Goal: Contribute content: Contribute content

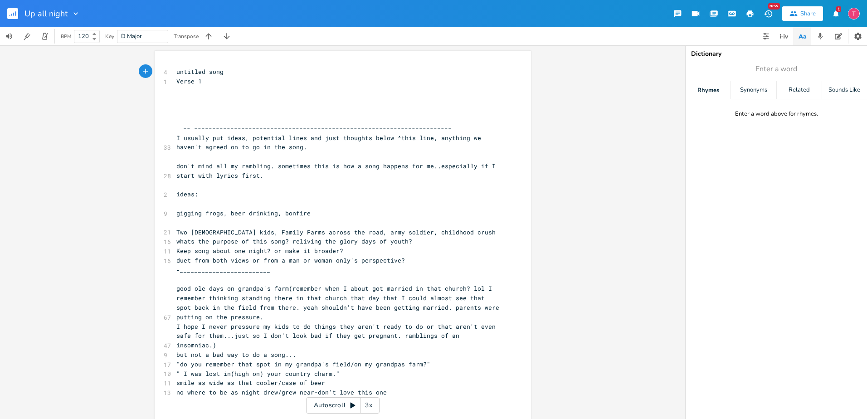
click at [833, 13] on icon "button" at bounding box center [835, 14] width 9 height 9
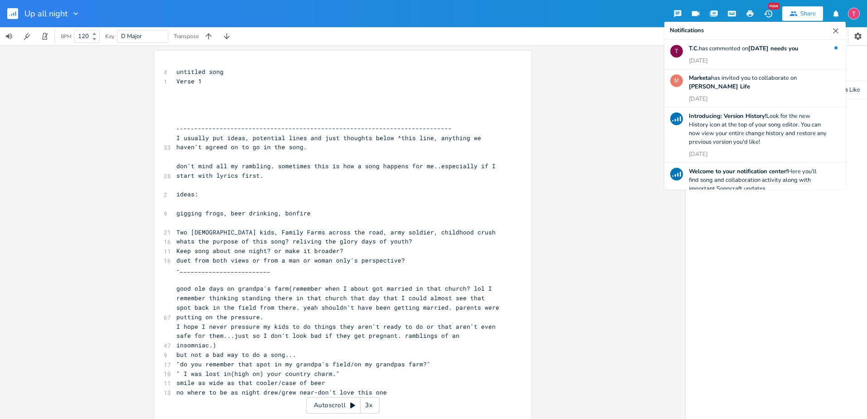
click at [836, 29] on icon "button" at bounding box center [835, 30] width 5 height 5
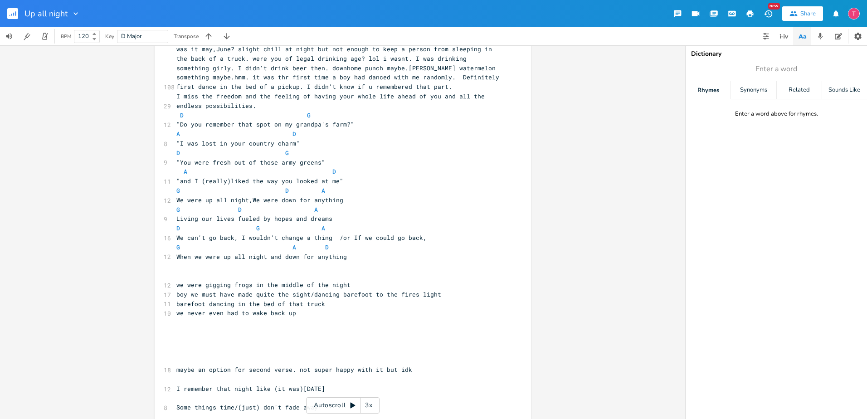
scroll to position [461, 0]
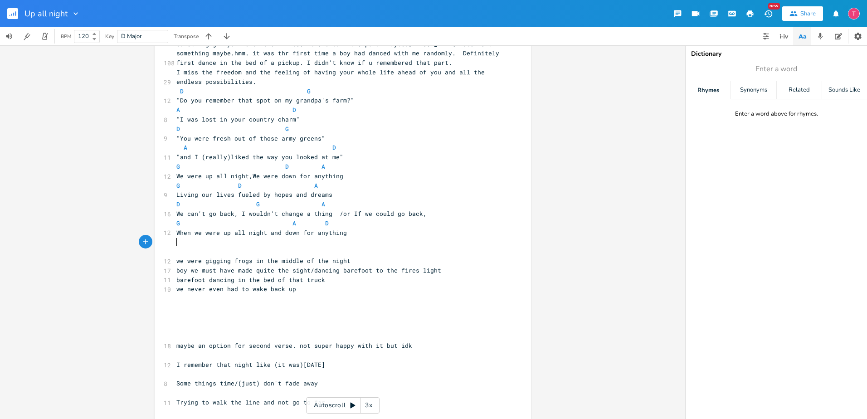
click at [175, 247] on pre "​" at bounding box center [338, 252] width 327 height 10
type textarea "D G"
click at [355, 256] on pre "we were gigging frogs in the middle of the night" at bounding box center [338, 261] width 327 height 10
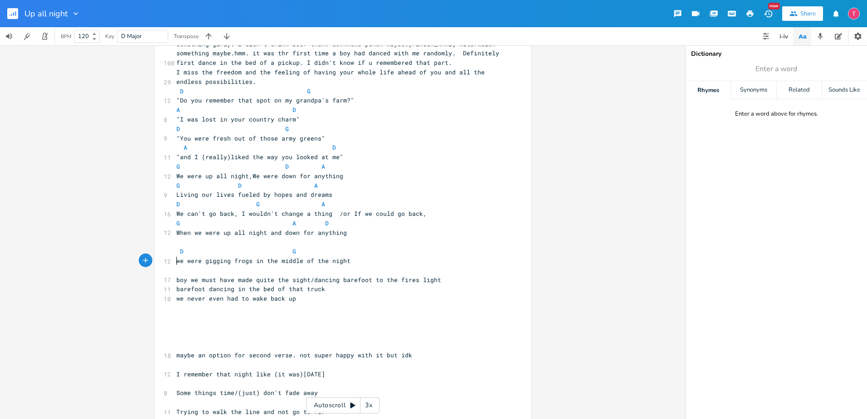
type textarea "A"
click at [293, 266] on pre "A" at bounding box center [338, 271] width 327 height 10
type textarea "D"
click at [313, 271] on li "D" at bounding box center [314, 271] width 27 height 10
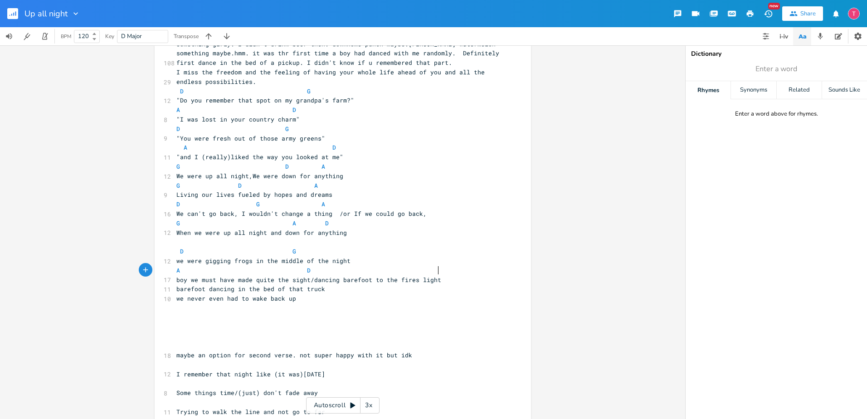
click at [441, 275] on pre "boy we must have made quite the sight/dancing barefoot to the fires light" at bounding box center [338, 280] width 327 height 10
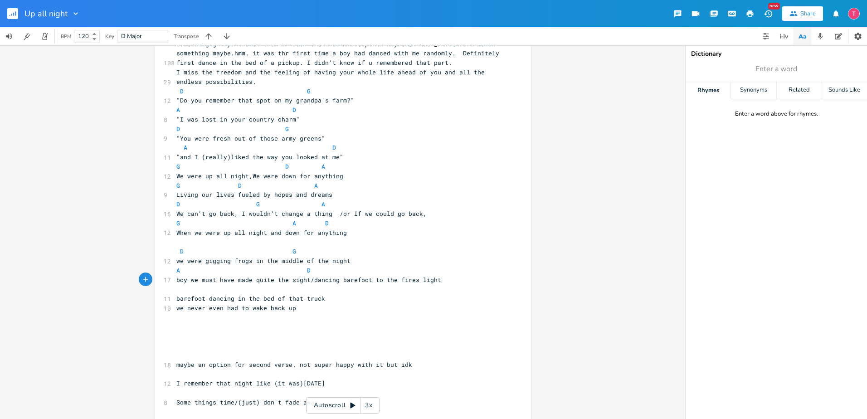
type textarea "D"
click at [263, 284] on pre "D" at bounding box center [338, 289] width 327 height 10
type textarea "G"
click at [276, 286] on li "G" at bounding box center [275, 290] width 27 height 10
click at [332, 294] on pre "barefoot dancing in the bed of that truck" at bounding box center [338, 299] width 327 height 10
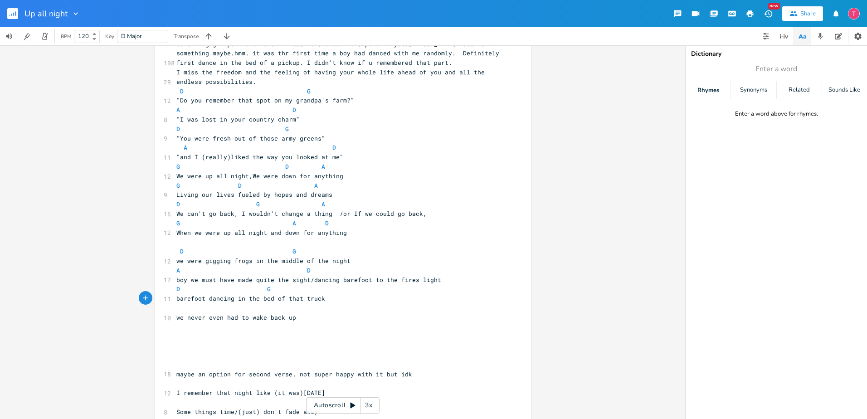
type textarea "A"
click at [279, 303] on pre "A" at bounding box center [338, 308] width 327 height 10
type textarea "S"
type textarea "D"
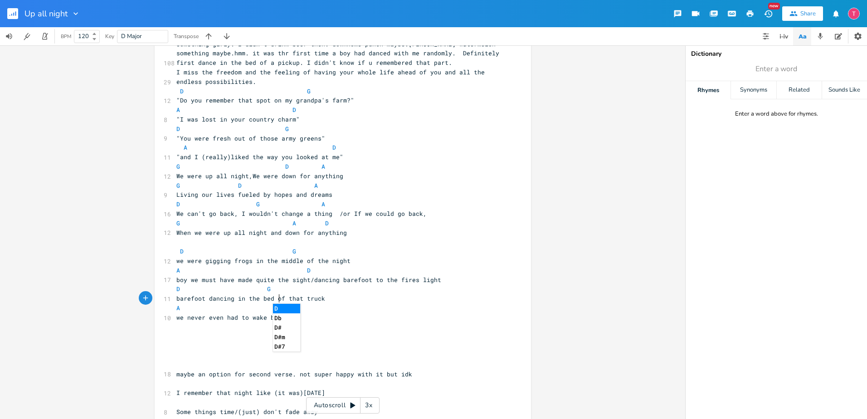
click at [281, 306] on li "D" at bounding box center [286, 309] width 27 height 10
click at [252, 303] on span at bounding box center [256, 308] width 15 height 10
click at [351, 152] on pre ""and I (really)liked the way you looked at me"" at bounding box center [338, 157] width 327 height 10
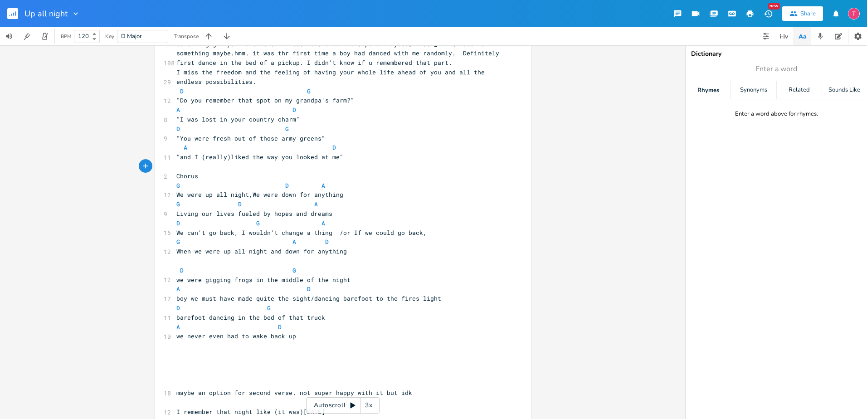
type textarea "Chorus:"
click at [368, 256] on pre "​" at bounding box center [338, 261] width 327 height 10
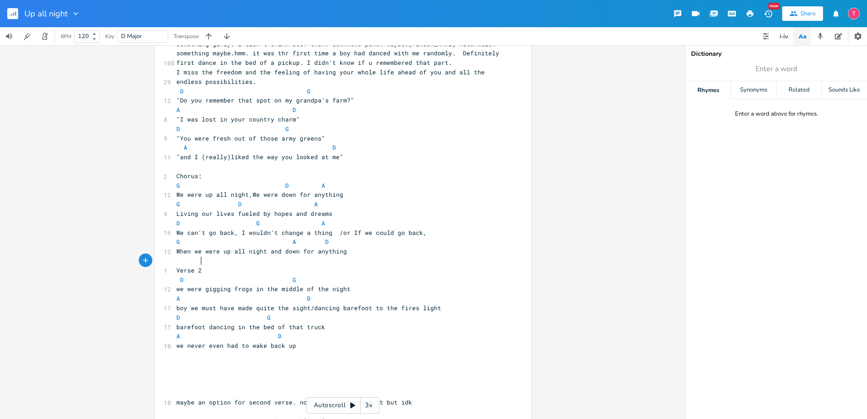
type textarea "Verse 2"
click at [317, 369] on pre "​" at bounding box center [338, 374] width 327 height 10
click at [317, 360] on pre "​" at bounding box center [338, 365] width 327 height 10
click at [630, 276] on div "xxxxxxxxxx 4 untitled song 1 Verse 1 ​ ​ ​ ​ ‐‐--‐-----------------------------…" at bounding box center [342, 231] width 685 height 373
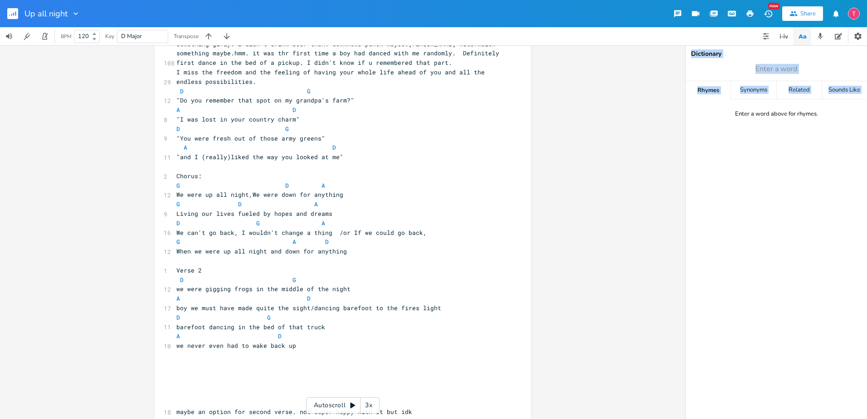
drag, startPoint x: 678, startPoint y: 247, endPoint x: 685, endPoint y: 221, distance: 26.8
click at [685, 221] on div "xxxxxxxxxx 4 untitled song 1 Verse 1 ​ ​ ​ ​ ‐‐--‐-----------------------------…" at bounding box center [433, 231] width 867 height 373
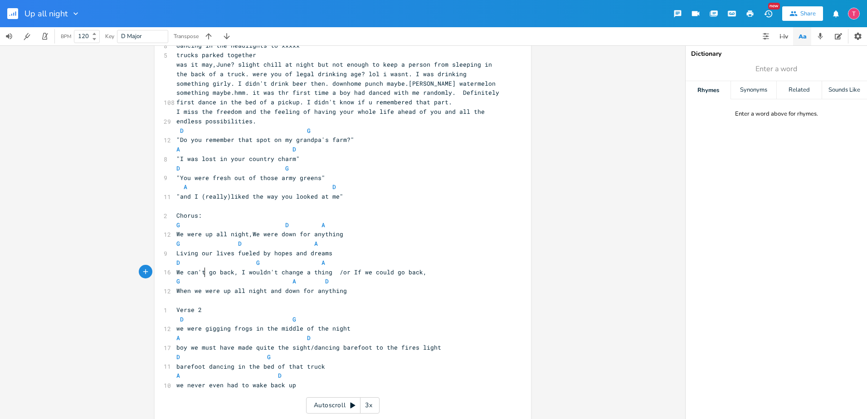
scroll to position [0, 0]
click at [200, 276] on span at bounding box center [198, 281] width 15 height 10
click at [175, 276] on pre "G A D" at bounding box center [338, 281] width 327 height 10
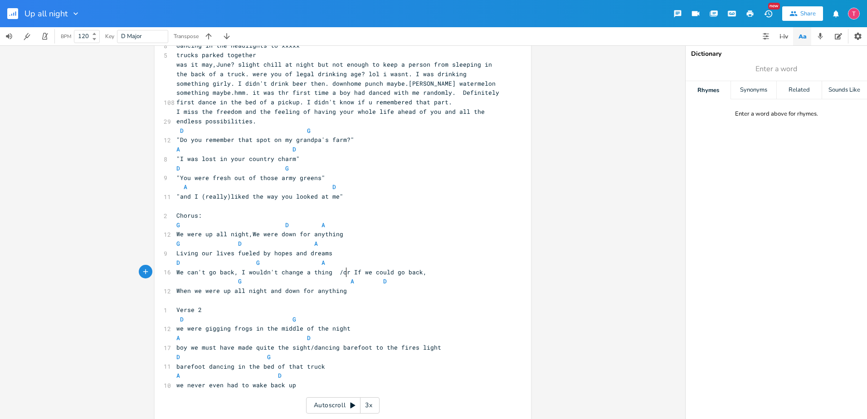
click at [342, 276] on span at bounding box center [343, 281] width 15 height 10
click at [184, 277] on span "G A D" at bounding box center [252, 281] width 152 height 8
click at [175, 286] on pre "When we were up all night and down for anything" at bounding box center [338, 291] width 327 height 10
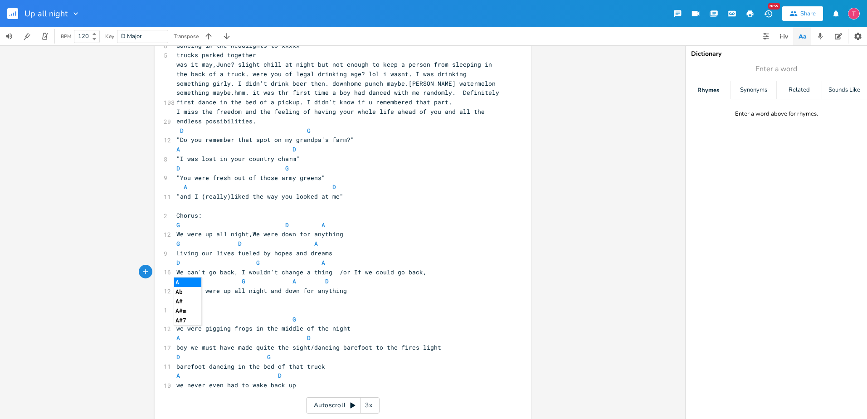
type textarea "A"
click at [185, 281] on li "A" at bounding box center [187, 282] width 27 height 10
click at [296, 333] on span at bounding box center [299, 338] width 15 height 10
click at [283, 371] on pre "A D" at bounding box center [338, 376] width 327 height 10
type textarea "A"
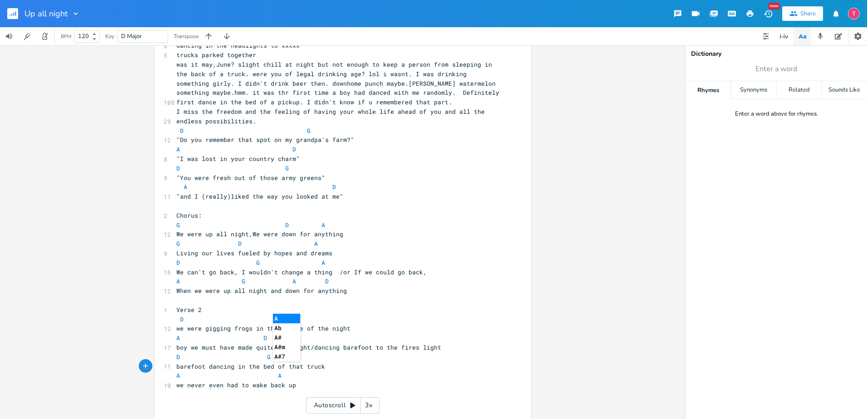
scroll to position [949, 0]
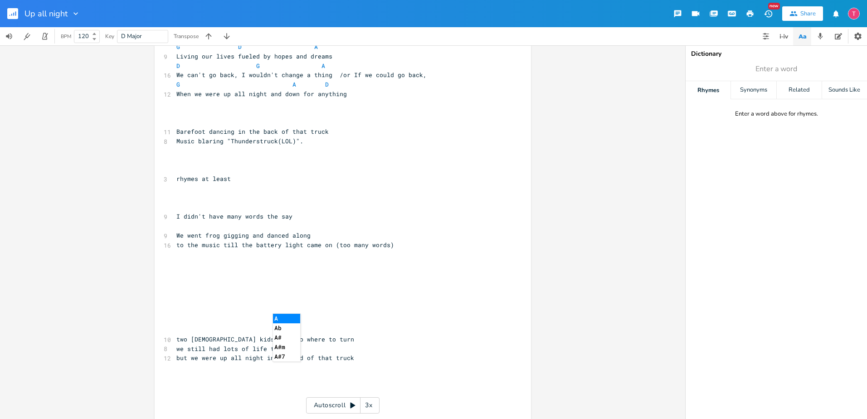
click at [430, 193] on pre "​" at bounding box center [338, 198] width 327 height 10
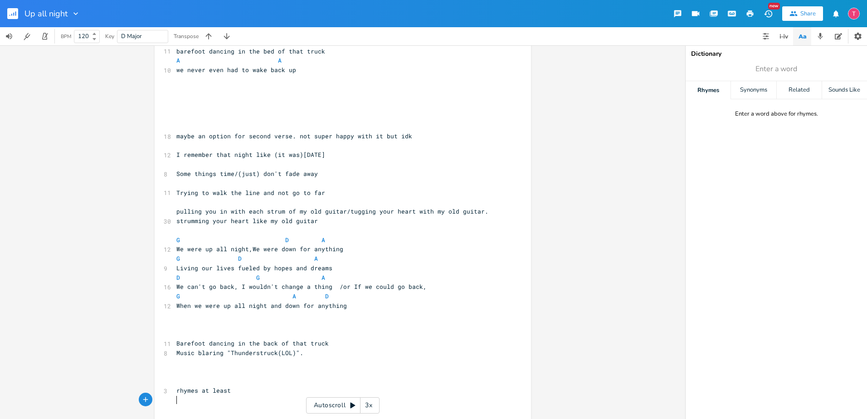
scroll to position [631, 0]
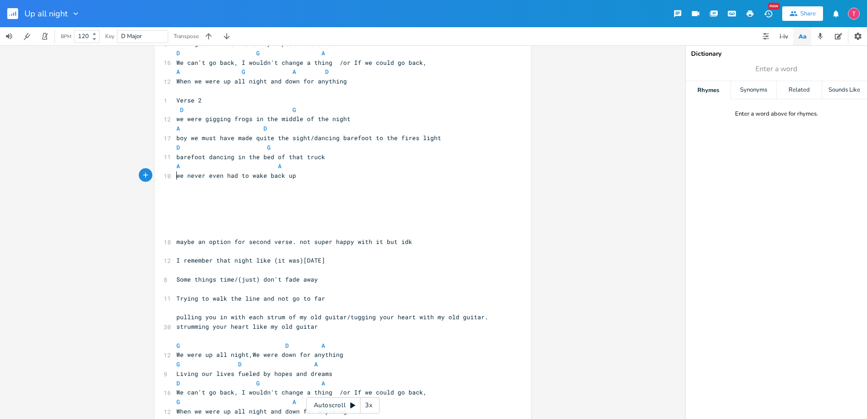
click at [313, 190] on pre "​" at bounding box center [338, 195] width 327 height 10
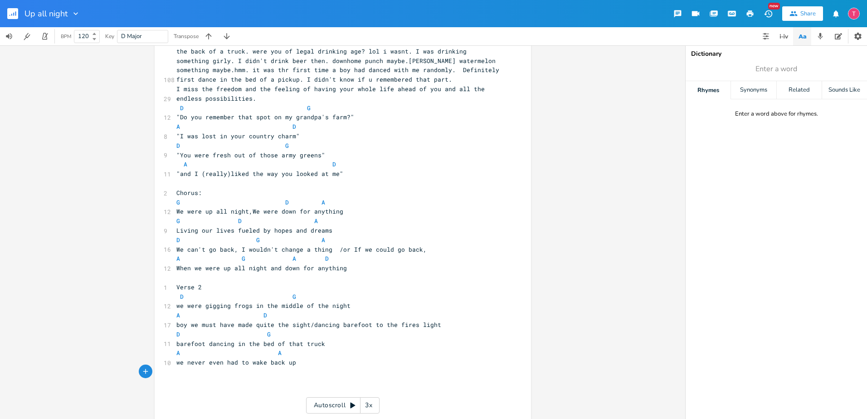
scroll to position [443, 0]
click at [335, 161] on pre "A D" at bounding box center [338, 166] width 327 height 10
type textarea "A"
click at [338, 163] on li "A" at bounding box center [339, 167] width 27 height 10
click at [383, 350] on pre "A A" at bounding box center [338, 355] width 327 height 10
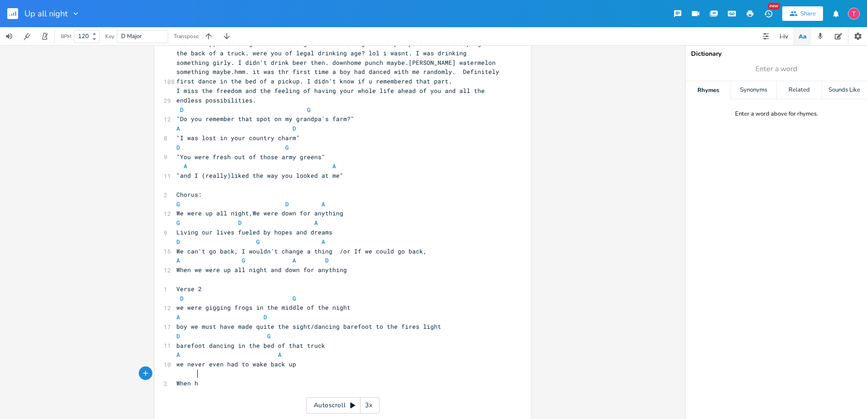
type textarea "When he"
type textarea "the fire burn low and the owls came out"
type textarea "We"
type textarea "We held each other for"
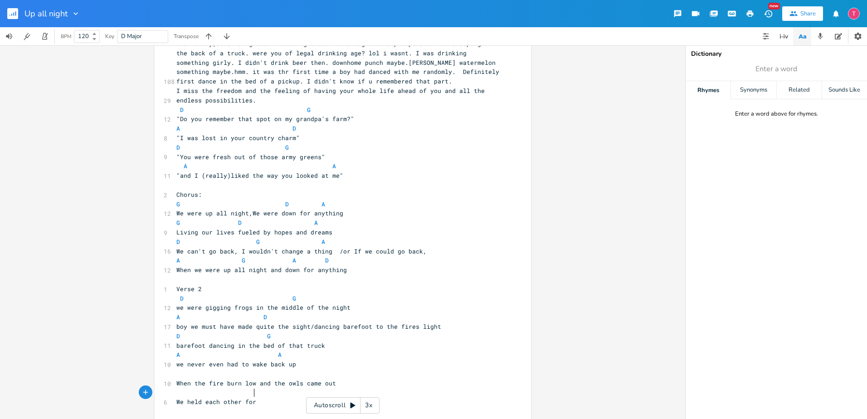
scroll to position [0, 63]
click at [237, 379] on span "When the fire burn low and the owls came out" at bounding box center [256, 383] width 160 height 8
type textarea "t"
click at [246, 397] on pre "​" at bounding box center [338, 402] width 327 height 10
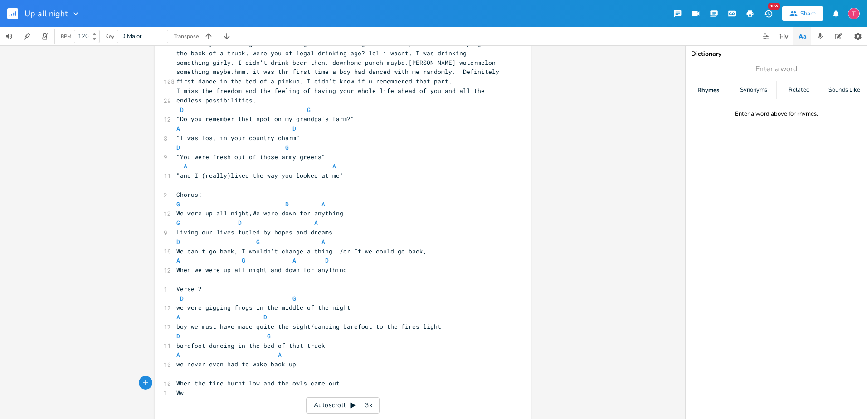
type textarea "Ww s"
type textarea "e d"
type textarea "started doing more than I can sing about"
click at [223, 369] on pre "​" at bounding box center [338, 374] width 327 height 10
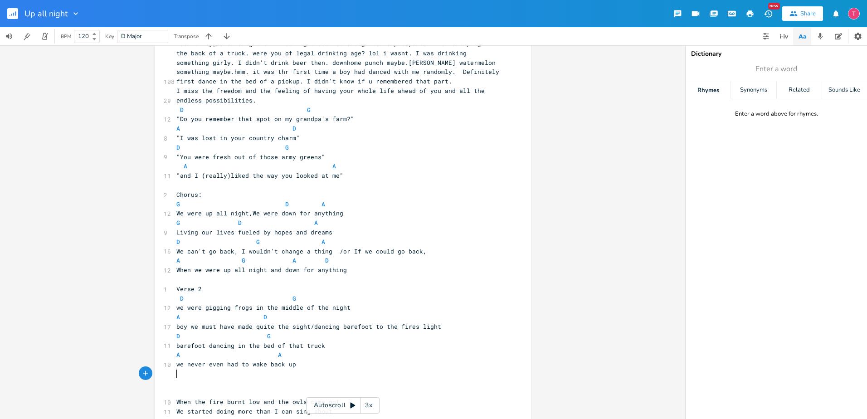
click at [356, 397] on pre "When the fire burnt low and the owls came out" at bounding box center [338, 402] width 327 height 10
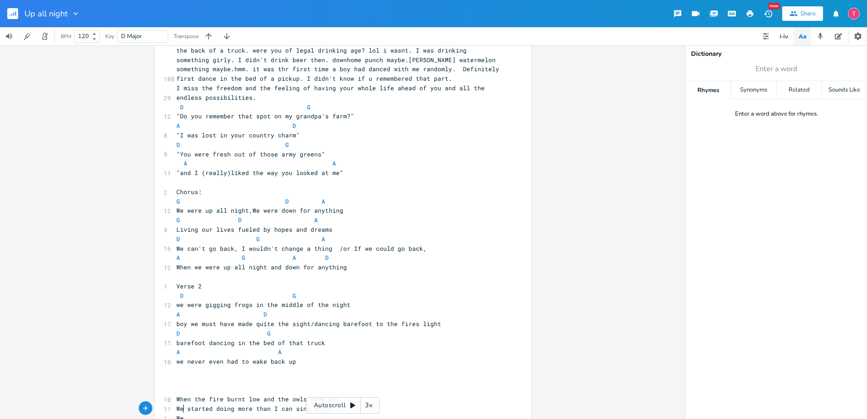
type textarea "We"
click at [395, 376] on pre "​" at bounding box center [338, 381] width 327 height 10
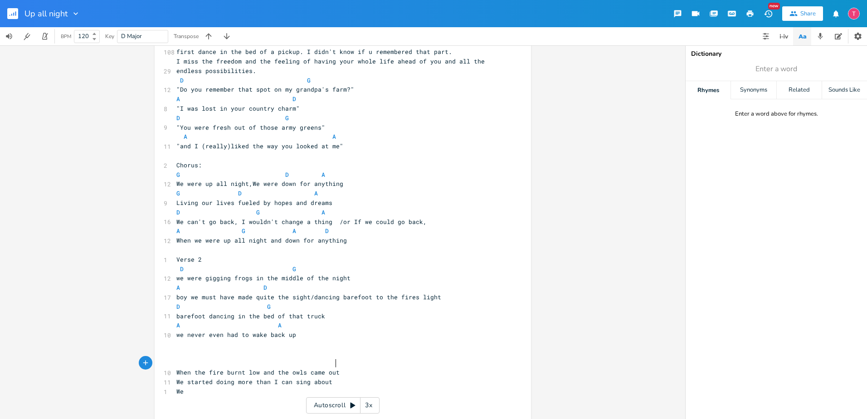
click at [350, 368] on pre "When the fire burnt low and the owls came out" at bounding box center [338, 373] width 327 height 10
click at [303, 368] on span "When the fire burnt low and the owls came out" at bounding box center [257, 372] width 163 height 8
click at [299, 368] on span "When the fire burnt low and the owls came out" at bounding box center [257, 372] width 163 height 8
click at [318, 368] on span "When the fire burnt low and the owls came out" at bounding box center [257, 372] width 163 height 8
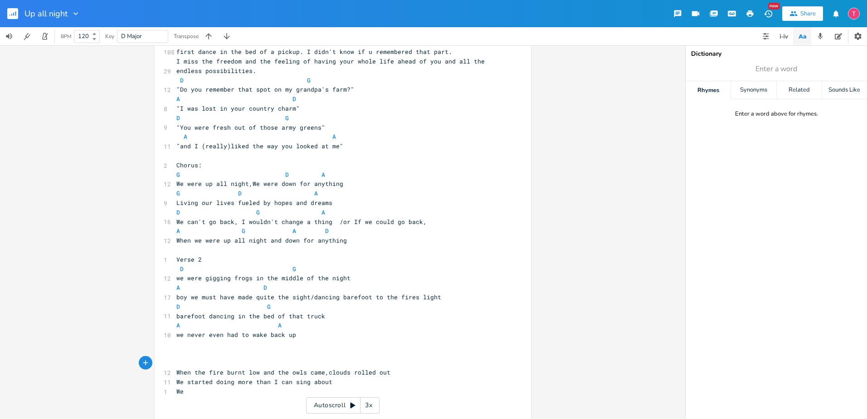
type textarea ",clouds rolled"
click at [354, 377] on pre "We started doing more than I can sing about" at bounding box center [338, 382] width 327 height 10
type textarea "tried to t"
type textarea "walk the line and not go to far"
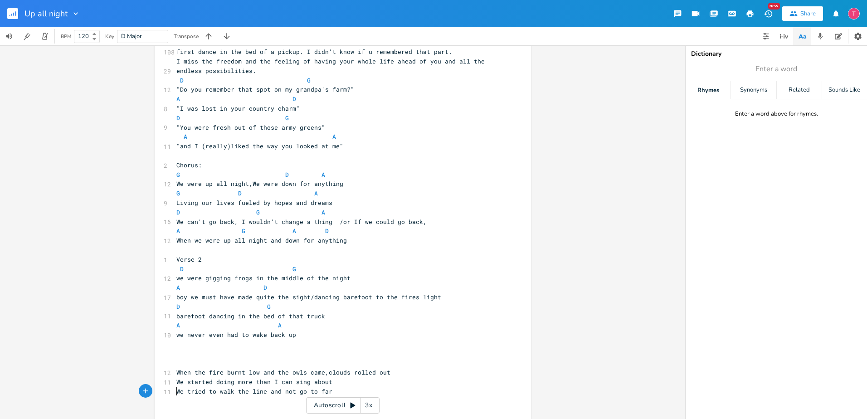
type textarea "f"
type textarea "I learned a few things i t"
type textarea "n the bed of that car"
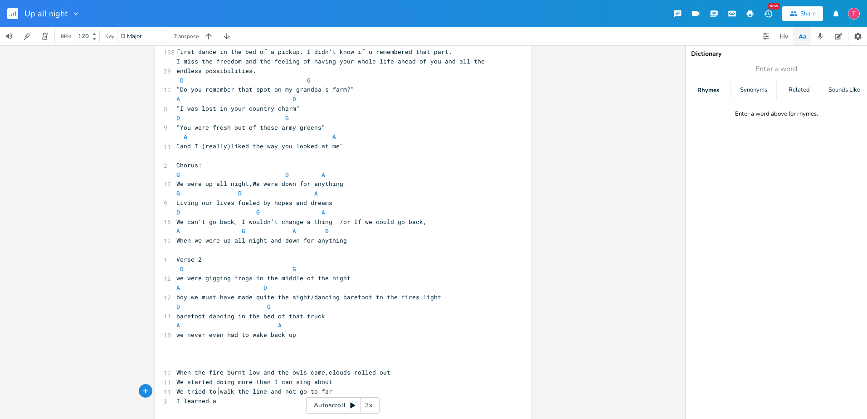
scroll to position [0, 19]
type textarea "rned a fe w"
type textarea "w things in the bed of that car"
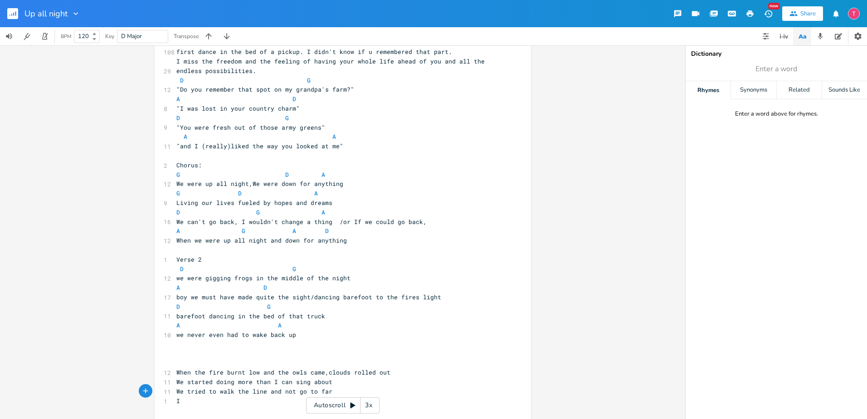
type textarea "I"
type textarea "Oh the things e"
type textarea "we did in a country barn"
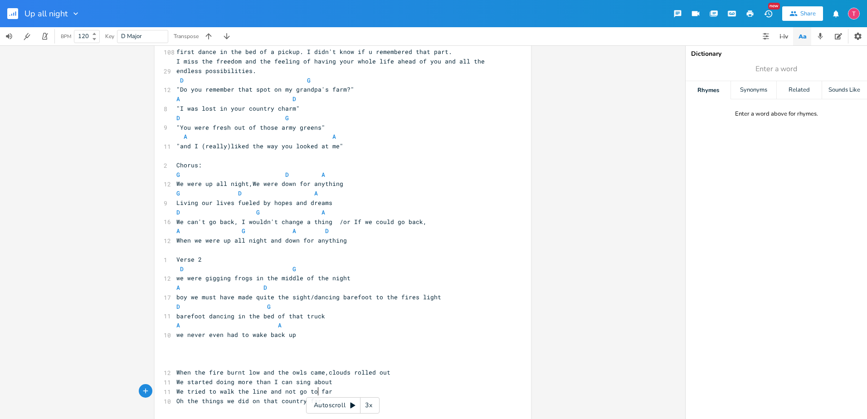
type textarea "on that country farm"
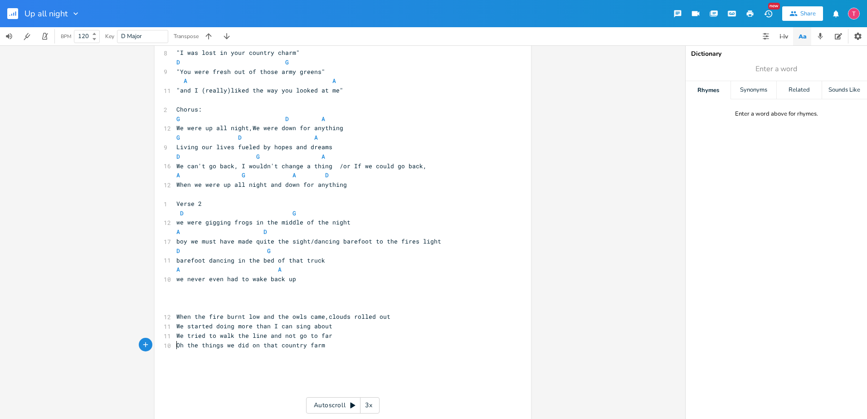
scroll to position [538, 0]
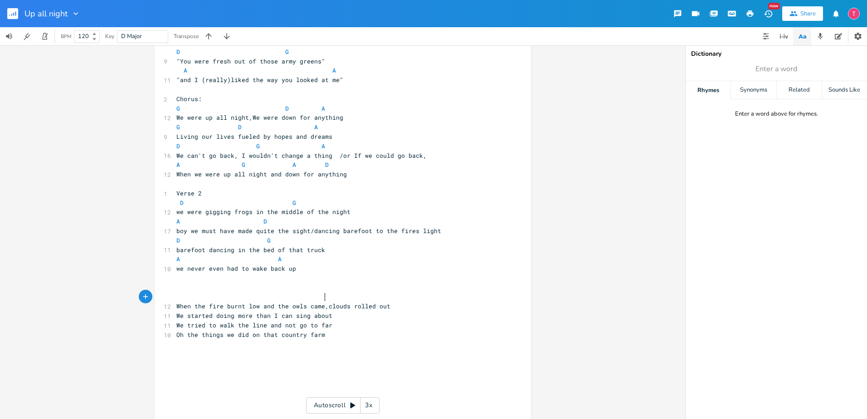
click at [321, 302] on span "When the fire burnt low and the owls came,clouds rolled out" at bounding box center [283, 306] width 214 height 8
click at [350, 301] on pre "When the fire burnt low and the clouds rolled out" at bounding box center [338, 306] width 327 height 10
type textarea "/owls came out/vr"
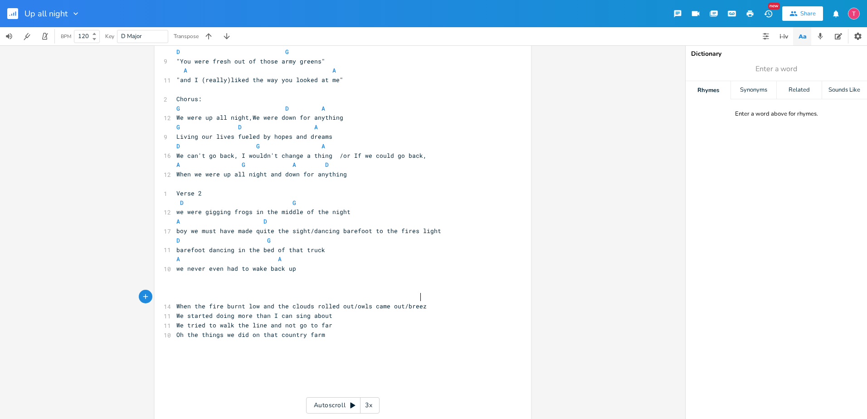
scroll to position [0, 17]
type textarea "breeze came out"
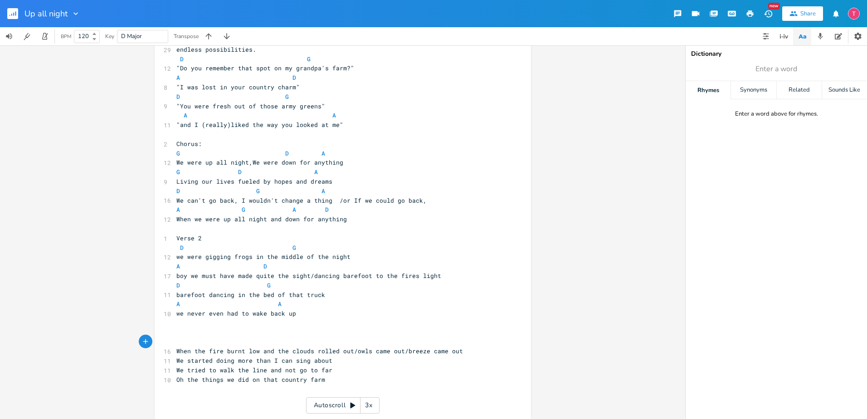
scroll to position [490, 0]
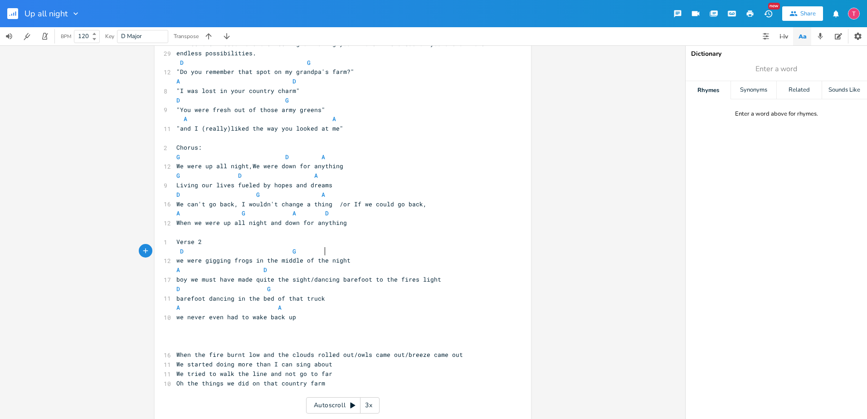
click at [322, 256] on span "we were gigging frogs in the middle of the night" at bounding box center [263, 260] width 174 height 8
click at [347, 256] on pre "we were gigging frogs in the middle of the night" at bounding box center [338, 261] width 327 height 10
type textarea "/without a ight"
type textarea "light"
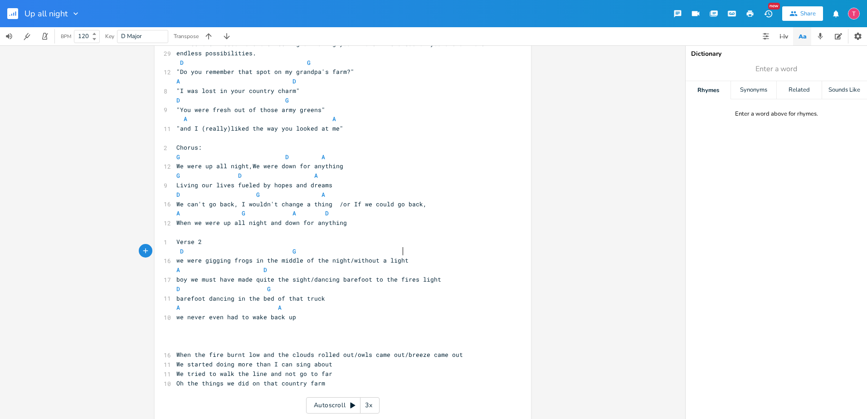
scroll to position [0, 12]
click at [299, 312] on pre "we never even had to wake back up" at bounding box center [338, 317] width 327 height 10
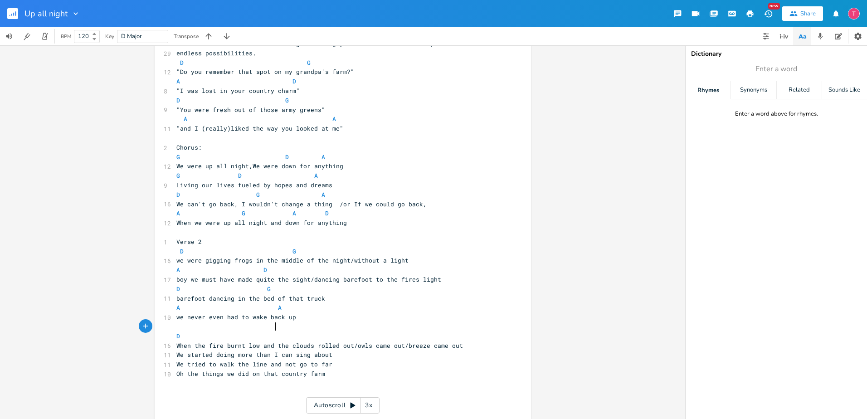
scroll to position [0, 57]
type textarea "D"
type textarea "G"
click at [396, 341] on span "When the fire burnt low and the clouds rolled out/owls came out/breeze came out" at bounding box center [319, 345] width 286 height 8
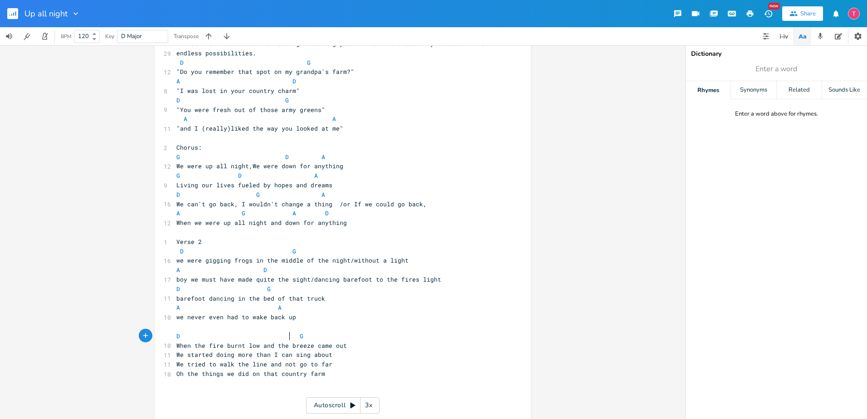
scroll to position [0, 2]
click at [340, 350] on pre "We started doing more than I can sing about" at bounding box center [338, 355] width 327 height 10
click at [336, 359] on pre "We tried to walk the line and not go to far" at bounding box center [338, 364] width 327 height 10
click at [332, 378] on pre "​" at bounding box center [338, 383] width 327 height 10
click at [358, 341] on pre "When the fire burnt low and the breeze came out" at bounding box center [338, 346] width 327 height 10
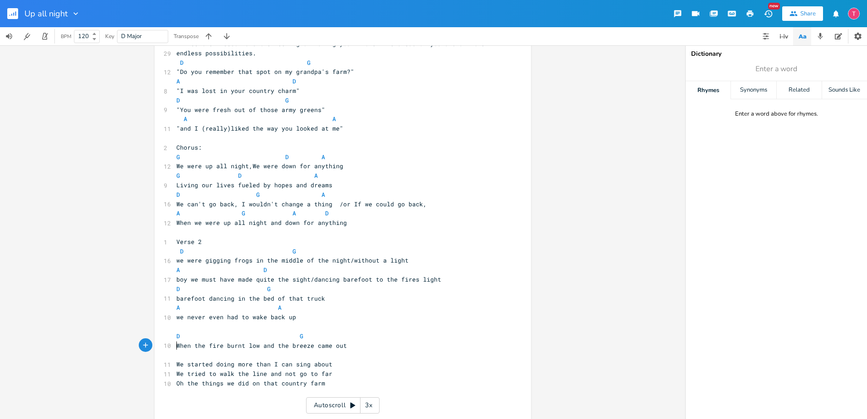
type textarea "A"
click at [291, 350] on pre "A" at bounding box center [338, 355] width 327 height 10
click at [308, 350] on pre "A" at bounding box center [338, 355] width 327 height 10
type textarea "D"
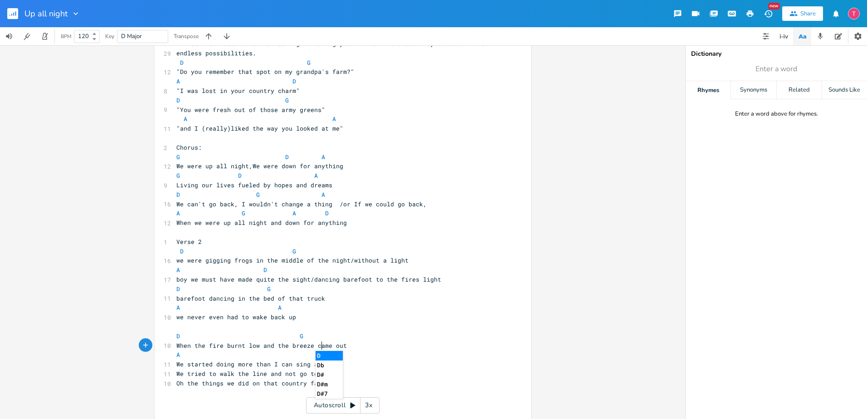
type textarea "We started doing more than I can sing about"
drag, startPoint x: 365, startPoint y: 348, endPoint x: 368, endPoint y: 358, distance: 10.5
click at [368, 358] on div "4 untitled song 1 Verse 1 ​ ​ ​ ​ ‐‐--‐----------------------------------------…" at bounding box center [338, 284] width 327 height 1414
click at [368, 359] on pre "We started doing more than I can sing about" at bounding box center [338, 364] width 327 height 10
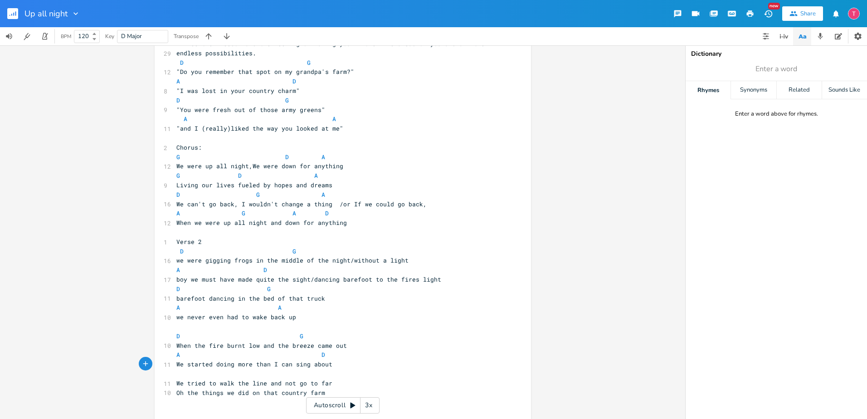
type textarea "D"
click at [311, 369] on pre "D" at bounding box center [338, 374] width 327 height 10
click at [290, 369] on pre "D" at bounding box center [338, 374] width 327 height 10
type textarea "G"
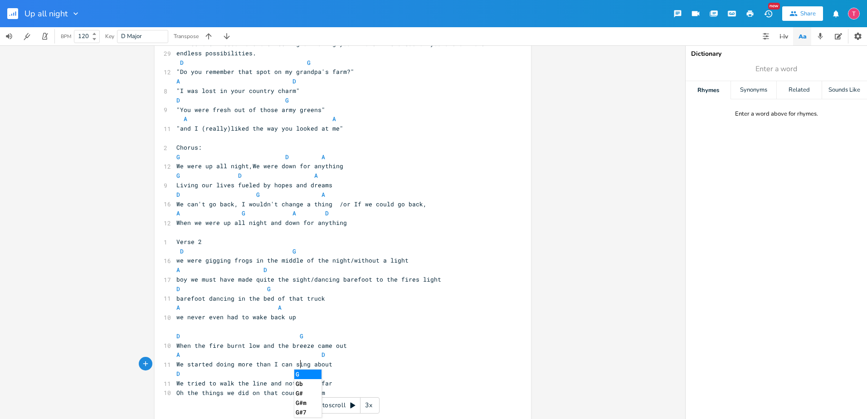
click at [301, 372] on li "G" at bounding box center [307, 374] width 27 height 10
click at [340, 378] on pre "We tried to walk the line and not go to far" at bounding box center [338, 383] width 327 height 10
type textarea "A"
click at [318, 388] on pre "A" at bounding box center [338, 393] width 327 height 10
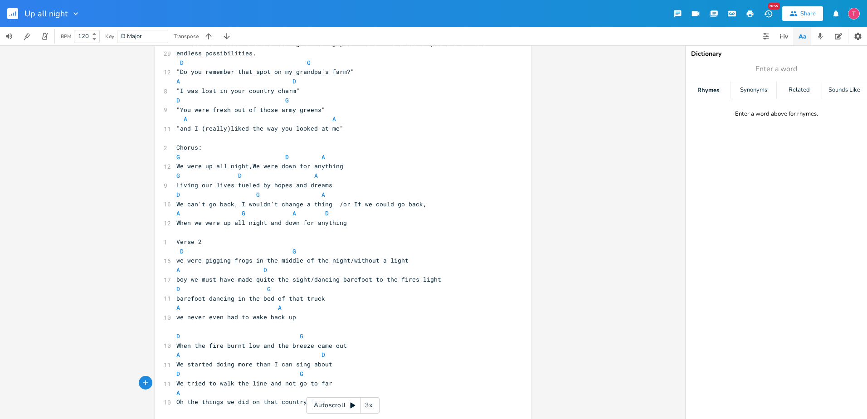
type textarea "A"
click at [337, 397] on pre "Oh the things we did on that country farm" at bounding box center [338, 402] width 327 height 10
click at [244, 398] on span "Oh the things we did on that country farm" at bounding box center [250, 402] width 149 height 8
type textarea "fun we had"
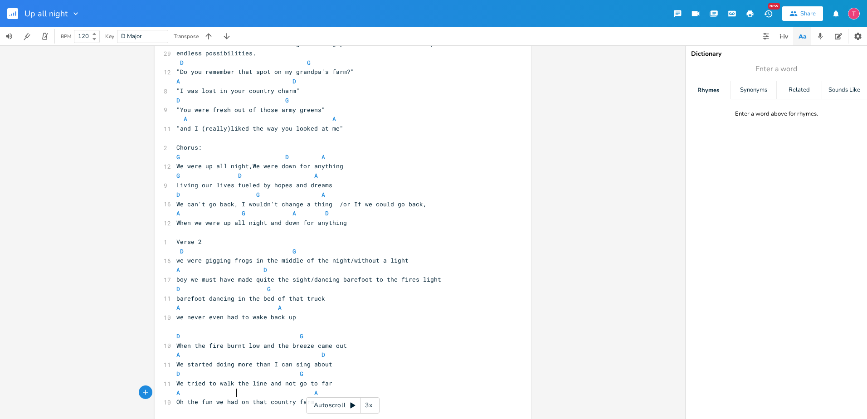
scroll to position [0, 30]
click at [455, 378] on pre "We tried to walk the line and not go to far" at bounding box center [338, 383] width 327 height 10
click at [428, 388] on pre "A A" at bounding box center [338, 393] width 327 height 10
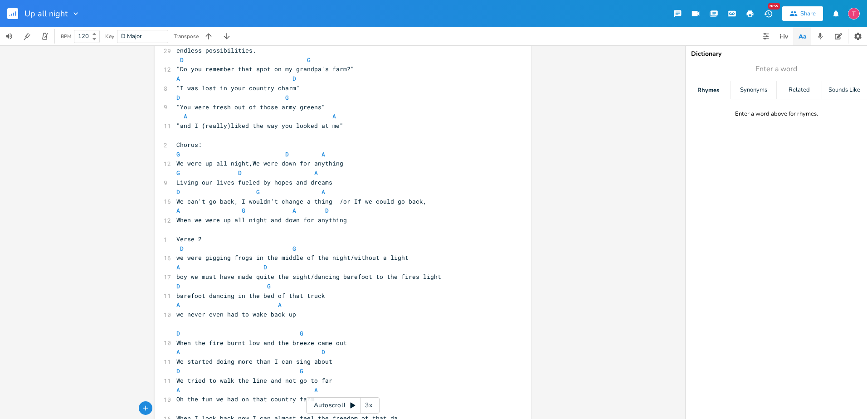
scroll to position [0, 171]
type textarea "When I look back now I can almost feel the freedom of that day"
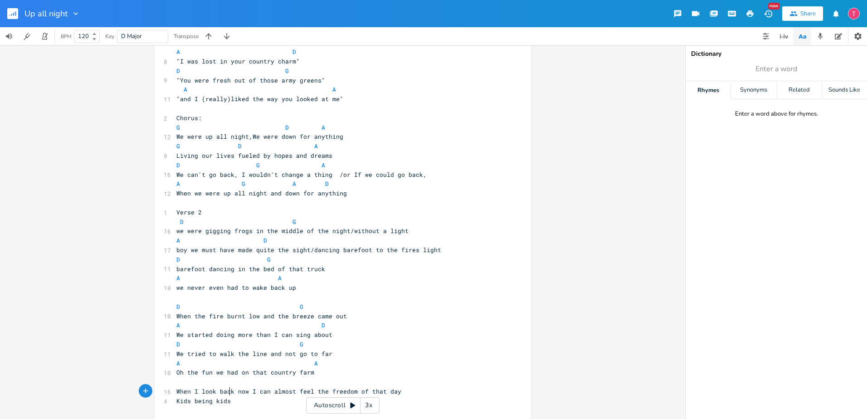
scroll to position [0, 42]
type textarea "Kids being kids and [PERSON_NAME]"
type textarea "ng fun in a country way..whe"
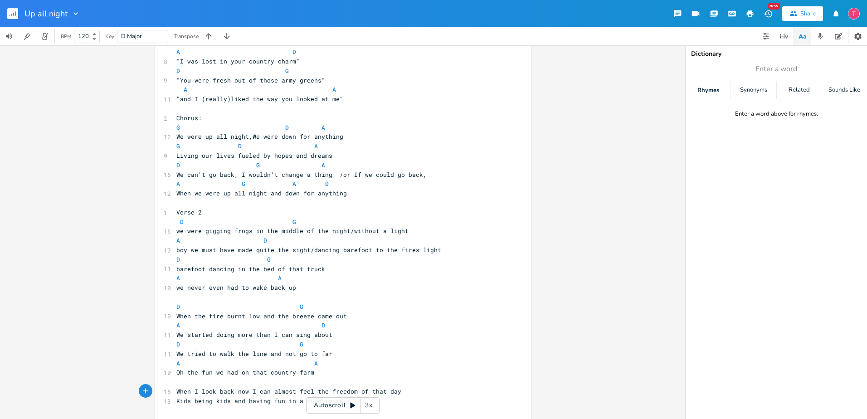
type textarea "."
type textarea "I miss the way"
click at [420, 368] on pre "Oh the fun we had on that country farm" at bounding box center [338, 373] width 327 height 10
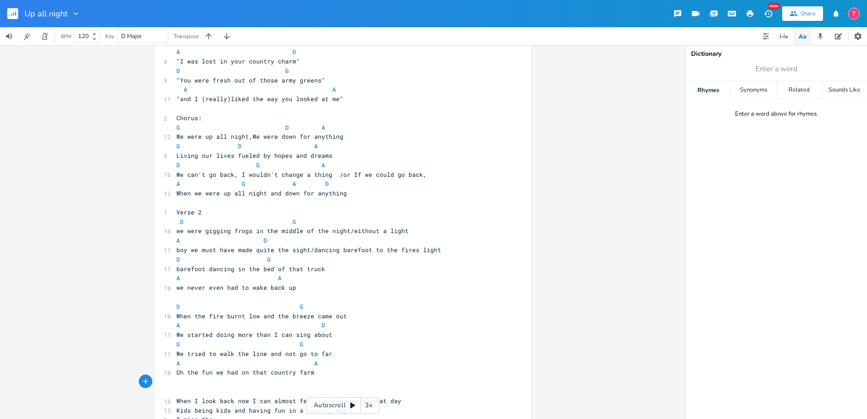
scroll to position [0, 5]
type textarea "B#"
click at [424, 387] on pre "B#" at bounding box center [338, 392] width 327 height 10
click at [427, 396] on pre "When I look back now I can almost feel the freedom of that day" at bounding box center [338, 401] width 327 height 10
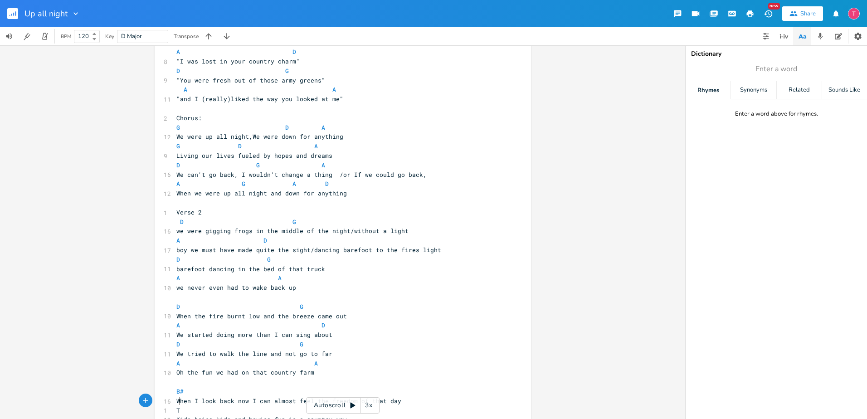
type textarea "Te"
type textarea "wo [DEMOGRAPHIC_DATA] kids, running free with out a place to st"
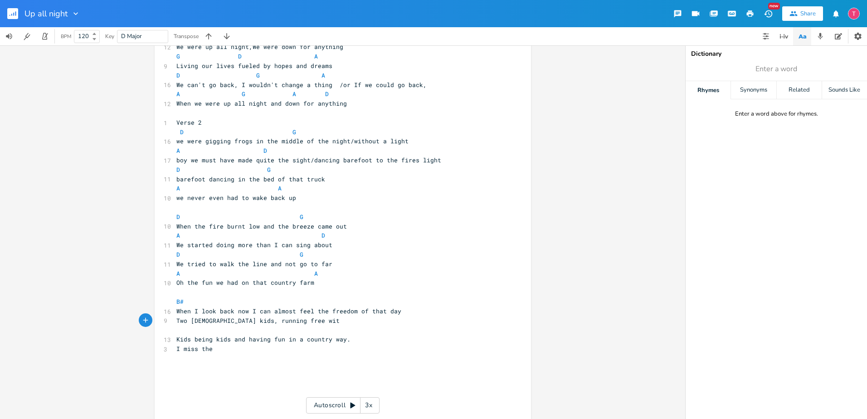
scroll to position [615, 0]
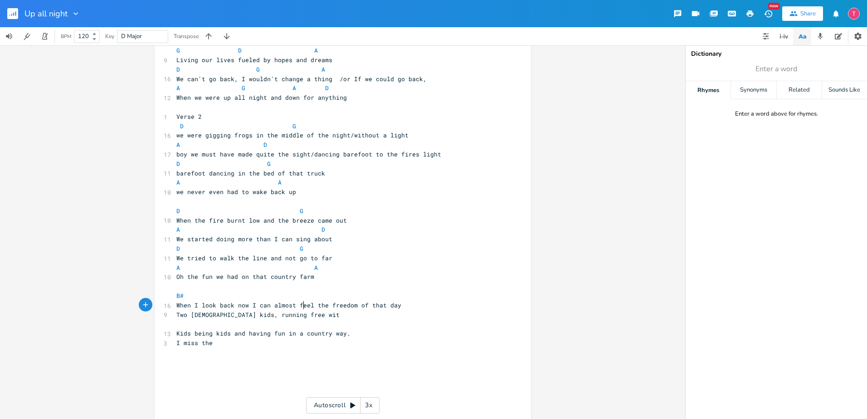
click at [330, 310] on pre "Two [DEMOGRAPHIC_DATA] kids, running free wit" at bounding box center [338, 315] width 327 height 10
type textarea ", with no plans in si"
type textarea "ahead"
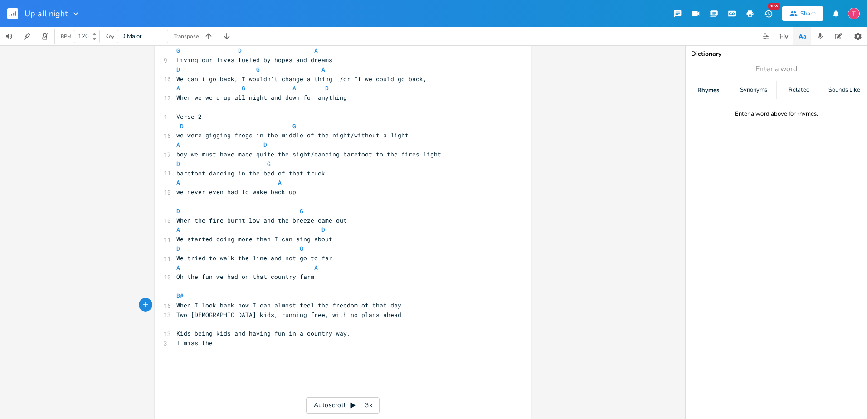
scroll to position [0, 18]
click at [283, 291] on pre "B#" at bounding box center [338, 296] width 327 height 10
type textarea "A G"
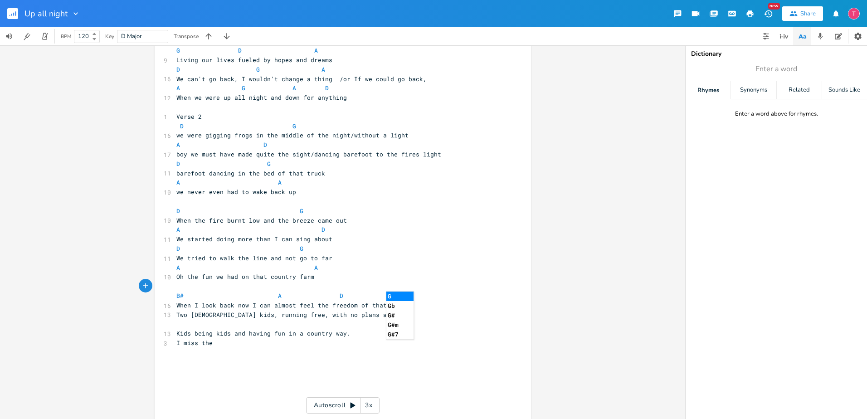
type textarea "D G"
drag, startPoint x: 398, startPoint y: 295, endPoint x: 407, endPoint y: 294, distance: 9.2
click at [407, 294] on li "G" at bounding box center [399, 296] width 27 height 10
click at [410, 301] on pre "When I look back now I can almost feel the freedom of that day" at bounding box center [338, 306] width 327 height 10
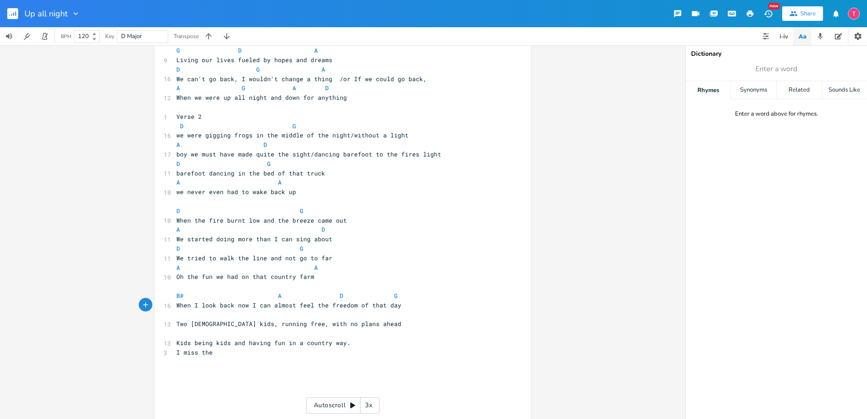
scroll to position [0, 5]
type textarea "B#"
click at [271, 310] on pre "B#" at bounding box center [338, 315] width 327 height 10
click at [245, 320] on span "Two [DEMOGRAPHIC_DATA] kids, running free, with no plans ahead" at bounding box center [288, 324] width 225 height 8
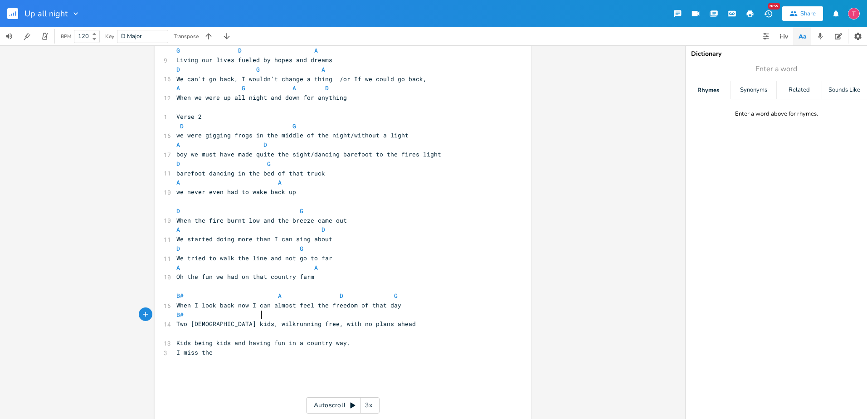
type textarea "wilka"
type textarea "d and free"
type textarea "pit a"
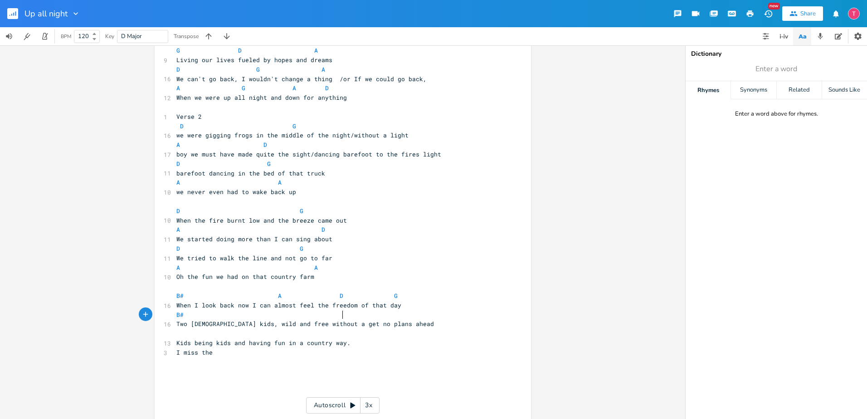
type textarea "out a getw"
type textarea "w"
type textarea "ea"
type textarea "way"
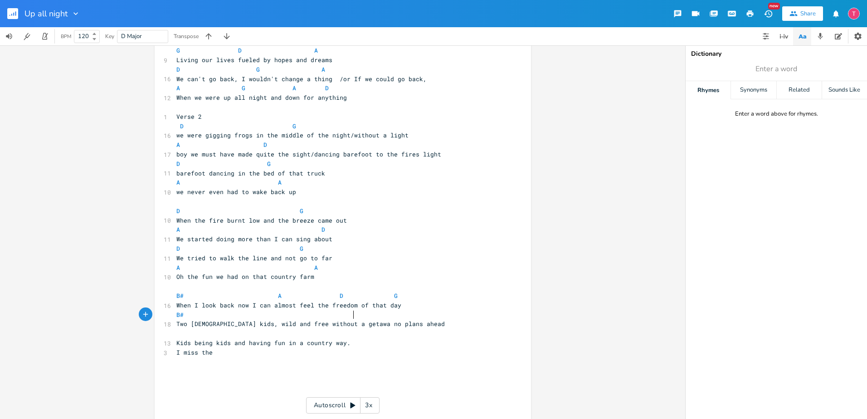
type textarea "away"
drag, startPoint x: 400, startPoint y: 296, endPoint x: 381, endPoint y: 295, distance: 19.1
click at [381, 301] on pre "When I look back now I can almost feel the freedom of that day" at bounding box center [338, 306] width 327 height 10
type textarea "day"
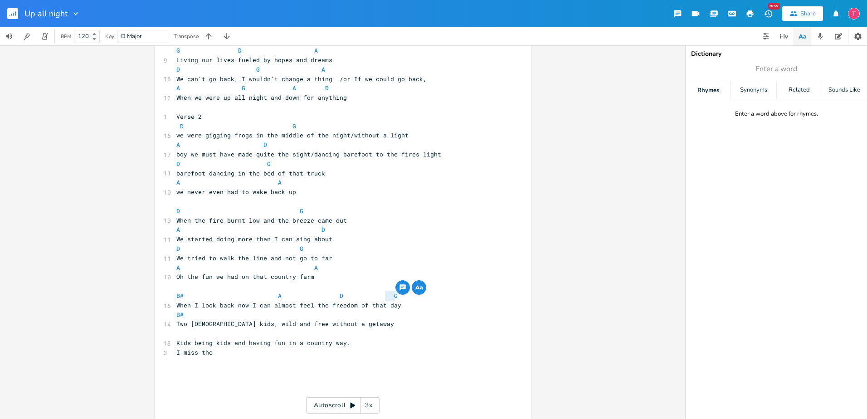
click at [718, 88] on div "Rhymes" at bounding box center [707, 90] width 45 height 18
click at [492, 206] on pre "D G" at bounding box center [338, 211] width 327 height 10
click at [382, 301] on span "When I look back now I can almost feel the freedom of that day" at bounding box center [288, 305] width 225 height 8
type textarea "day"
drag, startPoint x: 382, startPoint y: 298, endPoint x: 392, endPoint y: 297, distance: 10.5
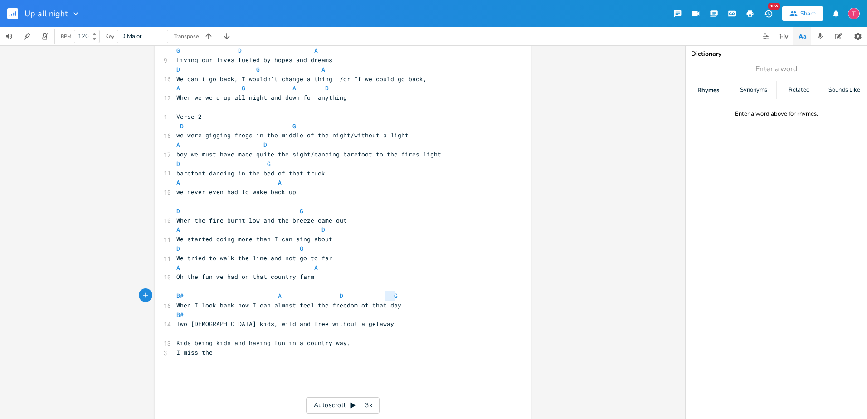
click at [392, 301] on span "When I look back now I can almost feel the freedom of that day" at bounding box center [288, 305] width 225 height 8
click at [420, 286] on icon "button" at bounding box center [418, 287] width 11 height 11
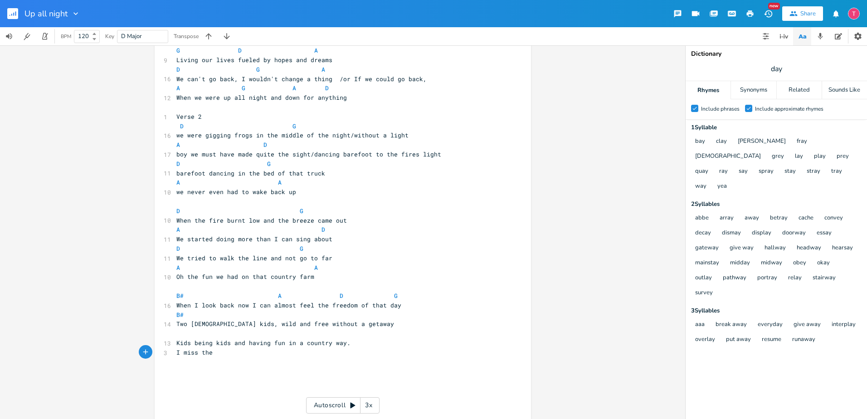
click at [471, 357] on pre "​" at bounding box center [338, 362] width 327 height 10
drag, startPoint x: 471, startPoint y: 355, endPoint x: 466, endPoint y: 361, distance: 8.1
click at [466, 361] on div "4 untitled song 1 Verse 1 ​ ​ ​ ​ ‐‐--‐----------------------------------------…" at bounding box center [338, 215] width 327 height 1527
click at [418, 319] on pre "Two [DEMOGRAPHIC_DATA] kids, wild and free without a getaway" at bounding box center [338, 324] width 327 height 10
type textarea "/trying to break w"
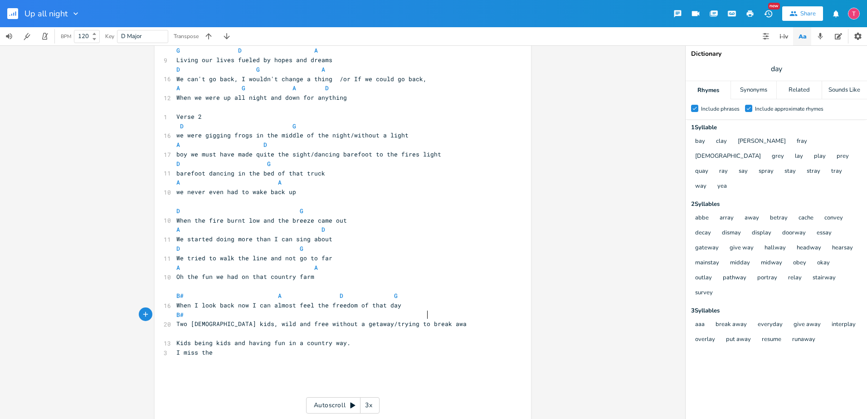
type textarea "away"
type textarea "Ast"
type textarea "time when wo"
type textarea "on we never talked again"
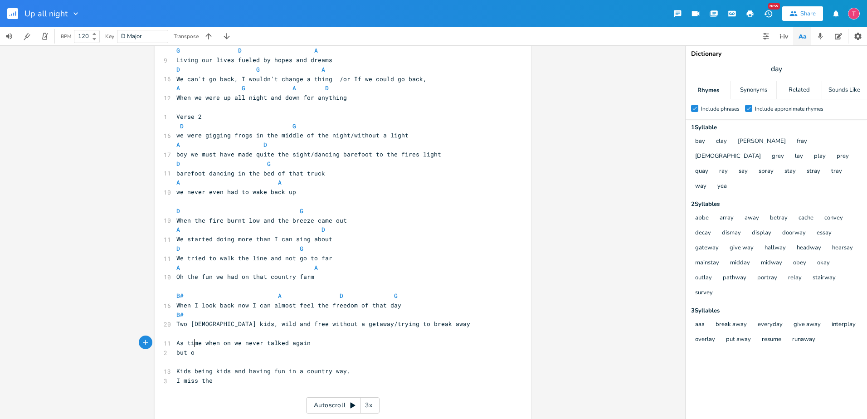
type textarea "but of"
type textarea "h that night is in"
type textarea "burnt in my mni"
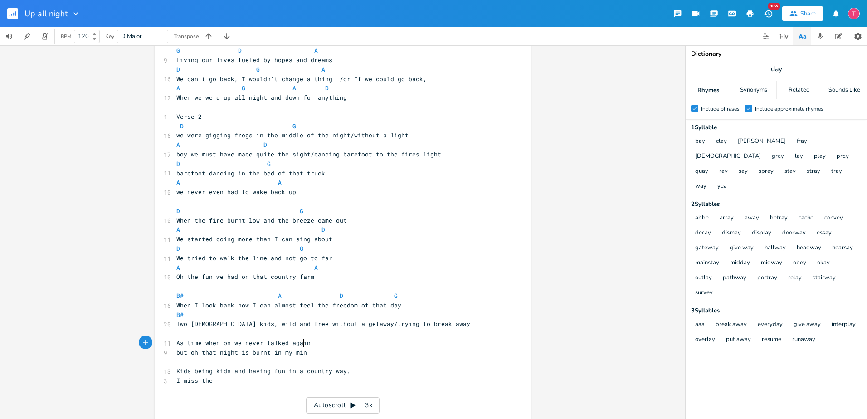
type textarea "ind"
click at [326, 329] on pre "​" at bounding box center [338, 334] width 327 height 10
click at [207, 339] on span "As time when on we never talked again" at bounding box center [243, 343] width 134 height 8
type textarea "moved on we grew aw"
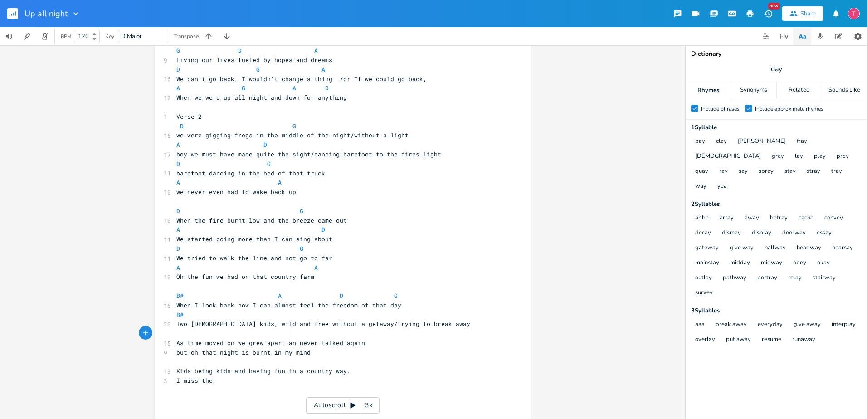
scroll to position [0, 22]
type textarea "part and"
click at [364, 338] on pre "As time moved on we grew apart and never talked again" at bounding box center [338, 343] width 327 height 10
type textarea "."
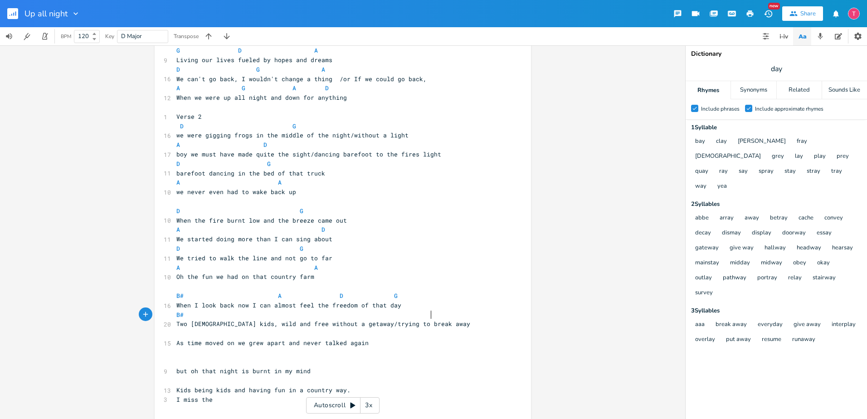
click at [442, 319] on pre "Two [DEMOGRAPHIC_DATA] kids, wild and free without a getaway/trying to break aw…" at bounding box center [338, 324] width 327 height 10
type textarea "find out way"
type textarea "r way"
click at [361, 366] on pre "but oh that night is burnt in my mind" at bounding box center [338, 371] width 327 height 10
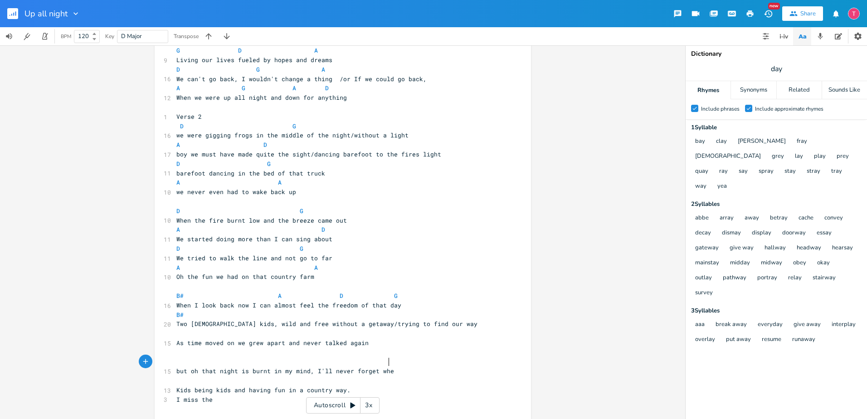
type textarea ", I'll never forget when"
click at [430, 357] on pre "​" at bounding box center [338, 362] width 327 height 10
click at [425, 366] on pre "but oh that night is burnt in my mind, I'll never forget when" at bounding box center [338, 371] width 327 height 10
type textarea "/ thew ay"
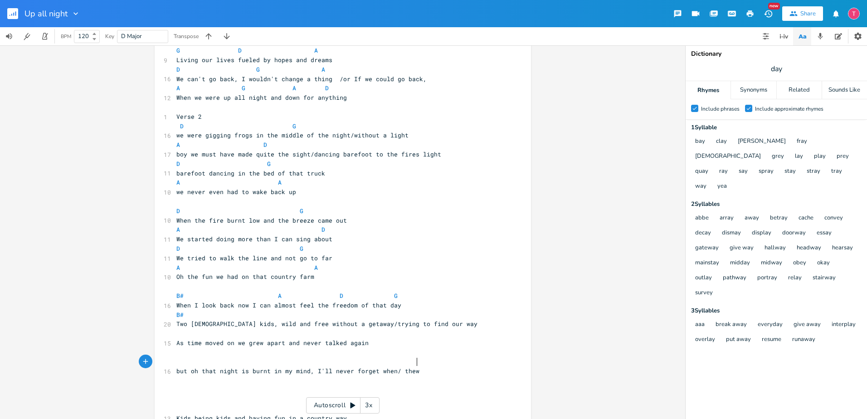
scroll to position [0, 24]
type textarea "way"
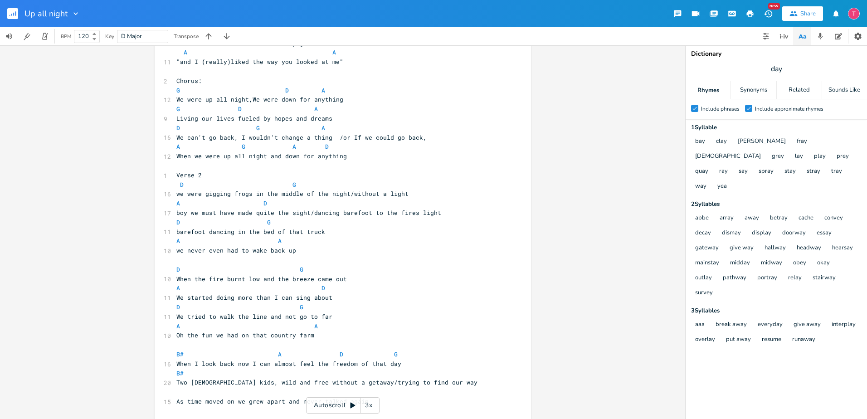
scroll to position [491, 0]
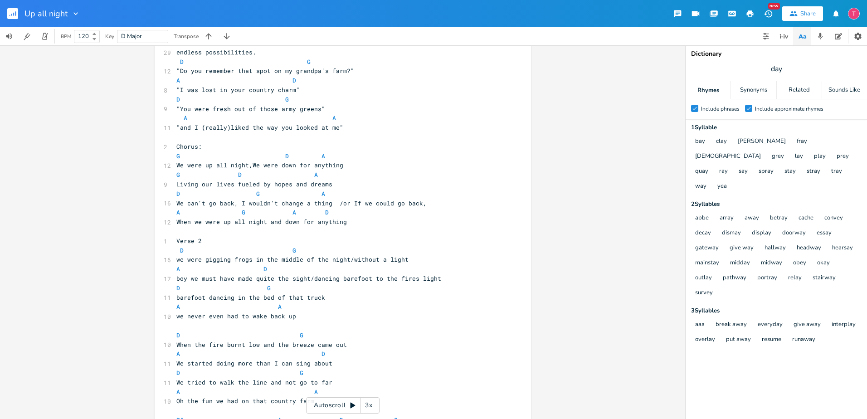
click at [175, 330] on pre "D G" at bounding box center [338, 335] width 327 height 10
click at [175, 406] on pre "B# A D G" at bounding box center [338, 411] width 327 height 10
click at [176, 237] on span "Verse 2" at bounding box center [188, 241] width 25 height 8
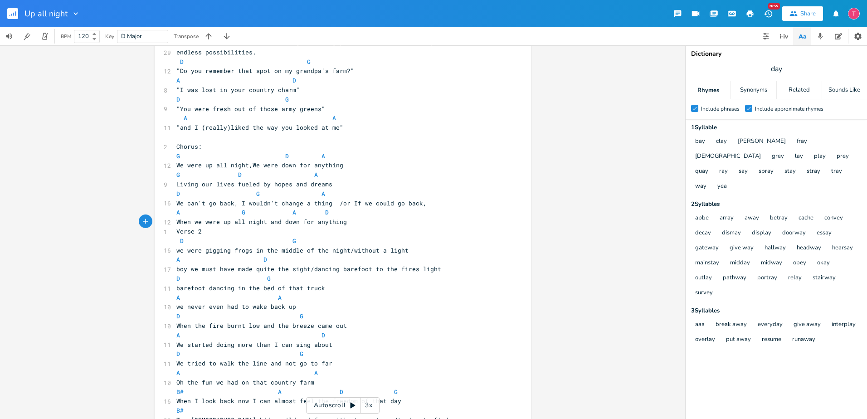
click at [176, 142] on span "Chorus:" at bounding box center [188, 146] width 25 height 8
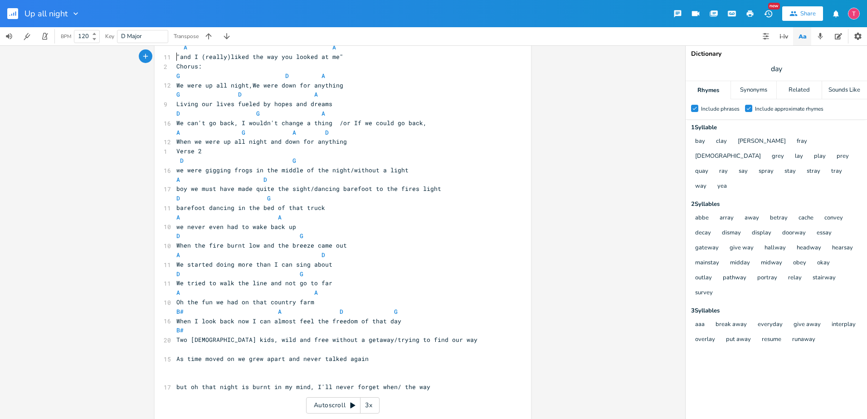
scroll to position [596, 0]
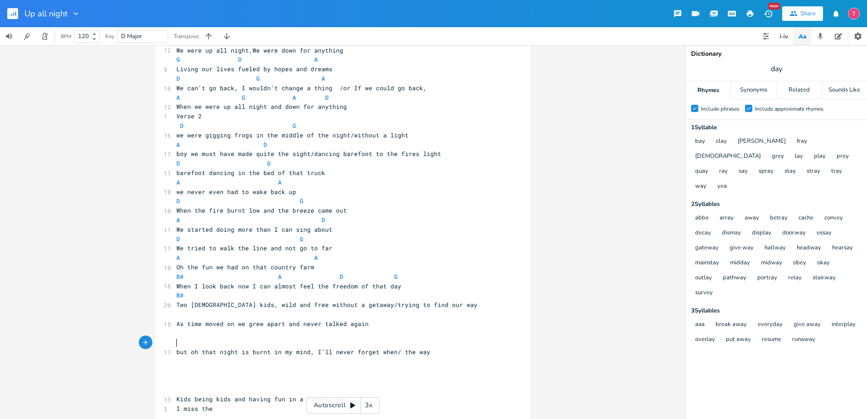
click at [175, 347] on pre "but oh that night is burnt in my mind, I'll never forget when/ the way" at bounding box center [338, 352] width 327 height 10
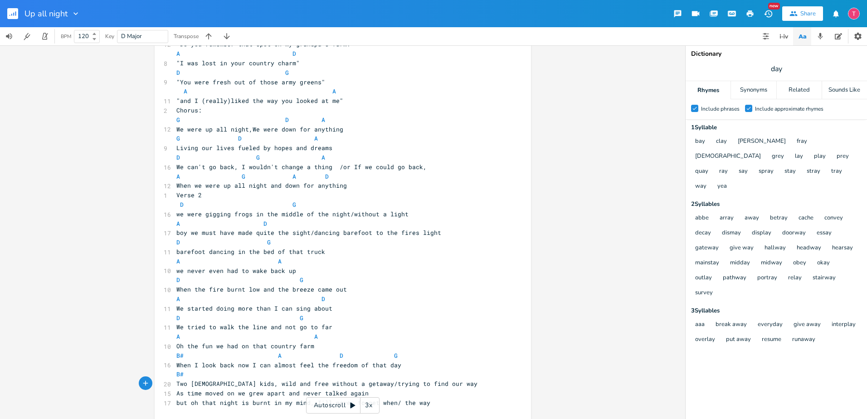
scroll to position [491, 0]
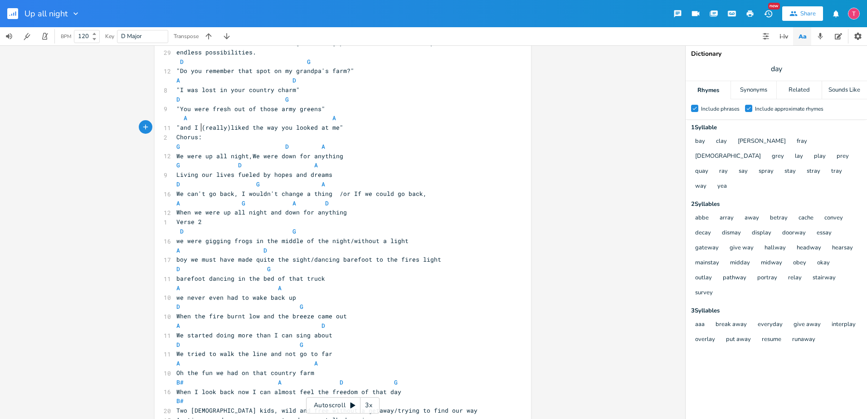
type textarea "Chorus:"
drag, startPoint x: 202, startPoint y: 128, endPoint x: 163, endPoint y: 126, distance: 38.6
click at [175, 132] on div "2 Chorus:" at bounding box center [338, 137] width 327 height 10
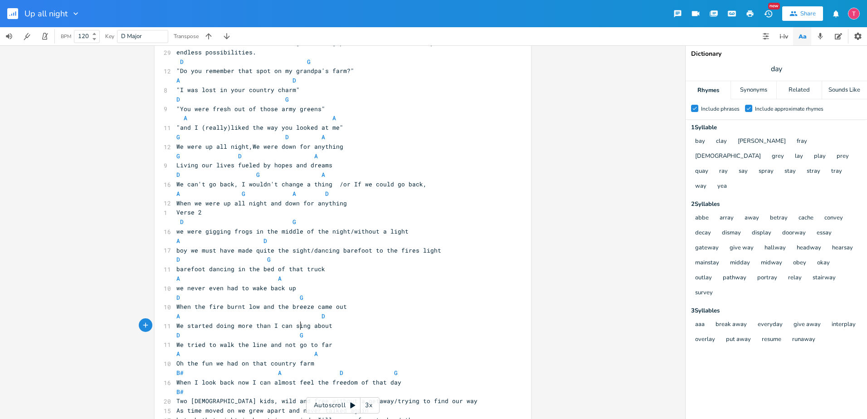
click at [460, 330] on pre "D G" at bounding box center [338, 335] width 327 height 10
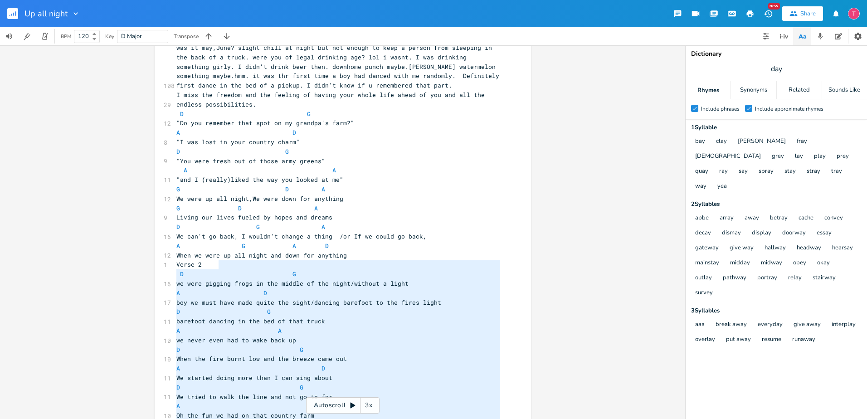
scroll to position [385, 0]
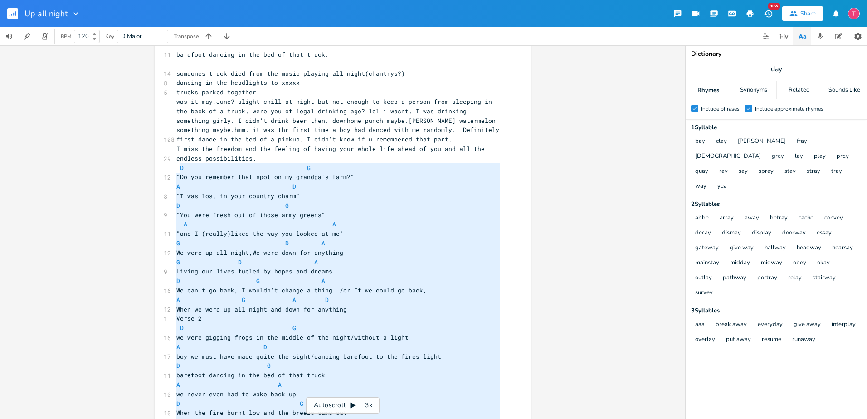
type textarea "D G "Do you remember that spot on my grandpa's farm?" A D "I was lost in your c…"
drag, startPoint x: 427, startPoint y: 309, endPoint x: 171, endPoint y: 154, distance: 299.1
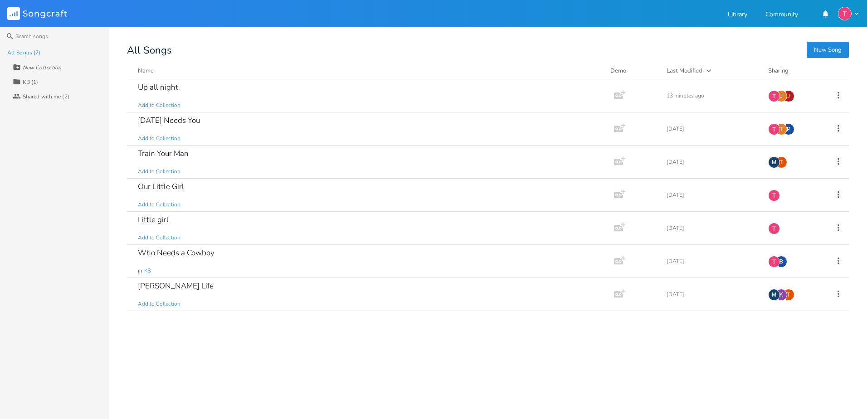
click at [831, 53] on button "New Song" at bounding box center [827, 50] width 42 height 16
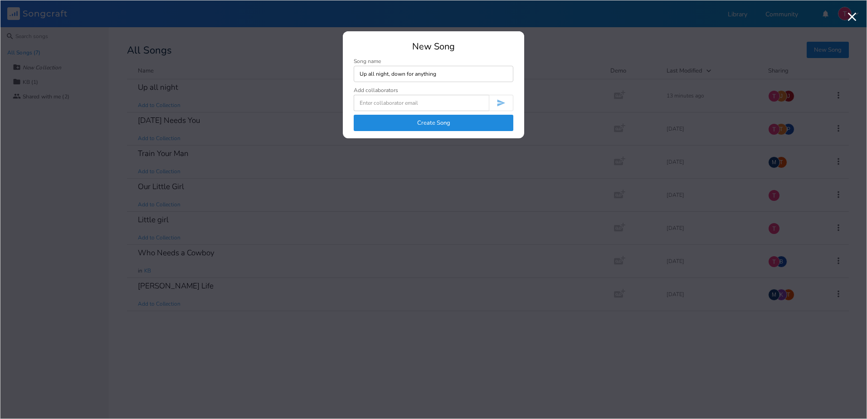
type input "Up all night, down for anything"
click at [421, 128] on button "Create Song" at bounding box center [434, 123] width 160 height 16
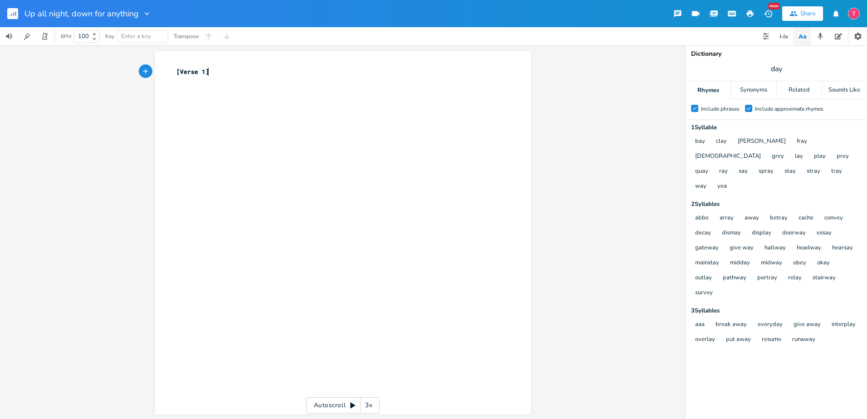
type textarea "​"
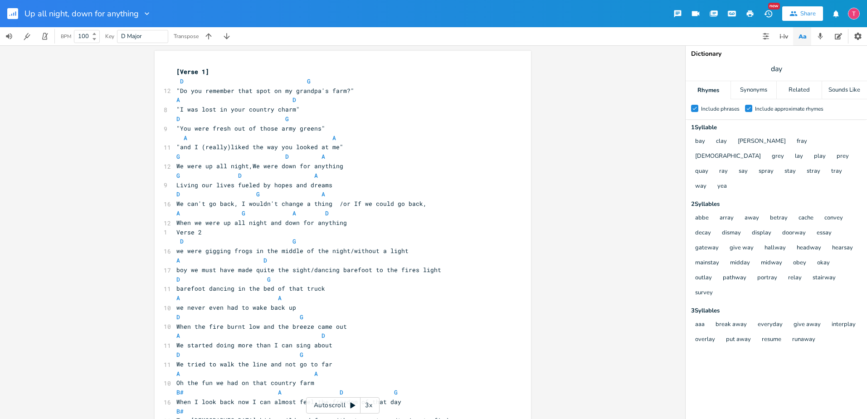
click at [370, 147] on pre ""and I (really)liked the way you looked at me"" at bounding box center [338, 147] width 327 height 10
click at [176, 145] on span ""and I (really)liked the way you looked at me" at bounding box center [257, 147] width 163 height 8
click at [322, 125] on pre ""You were fresh out of those army greens"" at bounding box center [338, 129] width 327 height 10
click at [176, 128] on span ""You were fresh out of those army greens" at bounding box center [248, 128] width 145 height 8
click at [294, 109] on pre ""I was lost in your country charm"" at bounding box center [338, 110] width 327 height 10
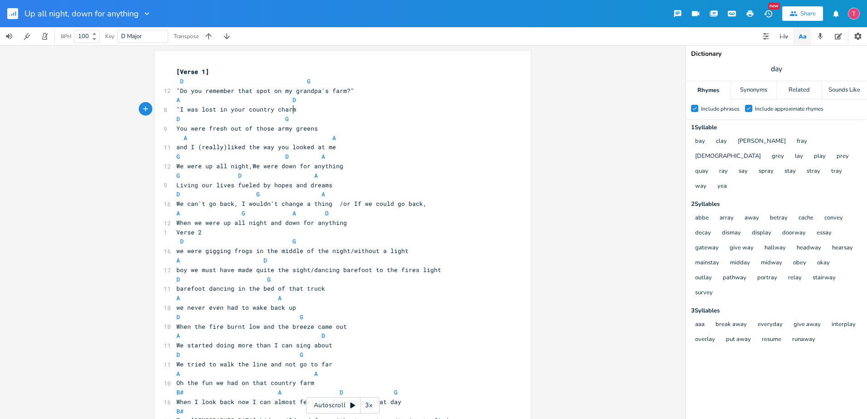
click at [178, 107] on span ""I was lost in your country charm" at bounding box center [236, 109] width 120 height 8
click at [363, 87] on pre ""Do you remember that spot on my grandpa's farm?"" at bounding box center [338, 91] width 327 height 10
click at [176, 91] on span ""Do you remember that spot on my grandpa's farm?" at bounding box center [263, 91] width 174 height 8
click at [352, 148] on pre "and I (really)liked the way you looked at me" at bounding box center [338, 147] width 327 height 10
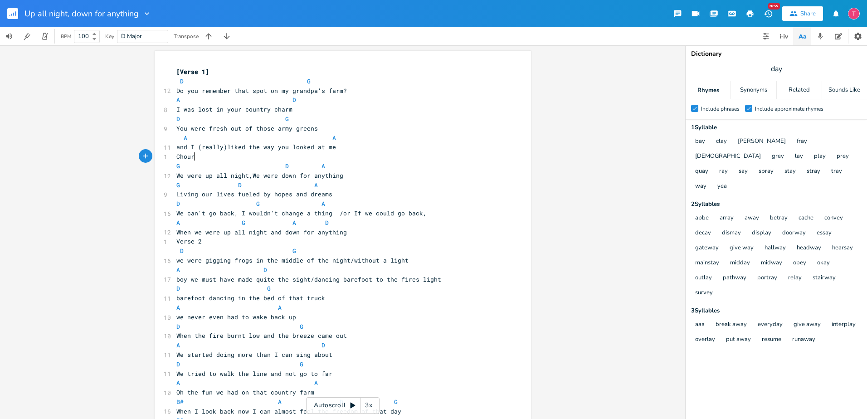
type textarea "Chouru"
type textarea "orus"
click at [203, 69] on span "[Verse 1]" at bounding box center [192, 72] width 33 height 8
click at [195, 158] on pre "Chorus" at bounding box center [338, 157] width 327 height 10
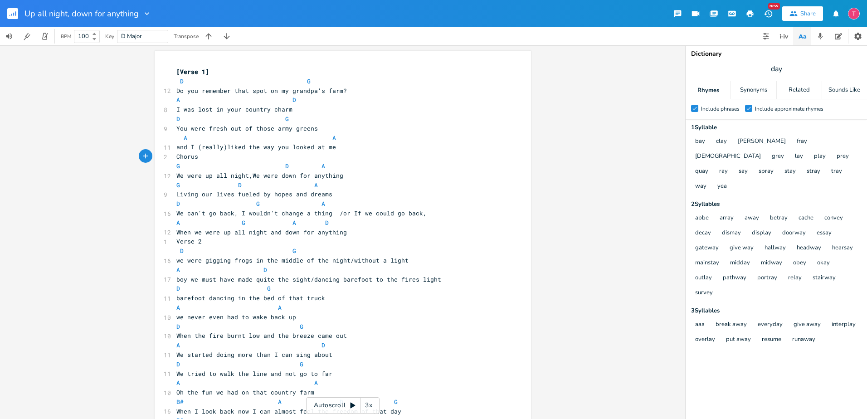
click at [147, 154] on div "button" at bounding box center [146, 156] width 14 height 14
click at [224, 157] on pre "Chorus" at bounding box center [338, 157] width 327 height 10
type textarea "and I (really)liked the way you looked at me Chorus"
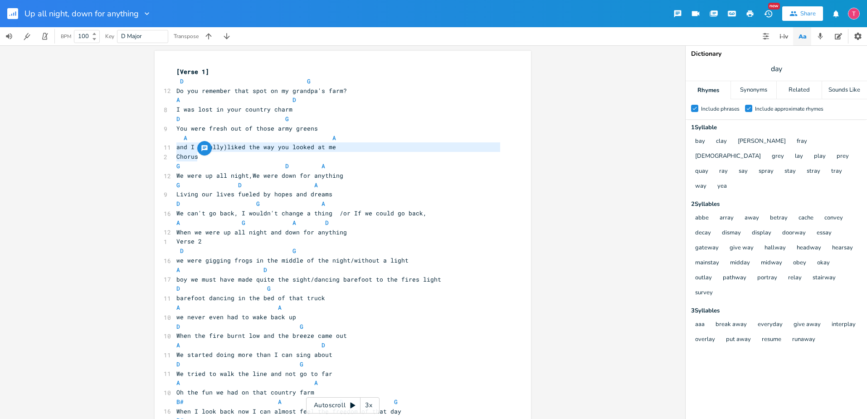
drag, startPoint x: 215, startPoint y: 156, endPoint x: 170, endPoint y: 151, distance: 44.7
click at [170, 151] on div "and I (really)liked the way you looked at me Chorus x [Verse 1] D G 12 Do you r…" at bounding box center [343, 259] width 376 height 416
click at [180, 155] on span "Chorus" at bounding box center [187, 156] width 22 height 8
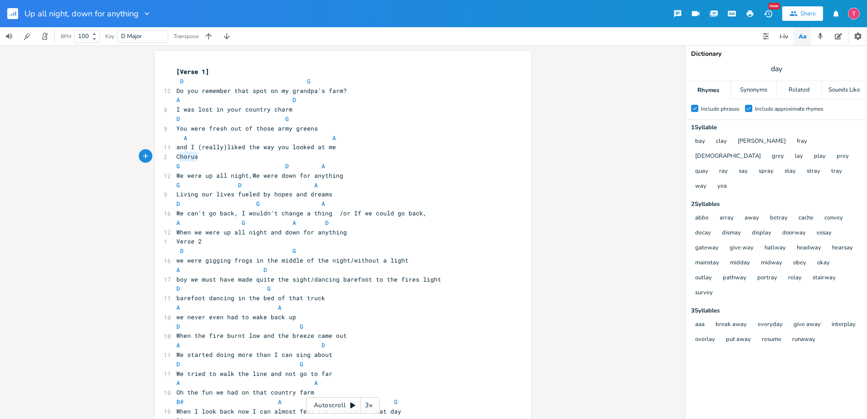
drag, startPoint x: 194, startPoint y: 160, endPoint x: 168, endPoint y: 157, distance: 26.0
click at [168, 157] on div "Chorus x [Verse 1] D G 12 Do you remember that spot on my grandpa's farm? A D 8…" at bounding box center [343, 259] width 376 height 416
type textarea "Chorus"
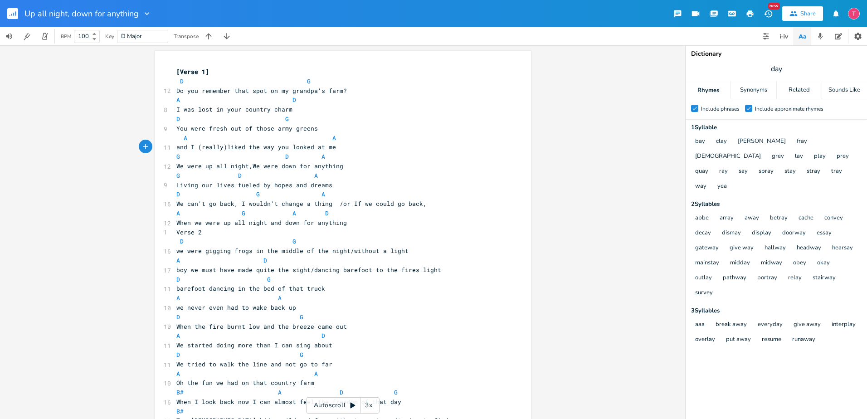
click at [176, 247] on span "we were gigging frogs in the middle of the night/without a light" at bounding box center [292, 251] width 232 height 8
type textarea "W"
click at [220, 230] on pre "Verse 2" at bounding box center [338, 233] width 327 height 10
click at [176, 230] on span "Verse 2" at bounding box center [188, 232] width 25 height 8
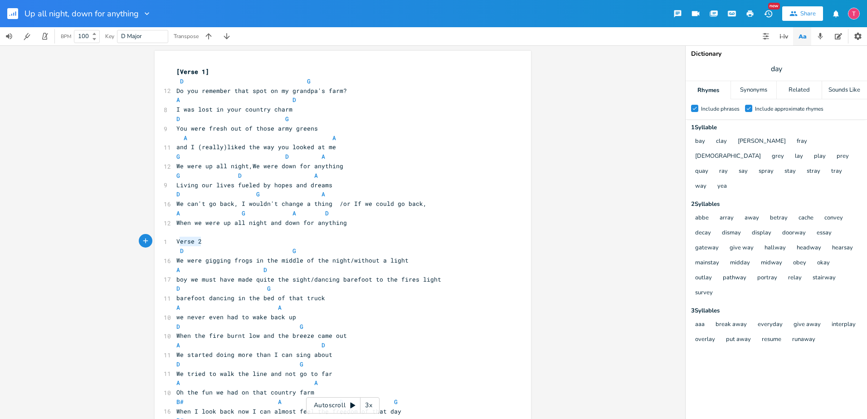
type textarea "Verse 2"
drag, startPoint x: 209, startPoint y: 238, endPoint x: 172, endPoint y: 239, distance: 37.2
click at [175, 239] on pre "Verse 2" at bounding box center [338, 242] width 327 height 10
click at [455, 292] on pre "D G" at bounding box center [338, 289] width 327 height 10
type textarea "dancing barefoot to"
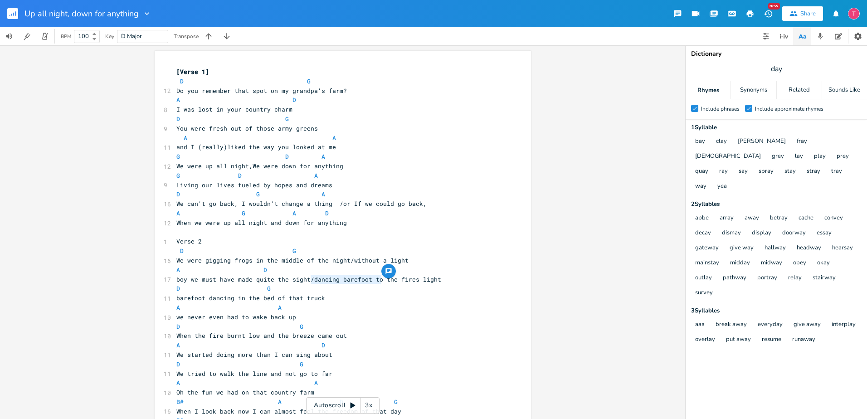
drag, startPoint x: 307, startPoint y: 279, endPoint x: 379, endPoint y: 283, distance: 71.7
click at [379, 283] on span "boy we must have made quite the sight/dancing barefoot to the fires light" at bounding box center [308, 279] width 265 height 8
click at [177, 276] on span "boy we must have made quite the sight" at bounding box center [243, 279] width 134 height 8
type textarea "B"
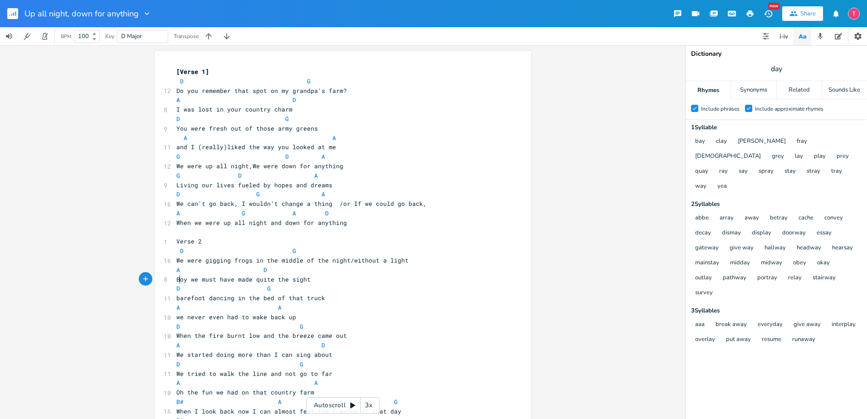
click at [176, 297] on span "barefoot dancing in the bed of that truck" at bounding box center [250, 298] width 149 height 8
type textarea "B"
click at [176, 317] on span "we never even had to wake back up" at bounding box center [236, 317] width 120 height 8
type textarea "W"
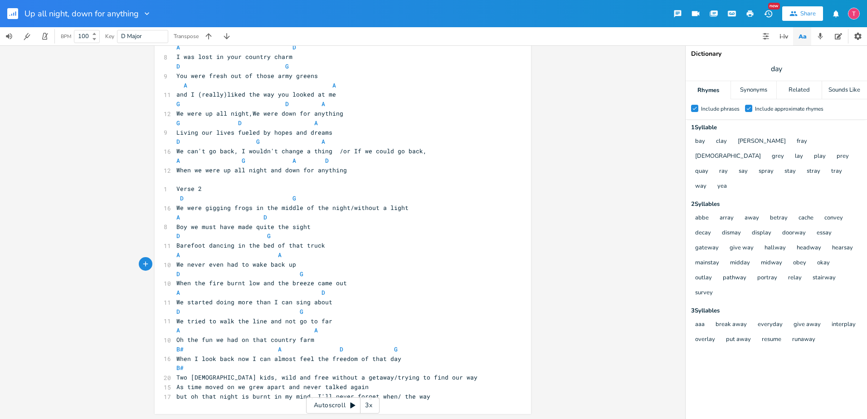
scroll to position [53, 0]
click at [274, 255] on span at bounding box center [276, 255] width 4 height 10
click at [307, 329] on span "A A" at bounding box center [246, 329] width 141 height 8
click at [354, 340] on pre "Oh the fun we had on that country farm" at bounding box center [338, 340] width 327 height 10
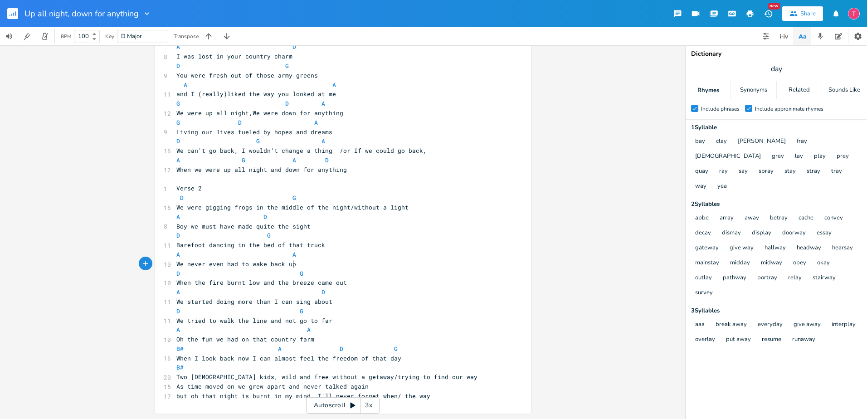
click at [319, 263] on pre "We never even had to wake back up" at bounding box center [338, 264] width 327 height 10
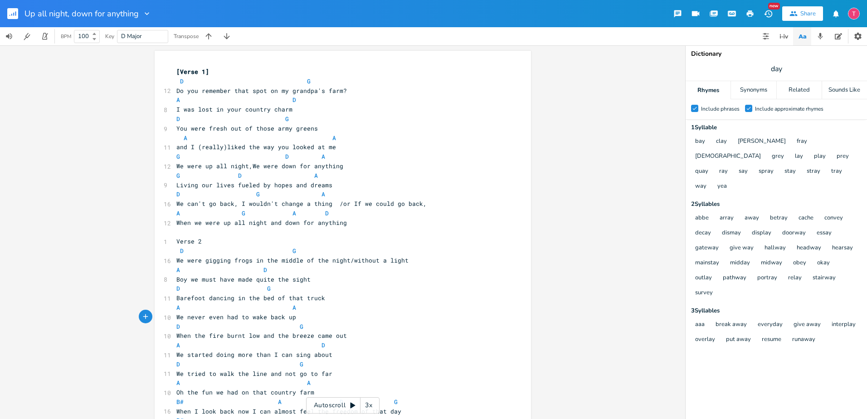
click at [791, 10] on icon "button" at bounding box center [793, 14] width 8 height 8
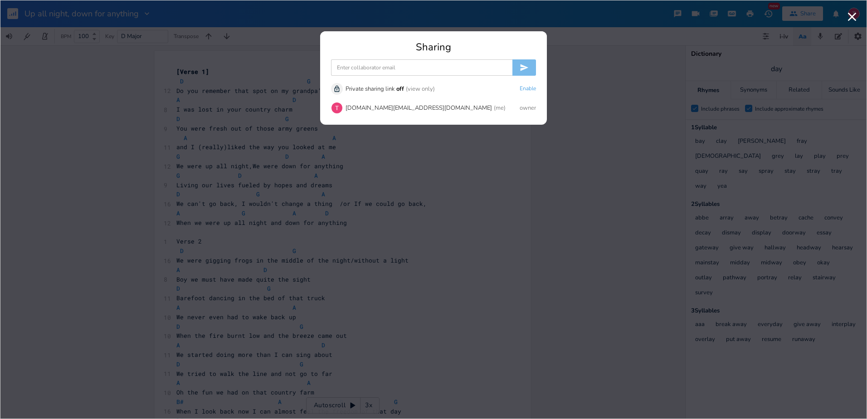
click at [453, 69] on input at bounding box center [421, 67] width 181 height 16
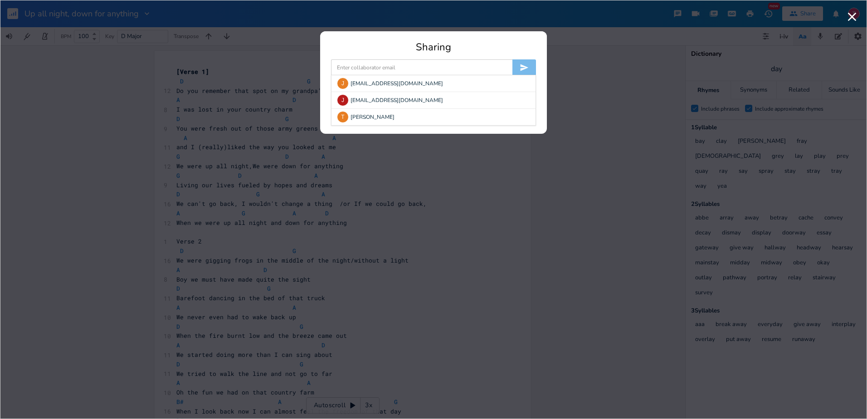
type input "[EMAIL_ADDRESS][DOMAIN_NAME]"
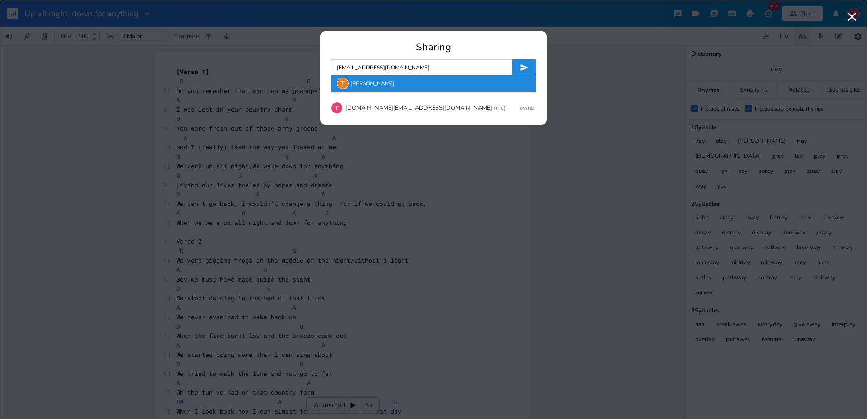
click at [454, 81] on div "T [PERSON_NAME]" at bounding box center [433, 83] width 204 height 16
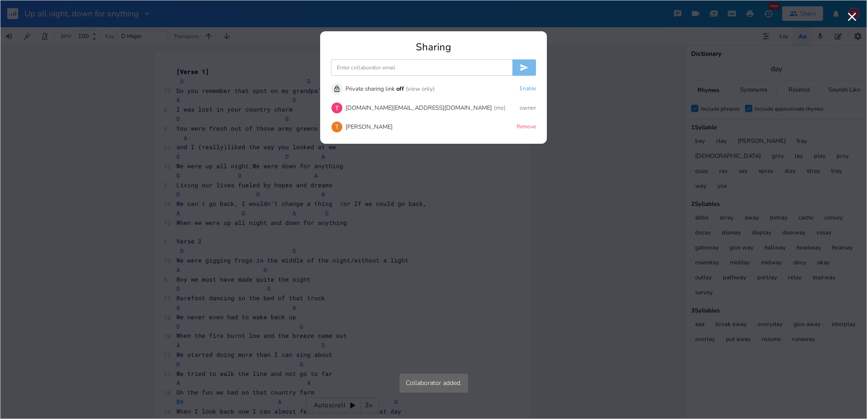
click at [454, 65] on input at bounding box center [421, 67] width 181 height 16
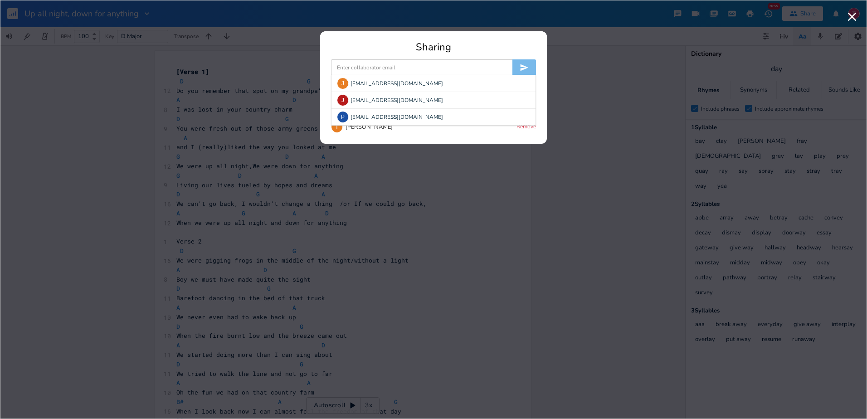
type input "[EMAIL_ADDRESS][DOMAIN_NAME]"
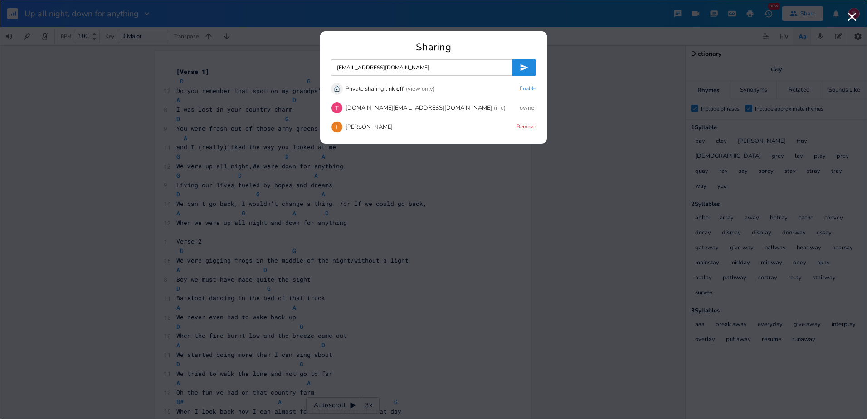
click at [522, 68] on icon "submit" at bounding box center [523, 67] width 9 height 9
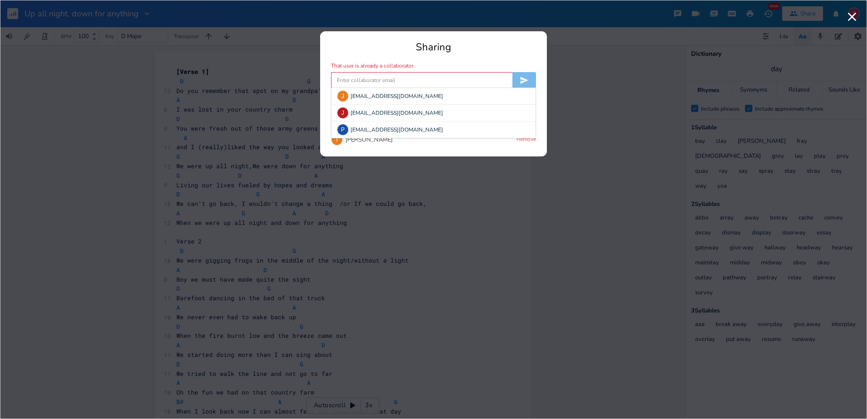
click at [434, 82] on input at bounding box center [421, 80] width 181 height 16
click at [449, 52] on div "Sharing" at bounding box center [433, 47] width 205 height 10
click at [392, 82] on input at bounding box center [421, 80] width 181 height 16
type input "[EMAIL_ADDRESS][DOMAIN_NAME]"
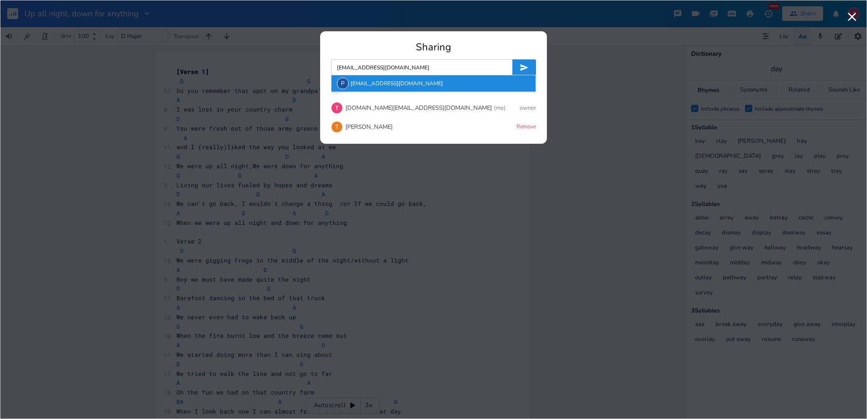
click at [411, 82] on div "P [EMAIL_ADDRESS][DOMAIN_NAME]" at bounding box center [433, 83] width 204 height 16
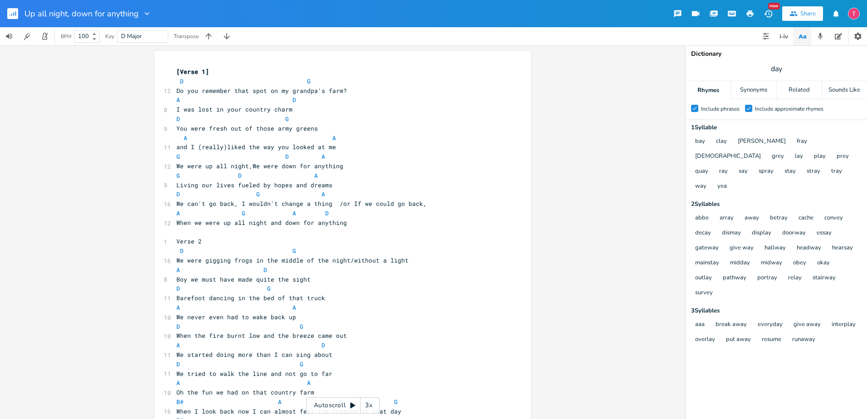
click at [223, 146] on span "and I (really)liked the way you looked at me" at bounding box center [256, 147] width 160 height 8
type textarea "y"
click at [320, 137] on span "A A" at bounding box center [256, 138] width 160 height 8
type textarea "/or If we could go back,"
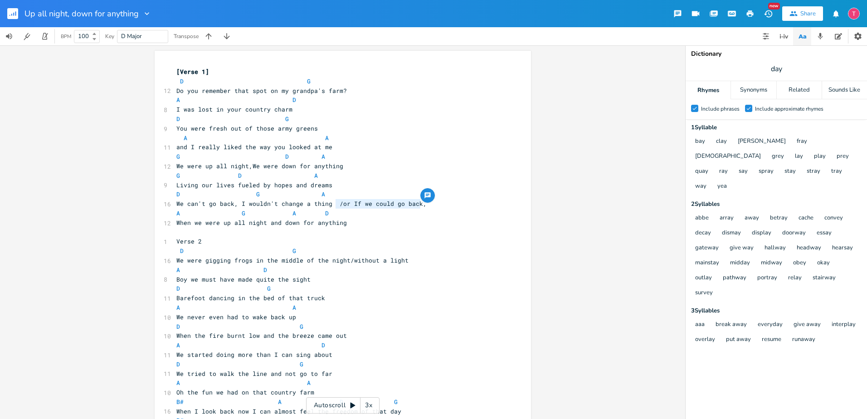
drag, startPoint x: 336, startPoint y: 203, endPoint x: 414, endPoint y: 209, distance: 78.2
click at [415, 209] on div "[Verse 1] D G 12 Do you remember that spot on my grandpa's farm? A D 8 I was lo…" at bounding box center [338, 260] width 327 height 387
click at [412, 222] on pre "When we were up all night and down for anything" at bounding box center [338, 223] width 327 height 10
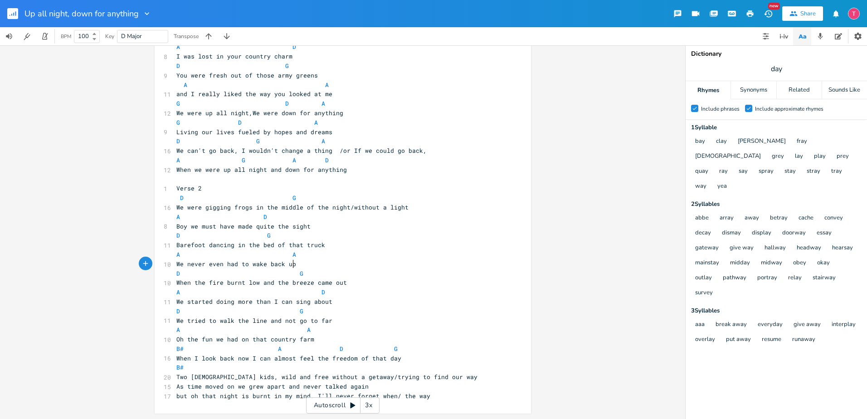
click at [344, 262] on pre "We never even had to wake back up" at bounding box center [338, 264] width 327 height 10
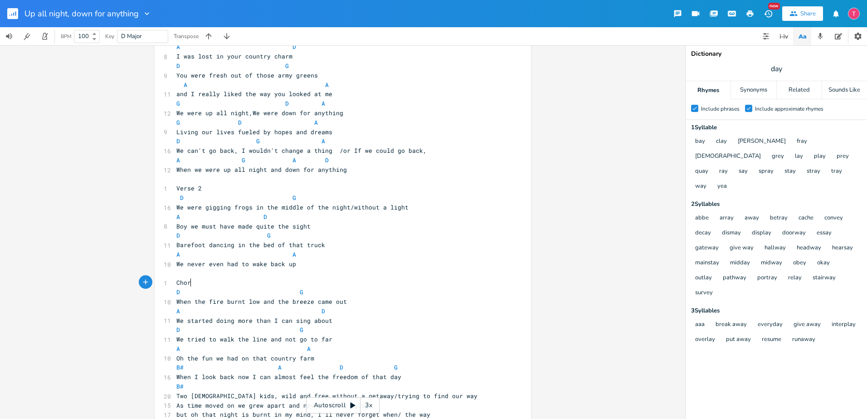
type textarea "Choro"
type textarea "ou"
type textarea "rus:"
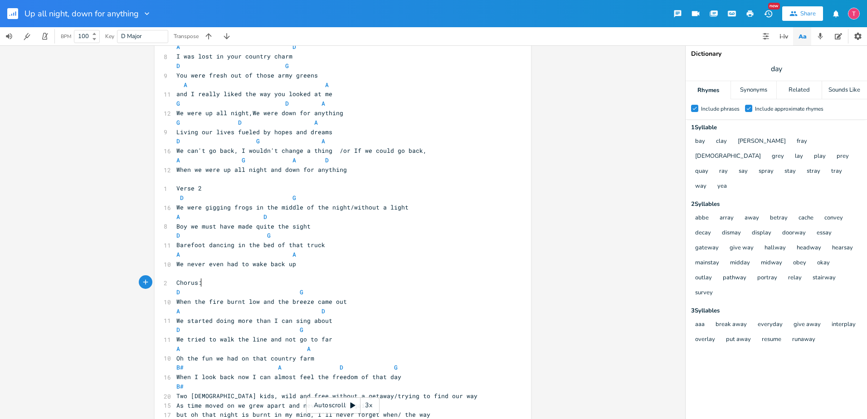
scroll to position [0, 10]
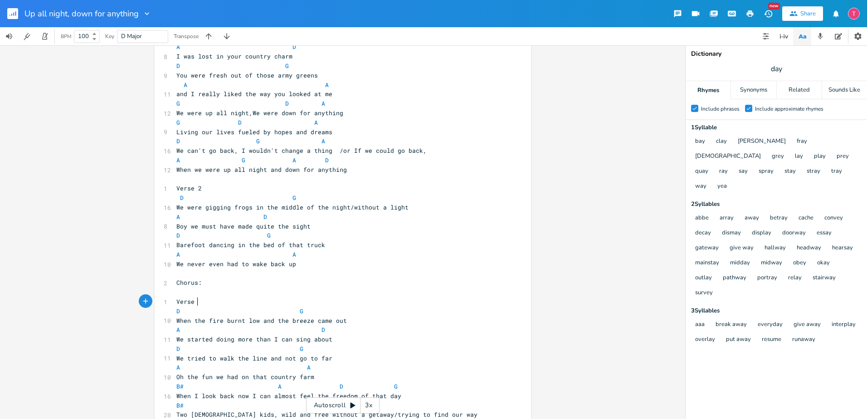
type textarea "Verse 3"
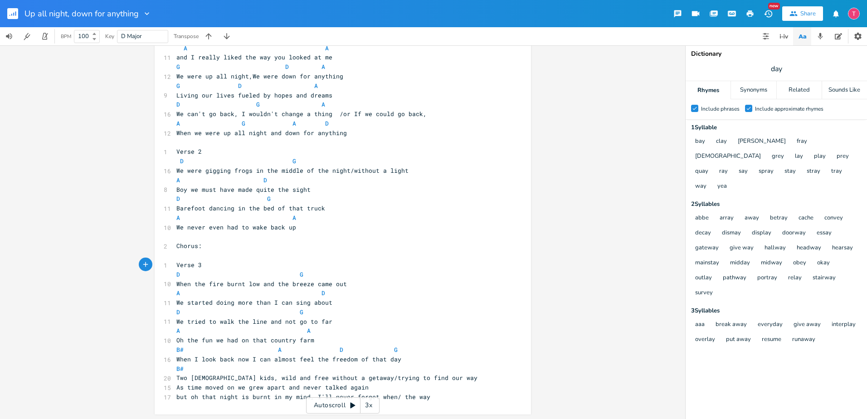
scroll to position [91, 0]
click at [336, 339] on pre "Oh the fun we had on that country farm" at bounding box center [338, 340] width 327 height 10
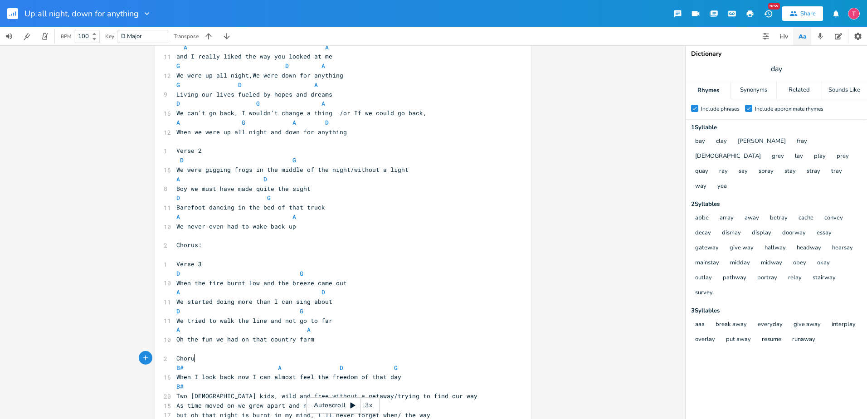
scroll to position [0, 19]
type textarea "Chorus"
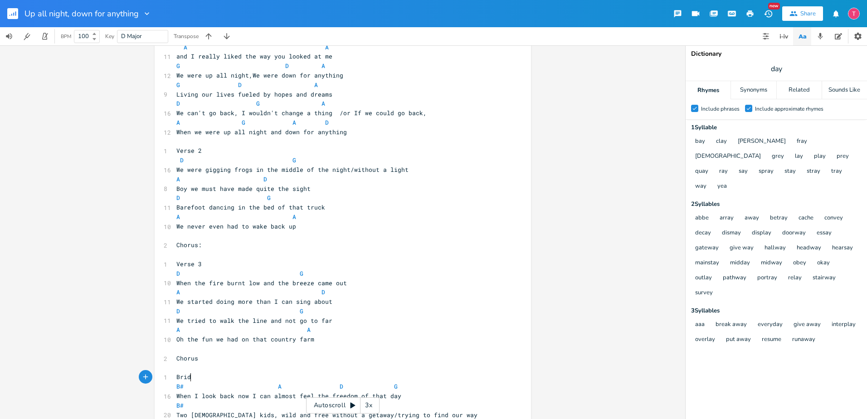
type textarea "Bridge"
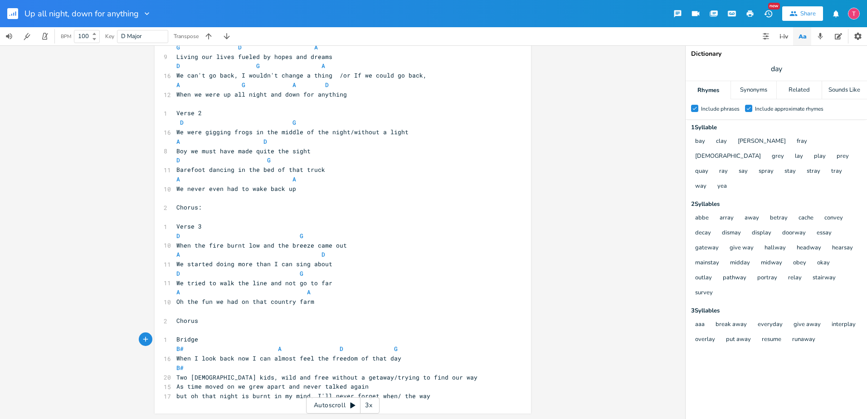
click at [460, 392] on pre "but oh that night is burnt in my mind, I'll never forget when/ the way" at bounding box center [338, 396] width 327 height 10
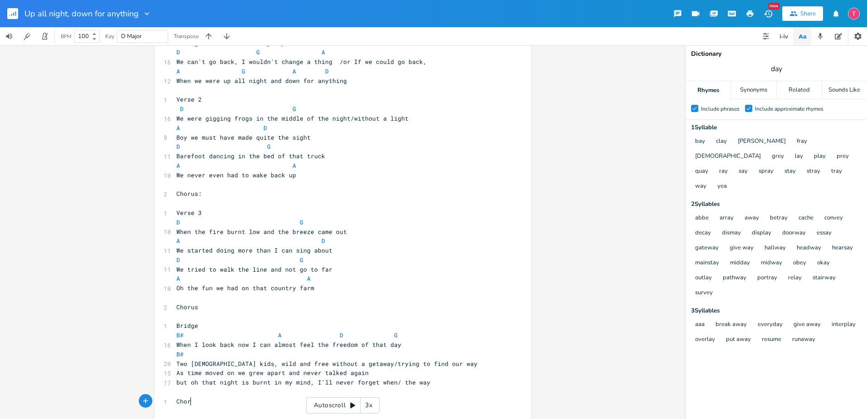
type textarea "Chorus"
click at [243, 354] on span at bounding box center [241, 354] width 15 height 10
type textarea "without a getaway/"
drag, startPoint x: 356, startPoint y: 362, endPoint x: 289, endPoint y: 360, distance: 66.7
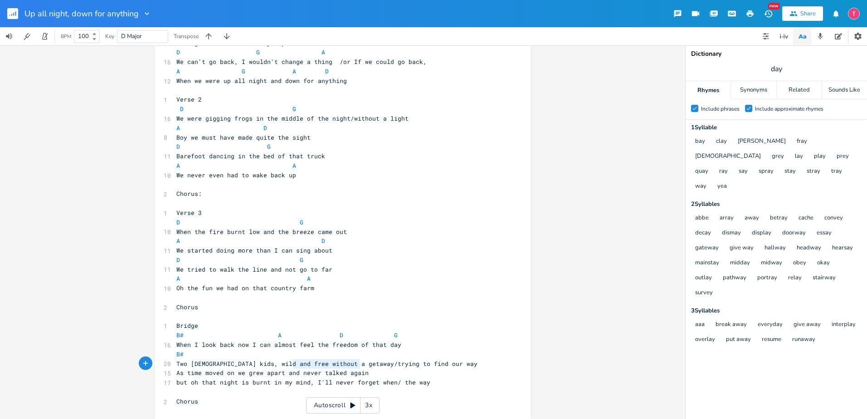
click at [289, 360] on span "Two [DEMOGRAPHIC_DATA] kids, wild and free without a getaway/trying to find our…" at bounding box center [326, 363] width 301 height 8
click at [198, 354] on span at bounding box center [198, 354] width 15 height 10
click at [267, 384] on span "but oh that night is burnt in my mind, I'll never forget when/ the way" at bounding box center [303, 382] width 254 height 8
click at [249, 384] on span "but oh that night is burnt in my mind, I'll never forget when/ the way" at bounding box center [303, 382] width 254 height 8
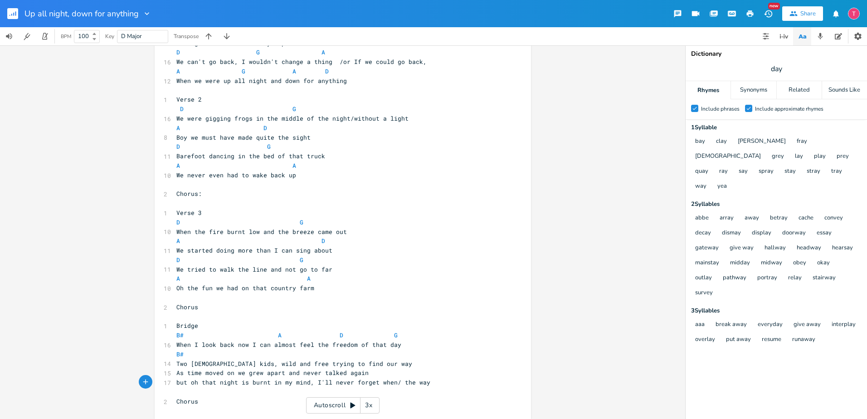
click at [267, 381] on span "but oh that night is burnt in my mind, I'll never forget when/ the way" at bounding box center [303, 382] width 254 height 8
type textarea ")"
type textarea "("
click at [430, 378] on pre "but oh that night is (burnt) in my mind, I'll never forget when/ the way" at bounding box center [338, 383] width 327 height 10
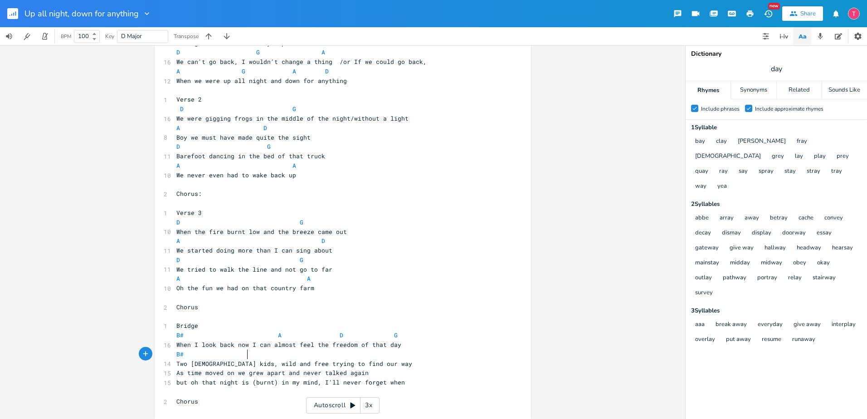
click at [370, 352] on pre "B#" at bounding box center [338, 354] width 327 height 10
type textarea "A D"
type textarea "G"
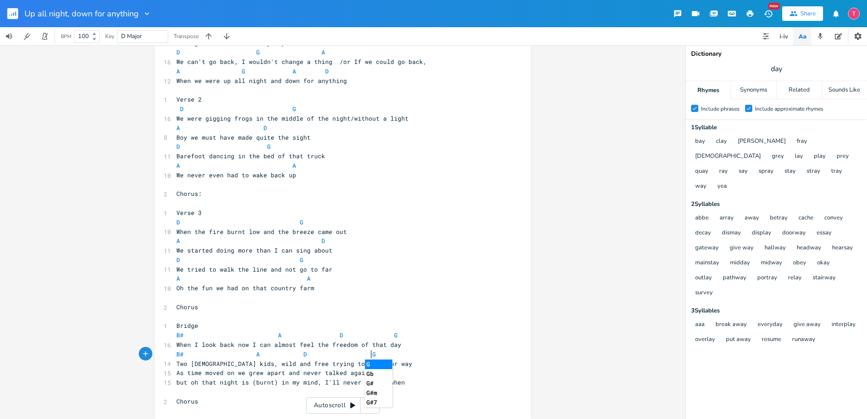
click at [380, 350] on pre "B# A D G" at bounding box center [338, 354] width 327 height 10
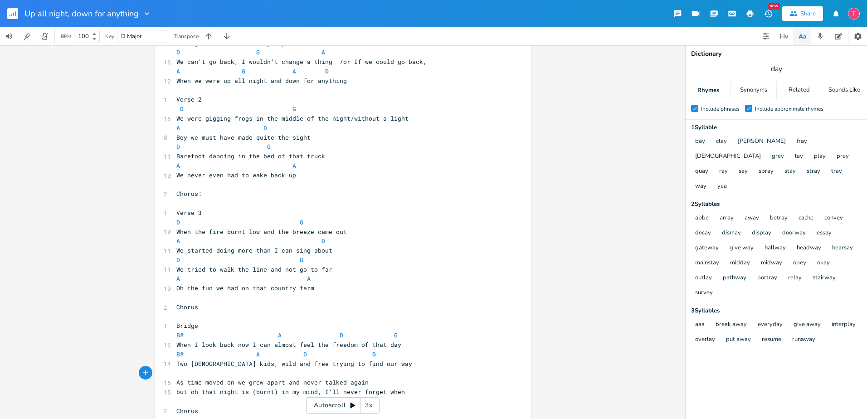
click at [277, 392] on span "but oh that night is (burnt) in my mind, I'll never forget when" at bounding box center [290, 392] width 228 height 8
type textarea ","
click at [398, 392] on pre "but oh that night is, burnt in my mind, I'll never forget when" at bounding box center [338, 392] width 327 height 10
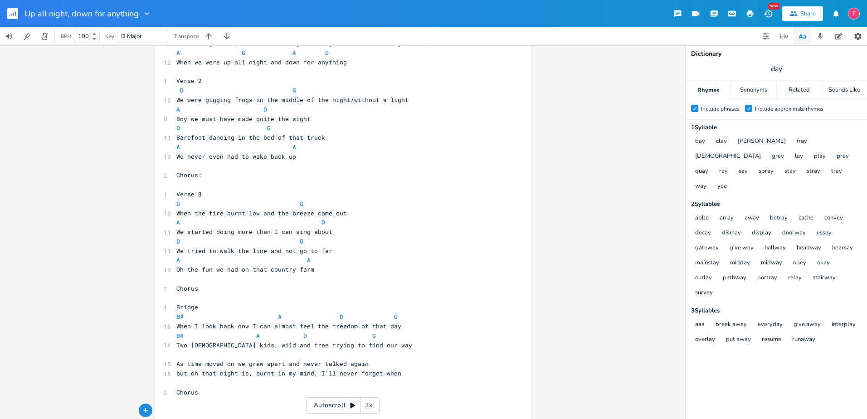
scroll to position [163, 0]
type textarea "Outro"
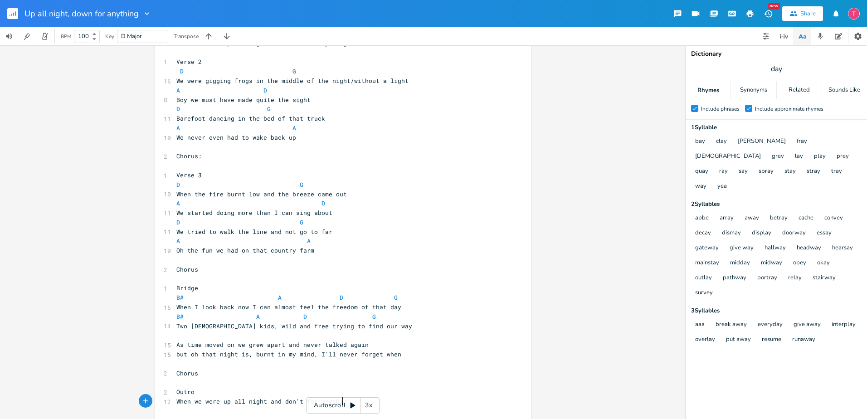
scroll to position [0, 135]
type textarea "When we were up all night and don't for anything?"
drag, startPoint x: 689, startPoint y: 210, endPoint x: 687, endPoint y: 200, distance: 10.7
click at [687, 200] on div "Check Include phrases Check Include approximate rhymes 1 Syllable bay [PERSON_N…" at bounding box center [775, 269] width 181 height 297
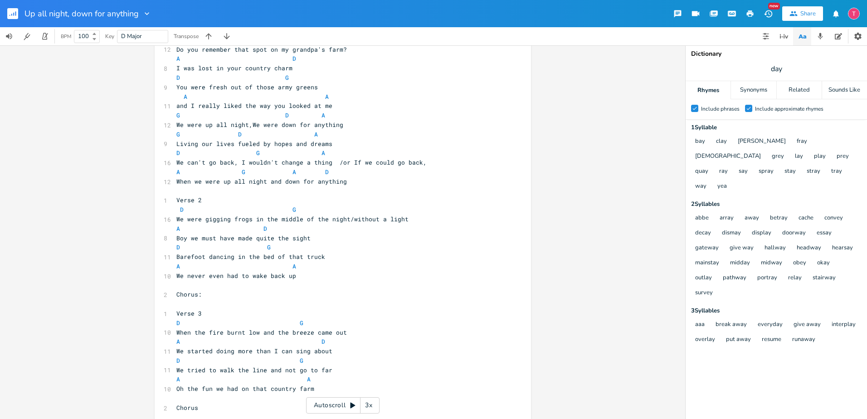
scroll to position [0, 0]
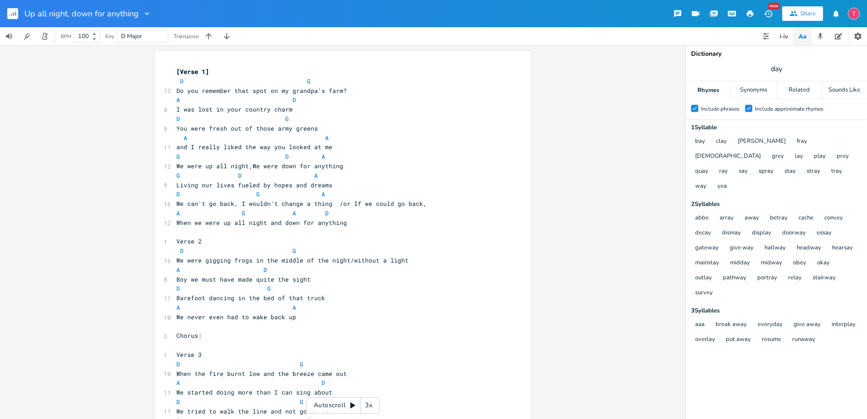
click at [348, 150] on pre "and I really liked the way you looked at me" at bounding box center [338, 147] width 327 height 10
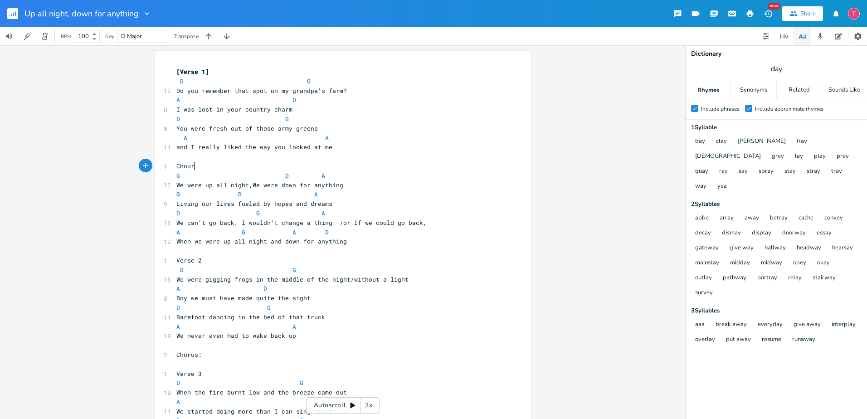
type textarea "Chours"
type textarea "rus:"
type textarea "C"
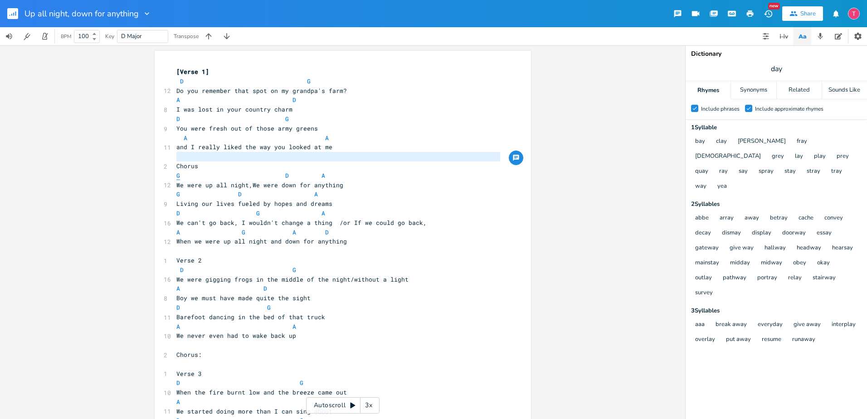
type textarea "Chorus"
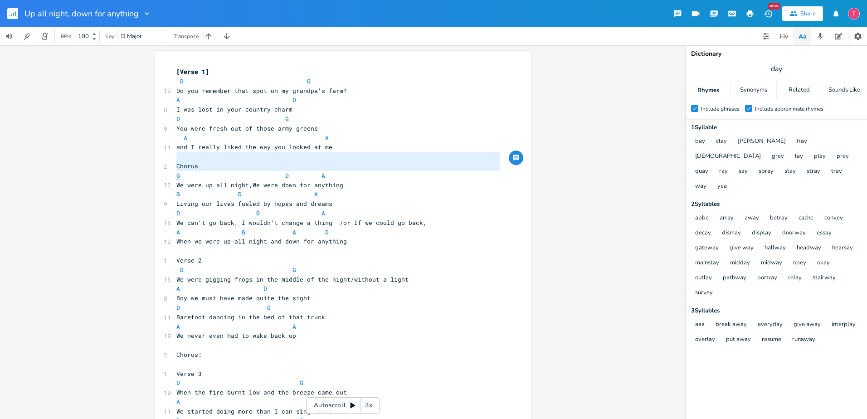
drag, startPoint x: 204, startPoint y: 160, endPoint x: 175, endPoint y: 173, distance: 31.5
click at [175, 173] on div "[Verse 1] D G 12 Do you remember that spot on my grandpa's farm? A D 8 I was lo…" at bounding box center [338, 340] width 327 height 547
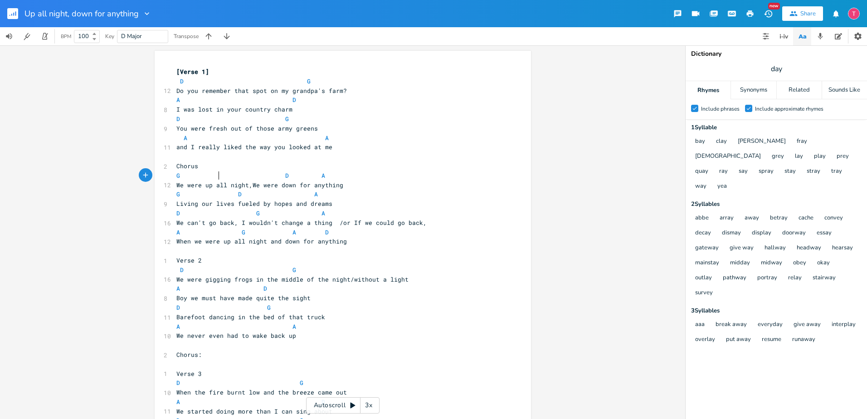
click at [217, 175] on span "G D A" at bounding box center [250, 175] width 149 height 8
drag, startPoint x: 204, startPoint y: 167, endPoint x: 164, endPoint y: 165, distance: 39.5
click at [164, 165] on div "Chorus x [Verse 1] D G 12 Do you remember that spot on my grandpa's farm? A D 8…" at bounding box center [343, 339] width 376 height 576
type textarea "Chorus"
drag, startPoint x: 185, startPoint y: 165, endPoint x: 428, endPoint y: 136, distance: 244.2
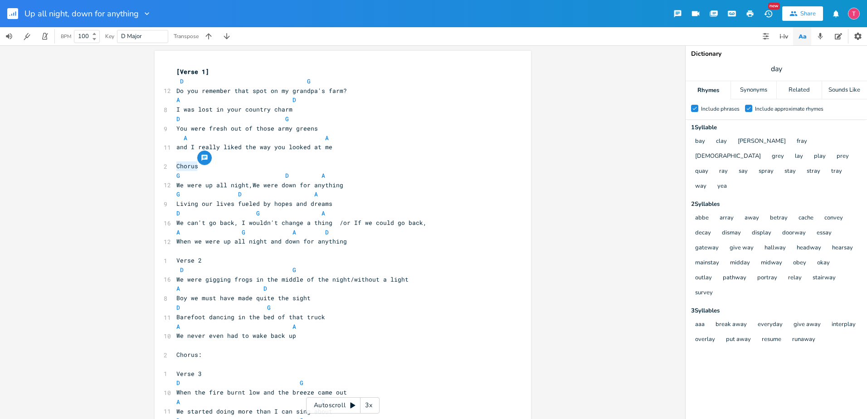
click at [428, 136] on pre "A A" at bounding box center [338, 138] width 327 height 10
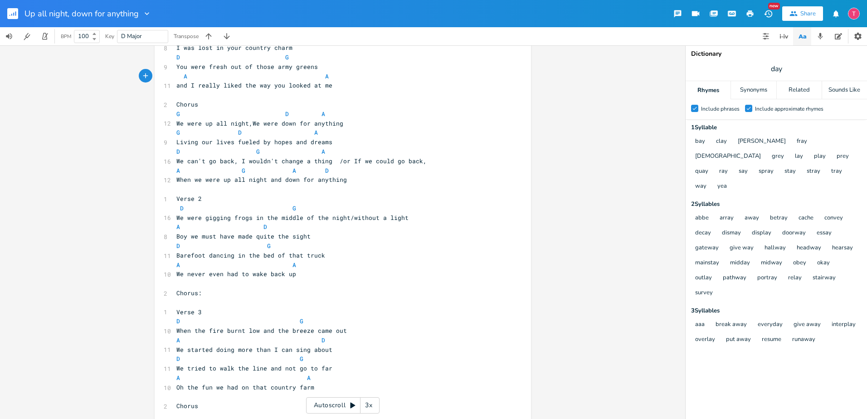
scroll to position [0, 0]
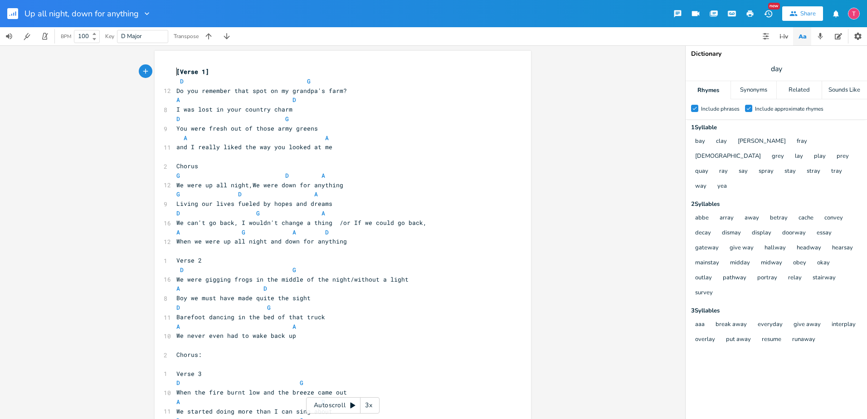
click at [175, 68] on pre "[Verse 1]" at bounding box center [338, 72] width 327 height 10
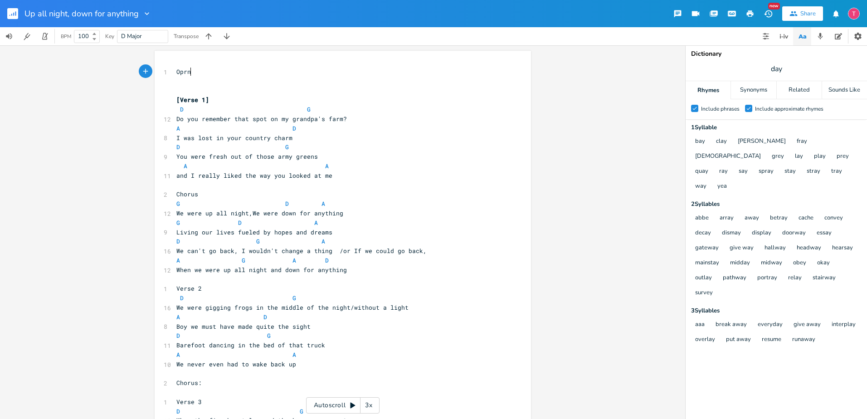
type textarea "Oprn"
type textarea "en to s"
type textarea "tweaks on chorus melody still too"
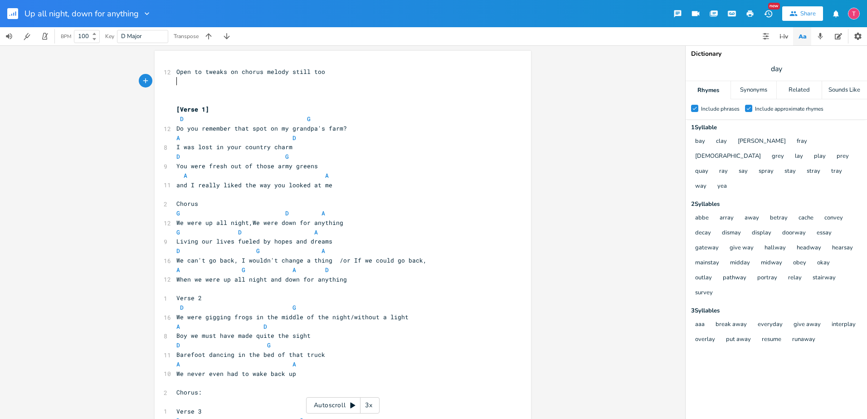
scroll to position [106, 0]
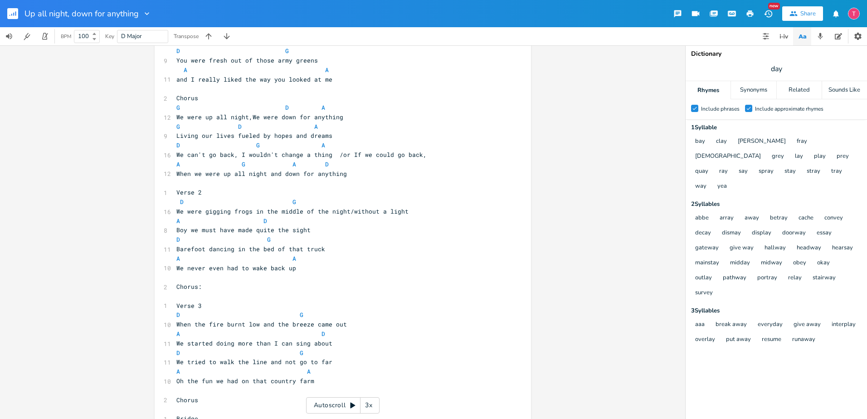
click at [278, 171] on span "When we were up all night and down for anything" at bounding box center [261, 174] width 170 height 8
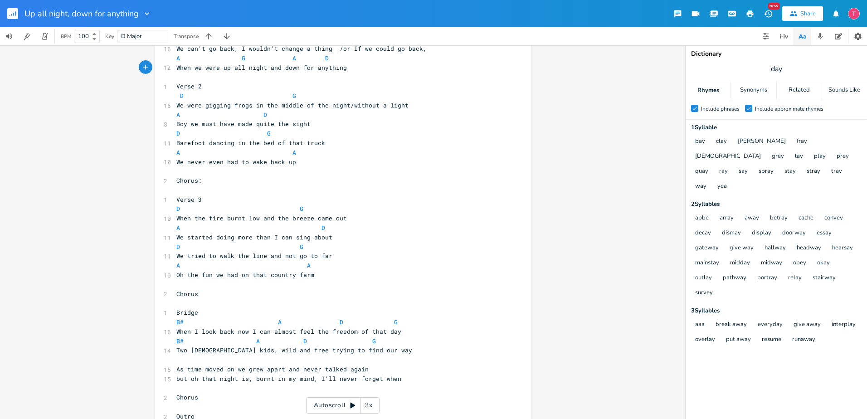
click at [344, 106] on span "We were gigging frogs in the middle of the night/without a light" at bounding box center [292, 105] width 232 height 8
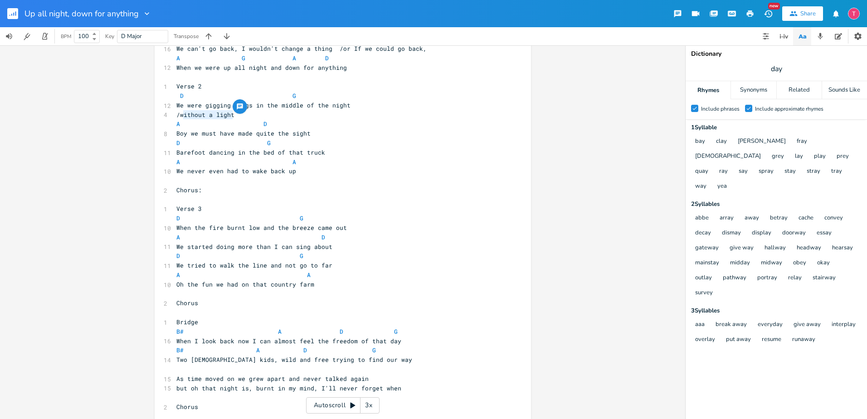
type textarea "without a light"
drag, startPoint x: 231, startPoint y: 112, endPoint x: 179, endPoint y: 117, distance: 52.8
click at [179, 117] on pre "/without a light" at bounding box center [338, 115] width 327 height 10
drag, startPoint x: 345, startPoint y: 107, endPoint x: 250, endPoint y: 106, distance: 95.2
click at [250, 106] on pre "We were gigging frogs in the middle of the night" at bounding box center [338, 106] width 327 height 10
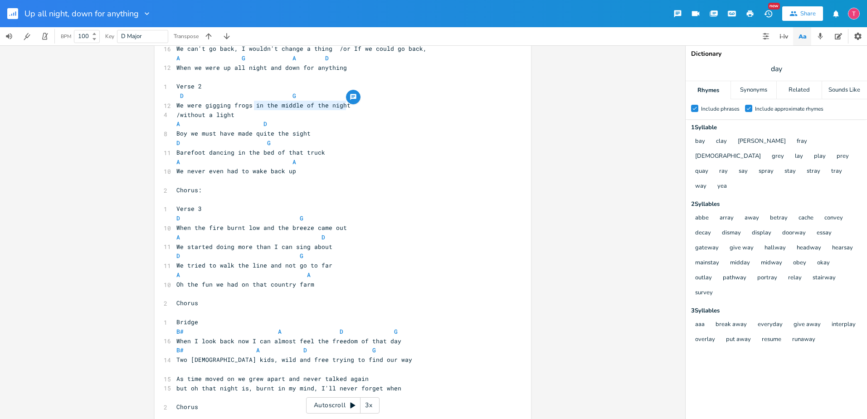
type textarea "in the middle of the night"
click at [252, 105] on span "We were gigging frogs in the middle of the night" at bounding box center [263, 105] width 174 height 8
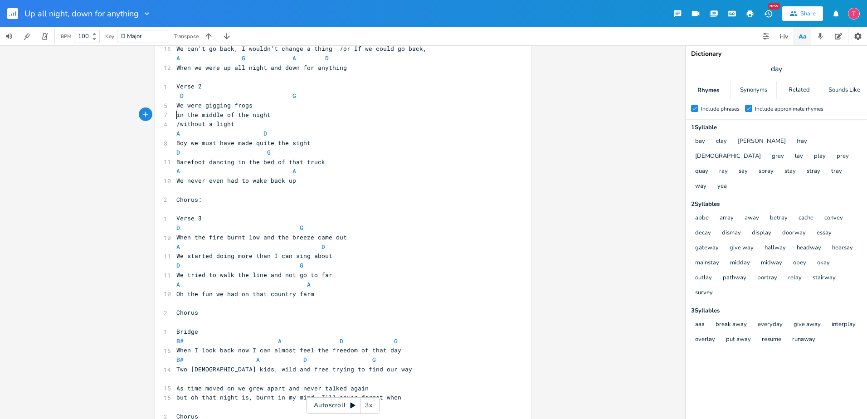
click at [278, 113] on pre "in the middle of the night" at bounding box center [338, 115] width 327 height 10
click at [286, 99] on span "D G" at bounding box center [236, 96] width 120 height 8
click at [288, 103] on pre "We were gigging frogs" at bounding box center [338, 106] width 327 height 10
click at [276, 107] on span "We were gigging frogs without a light" at bounding box center [243, 105] width 134 height 8
type textarea "j"
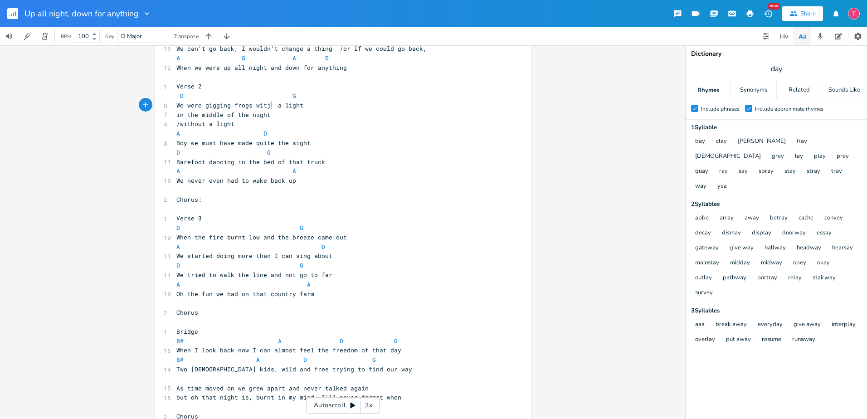
scroll to position [0, 3]
type textarea "h no flash"
click at [176, 113] on span "in the middle of the night" at bounding box center [223, 115] width 94 height 8
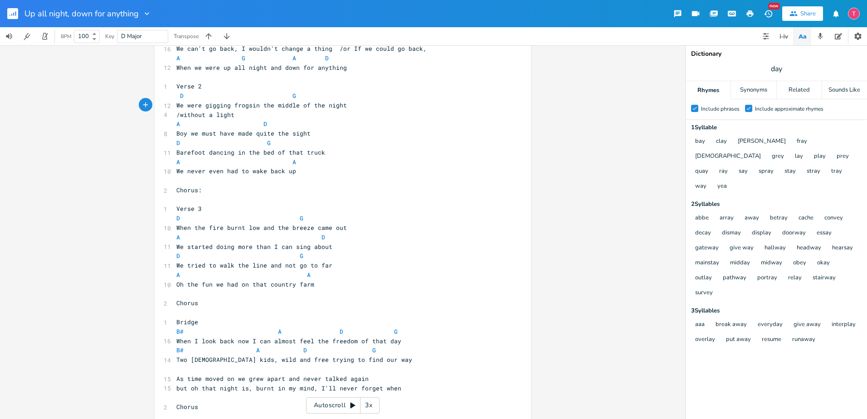
scroll to position [0, 2]
click at [176, 113] on span "/without a light" at bounding box center [205, 115] width 58 height 8
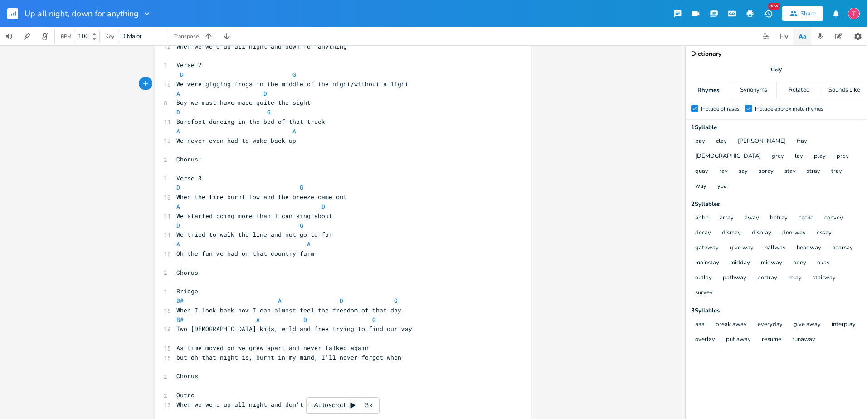
scroll to position [251, 0]
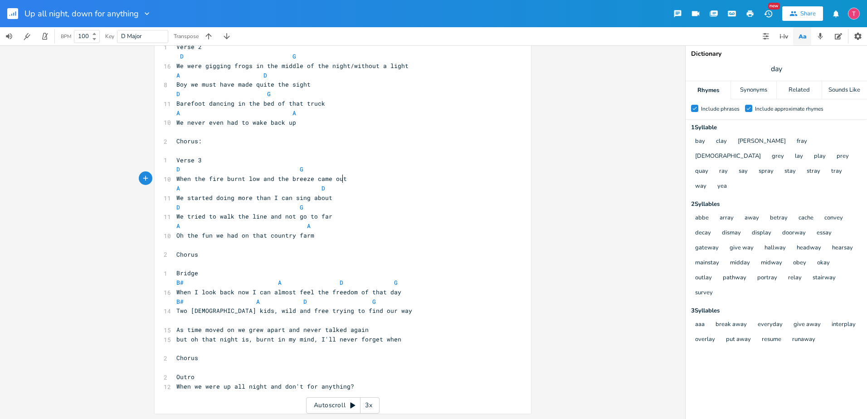
click at [370, 176] on pre "When the fire burnt low and the breeze came out" at bounding box center [338, 179] width 327 height 10
click at [376, 205] on pre "D G" at bounding box center [338, 208] width 327 height 10
click at [229, 199] on span "We started doing more than I can sing about" at bounding box center [254, 198] width 156 height 8
type textarea "(g"
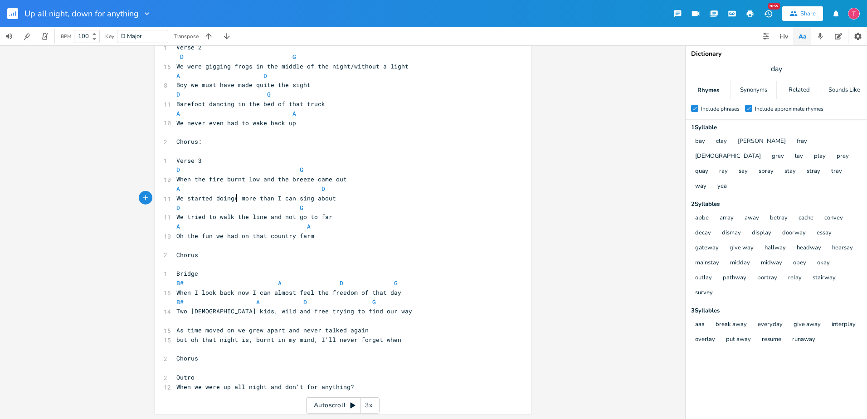
scroll to position [0, 5]
type textarea "got closer than"
type textarea ")/"
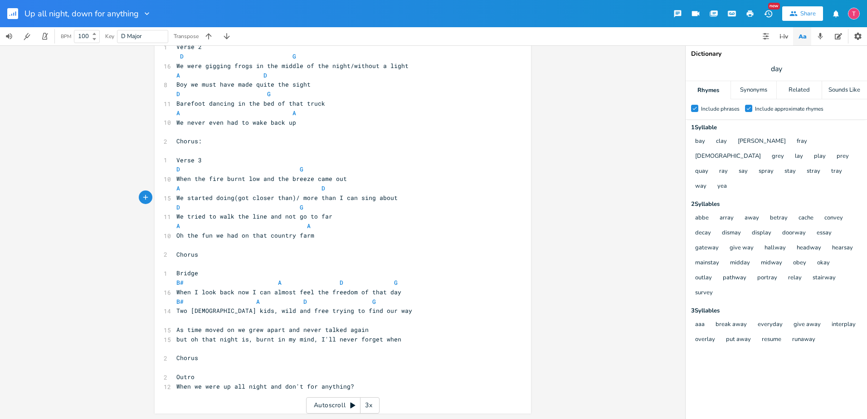
click at [456, 353] on pre "Chorus" at bounding box center [338, 358] width 327 height 10
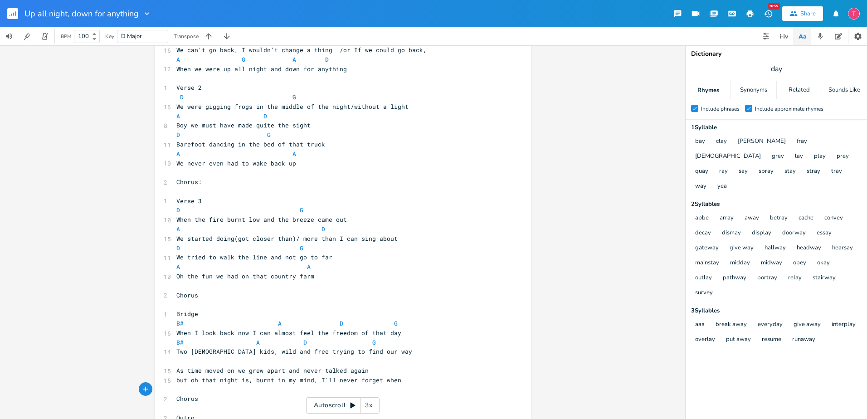
scroll to position [212, 0]
click at [235, 235] on span "We started doing(got closer than)/ more than I can sing about" at bounding box center [286, 237] width 221 height 8
type textarea "We"
click at [293, 255] on span "We tried to walk the line and not go to far" at bounding box center [254, 256] width 156 height 8
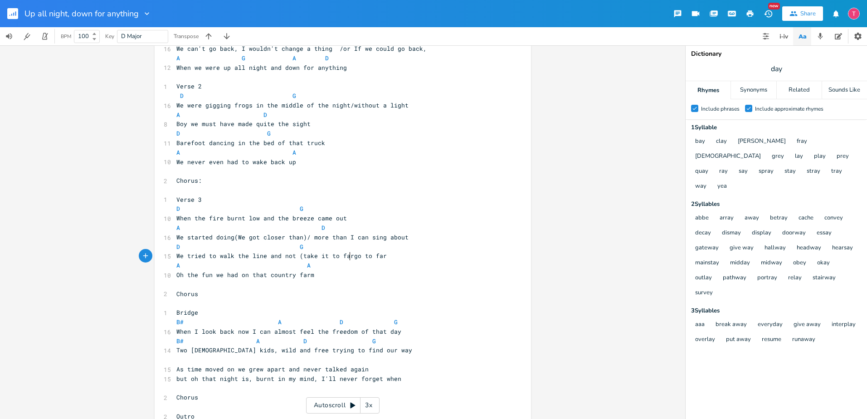
type textarea "(take it to far)"
click at [419, 265] on pre "A A" at bounding box center [338, 266] width 327 height 10
click at [366, 276] on pre "Oh the fun we had on that country farm" at bounding box center [338, 275] width 327 height 10
click at [281, 357] on pre "​" at bounding box center [338, 360] width 327 height 10
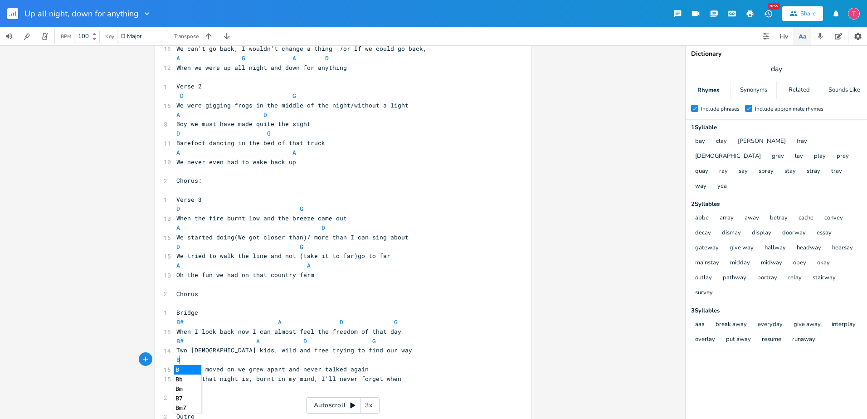
type textarea "B3"
type textarea "#"
type textarea "$"
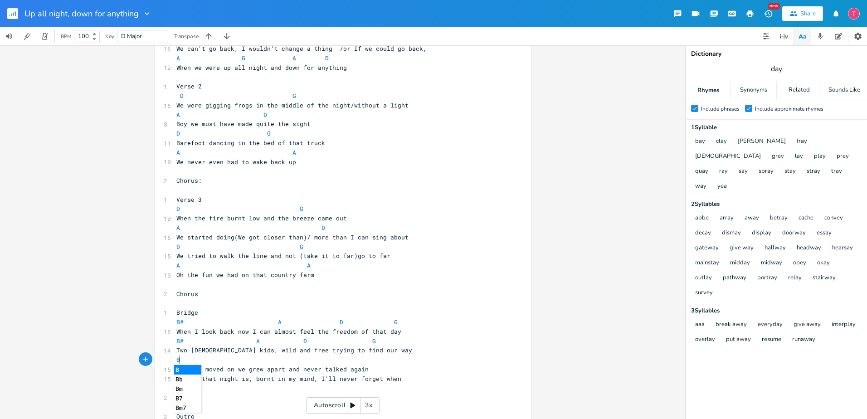
scroll to position [0, 5]
type textarea "m"
click at [180, 347] on span "Two [DEMOGRAPHIC_DATA] kids, wild and free trying to find our way" at bounding box center [294, 350] width 236 height 8
click at [184, 340] on span at bounding box center [187, 341] width 7 height 10
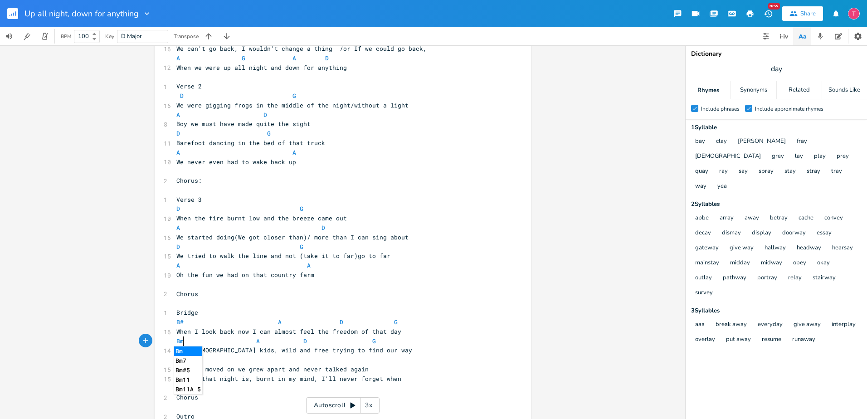
type textarea "m"
click at [189, 349] on li "Bm" at bounding box center [188, 351] width 28 height 10
click at [177, 321] on span "B#" at bounding box center [179, 322] width 7 height 9
click at [182, 321] on span "B# A D G" at bounding box center [286, 322] width 221 height 8
type textarea "m"
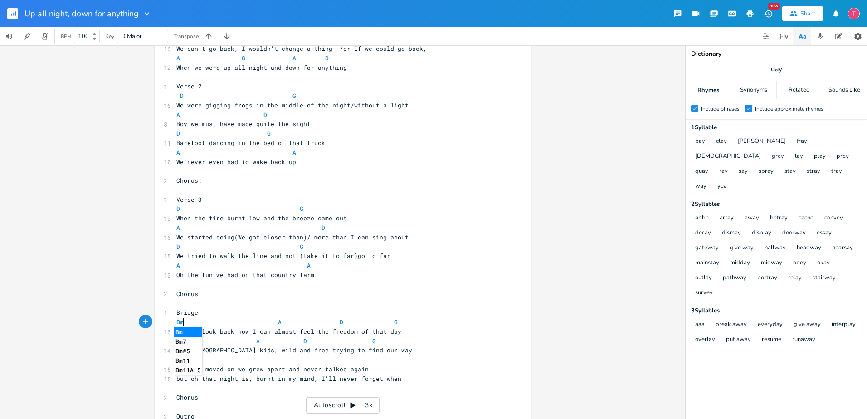
click at [186, 329] on li "Bm" at bounding box center [188, 332] width 28 height 10
click at [293, 365] on span "As time moved on we grew apart and never talked again" at bounding box center [272, 369] width 192 height 8
click at [406, 369] on pre "As time moved on we grew apart and never talked again" at bounding box center [338, 369] width 327 height 10
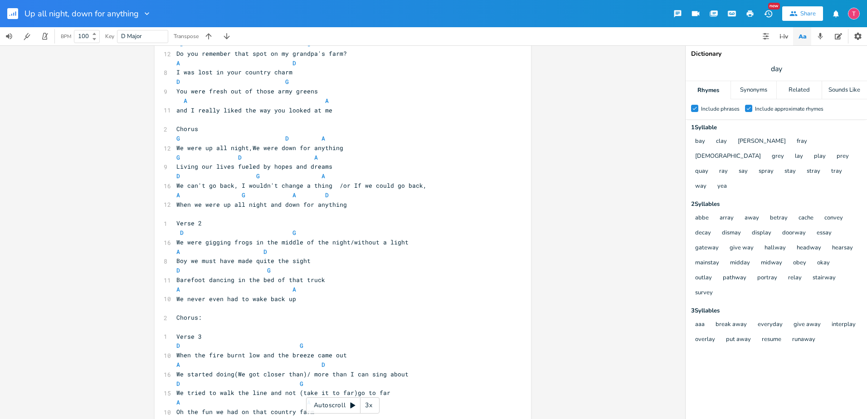
scroll to position [0, 0]
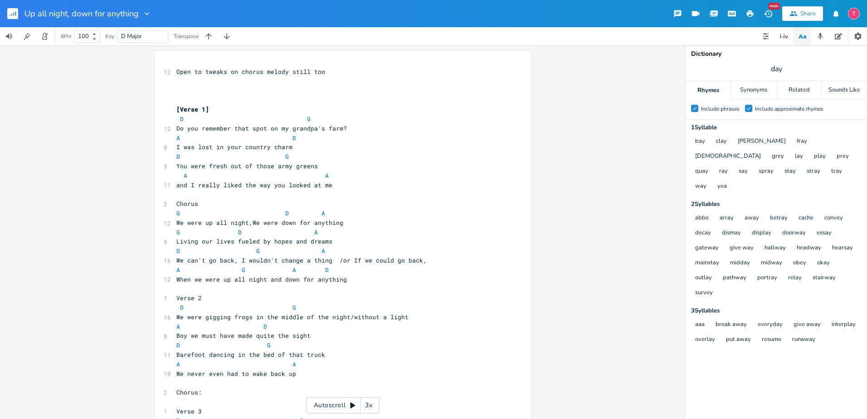
click at [322, 70] on pre "Open to tweaks on chorus melody still too" at bounding box center [338, 72] width 327 height 10
type textarea "and o"
type textarea "most hting"
type textarea "thingw"
type textarea "s. Song has to be less than 3 minsute"
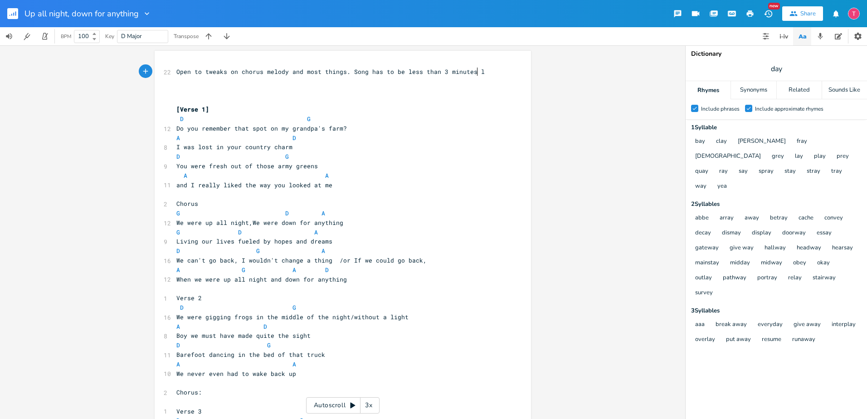
scroll to position [0, 25]
type textarea "utes long"
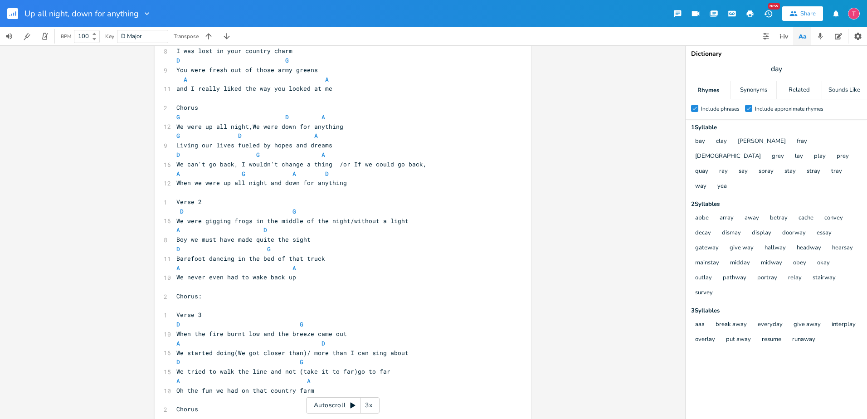
scroll to position [0, 0]
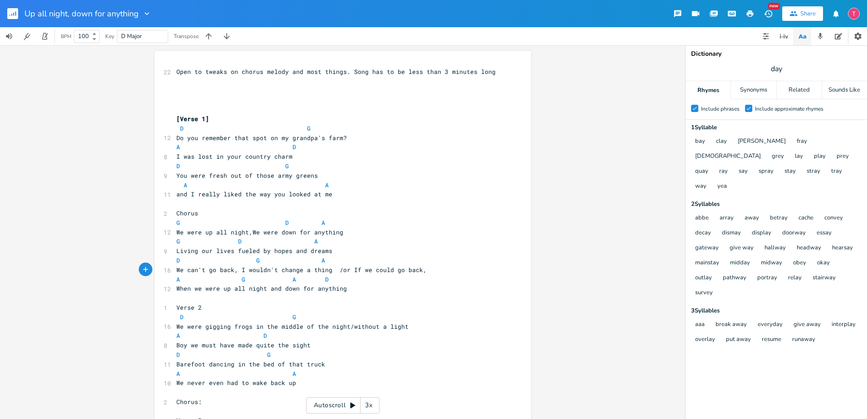
click at [334, 270] on span "We can't go back, I wouldn't change a thing /or If we could go back," at bounding box center [301, 270] width 250 height 8
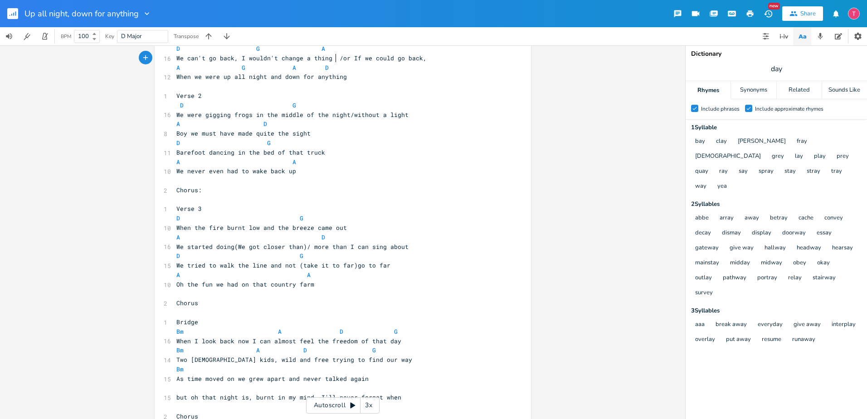
scroll to position [270, 0]
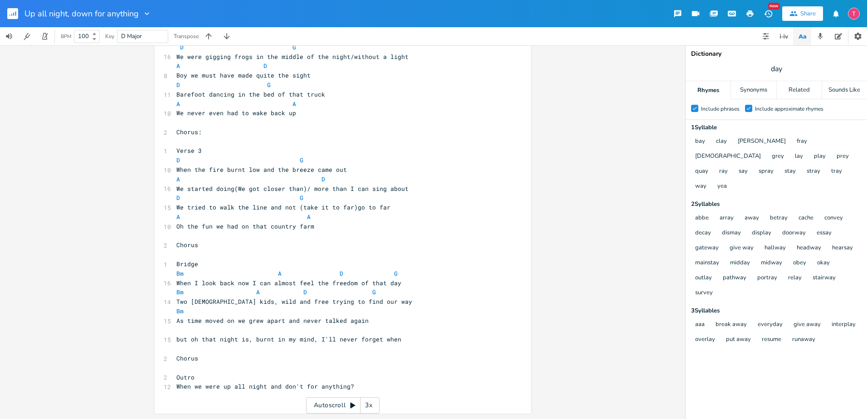
click at [233, 188] on span "We started doing(We got closer than)/ more than I can sing about" at bounding box center [292, 188] width 232 height 8
click at [283, 189] on span "We got closer than)/ more than I can sing about" at bounding box center [261, 188] width 170 height 8
click at [308, 176] on span at bounding box center [314, 180] width 15 height 10
click at [333, 208] on span "We tried to walk the line and not (take it to far)go to far" at bounding box center [283, 207] width 214 height 8
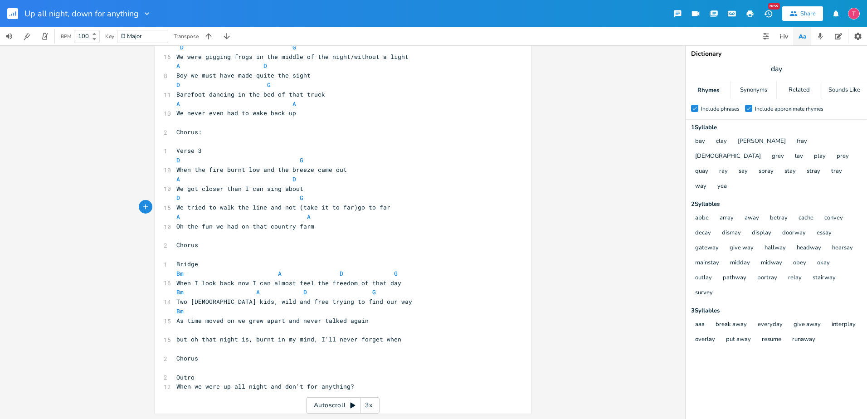
type textarea "o"
click at [176, 228] on span "Oh the fun we had on that country farm" at bounding box center [245, 226] width 138 height 8
type textarea "But p"
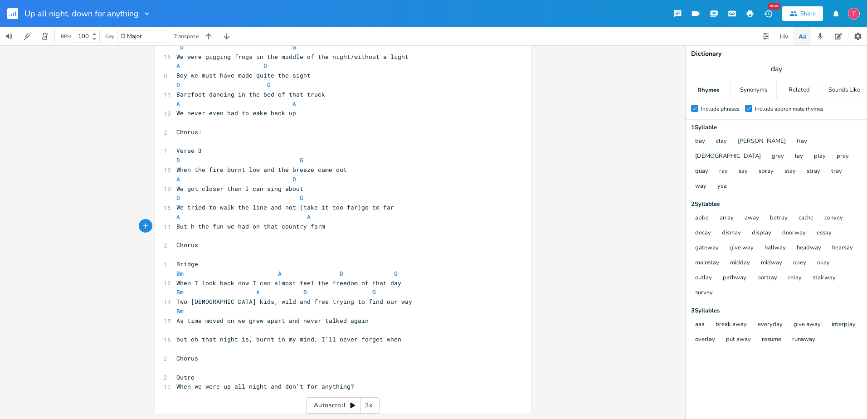
scroll to position [0, 15]
type textarea "o"
click at [297, 215] on span at bounding box center [299, 217] width 15 height 10
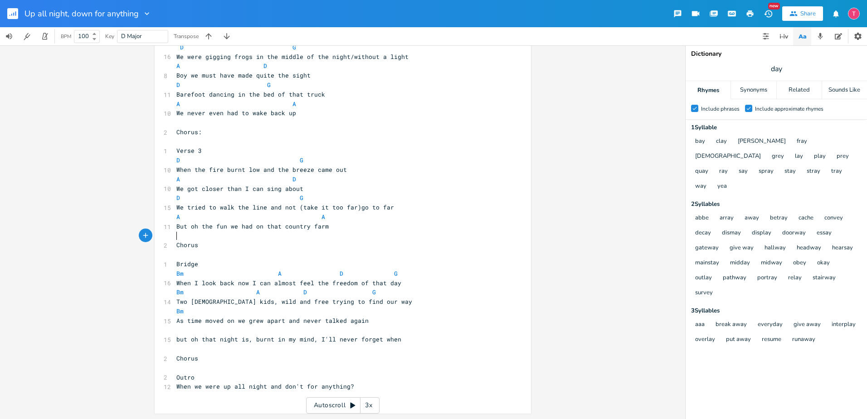
click at [345, 237] on pre "​" at bounding box center [338, 236] width 327 height 10
click at [279, 303] on span "Two [DEMOGRAPHIC_DATA] kids, wild and free trying to find our way" at bounding box center [294, 301] width 236 height 8
click at [297, 317] on span "As time moved on we grew apart and never talked again" at bounding box center [272, 320] width 192 height 8
click at [325, 314] on pre "Bm" at bounding box center [338, 311] width 327 height 10
click at [341, 320] on span "As time moved on we grew apart and never talked again" at bounding box center [272, 320] width 192 height 8
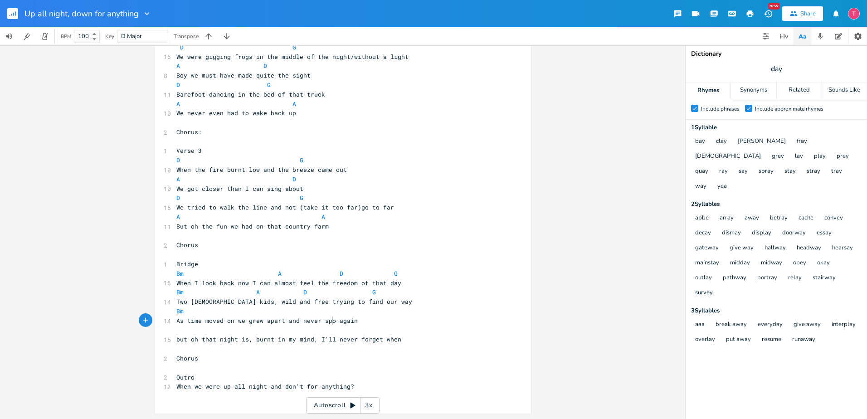
type textarea "spoke"
click at [267, 333] on pre "​" at bounding box center [338, 330] width 327 height 10
drag, startPoint x: 247, startPoint y: 342, endPoint x: 252, endPoint y: 344, distance: 5.5
click at [246, 342] on span "but oh that night is, burnt in my mind, I'll never forget when" at bounding box center [288, 339] width 225 height 8
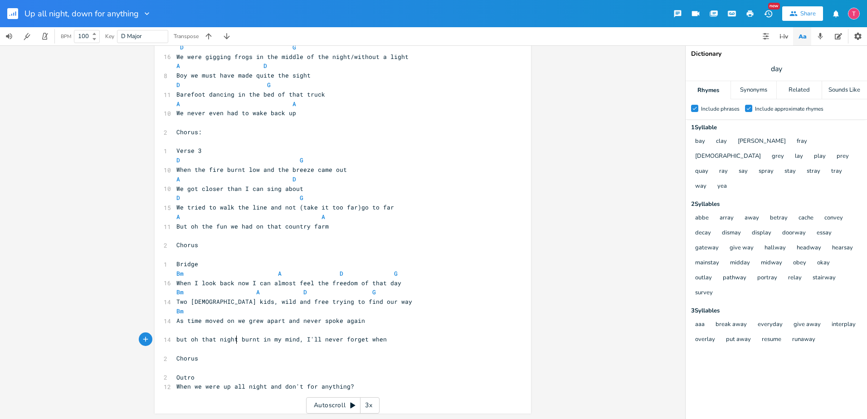
type textarea ","
click at [445, 343] on pre "but oh that night, burnt in my mind, I'll never forget when" at bounding box center [338, 340] width 327 height 10
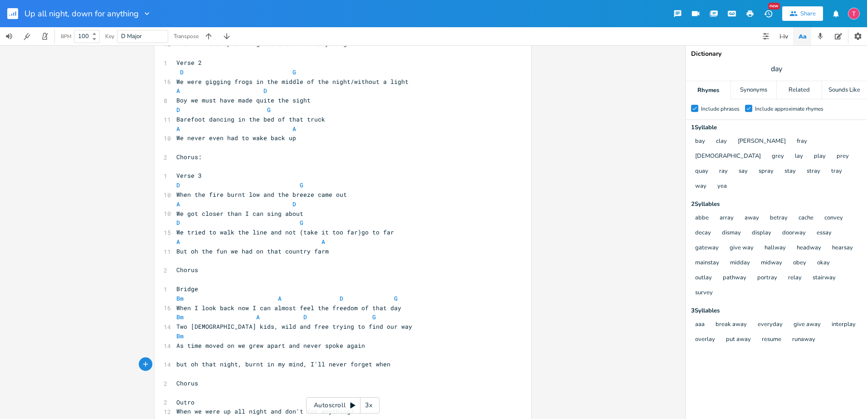
scroll to position [270, 0]
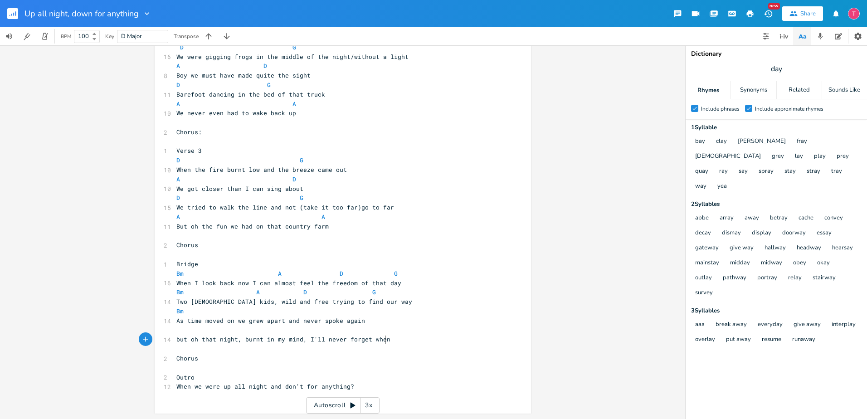
click at [297, 384] on span "When we were up all night and don't for anything?" at bounding box center [265, 386] width 178 height 8
type textarea "w"
type textarea "wn"
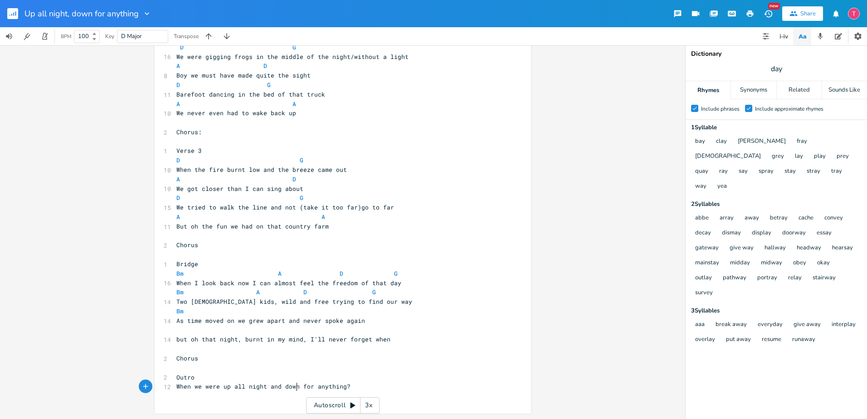
click at [332, 341] on span "but oh that night, burnt in my mind, I'll never forget when" at bounding box center [283, 339] width 214 height 8
click at [250, 314] on pre "Bm" at bounding box center [338, 311] width 327 height 10
click at [240, 309] on pre "Bm" at bounding box center [338, 311] width 327 height 10
type textarea "S"
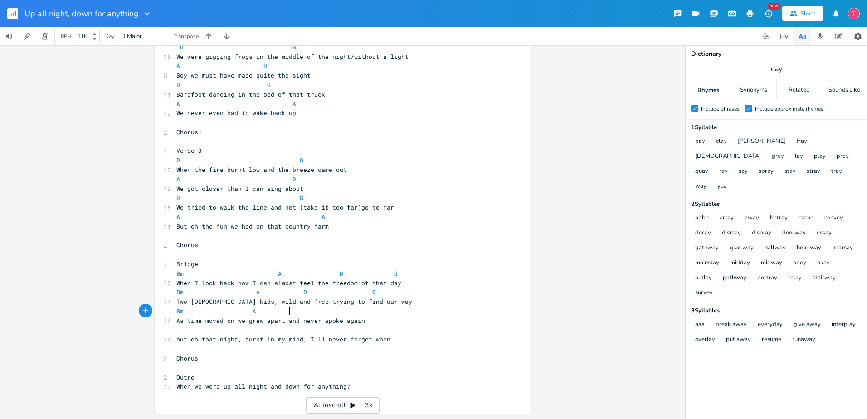
type textarea "A"
type textarea "D G"
click at [242, 323] on span "As time moved on we grew apart and never spoke again" at bounding box center [270, 320] width 189 height 8
click at [241, 325] on pre "As time moved on we grew apart and never spoke again" at bounding box center [338, 321] width 327 height 10
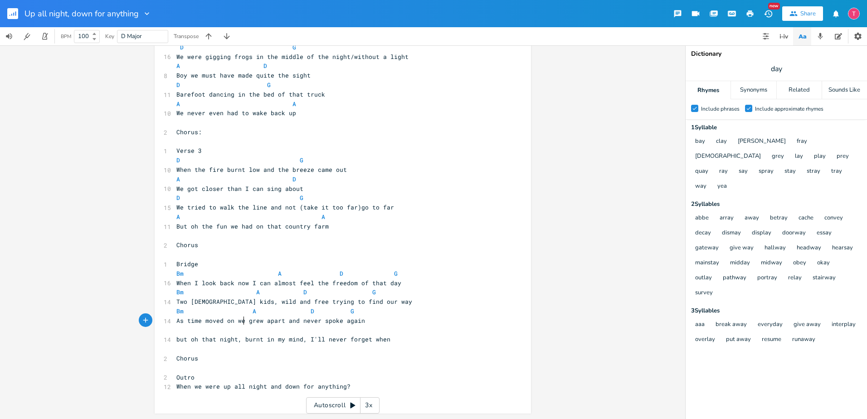
click at [241, 327] on pre "​" at bounding box center [338, 330] width 327 height 10
type textarea "Bm"
click at [251, 328] on pre "Bm" at bounding box center [338, 330] width 327 height 10
type textarea "A"
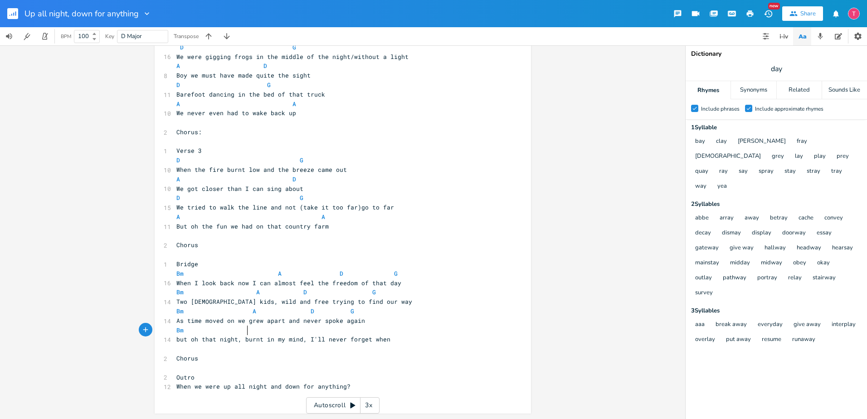
scroll to position [0, 5]
click at [309, 332] on pre "Bm A" at bounding box center [338, 330] width 327 height 10
type textarea "D"
type textarea "G"
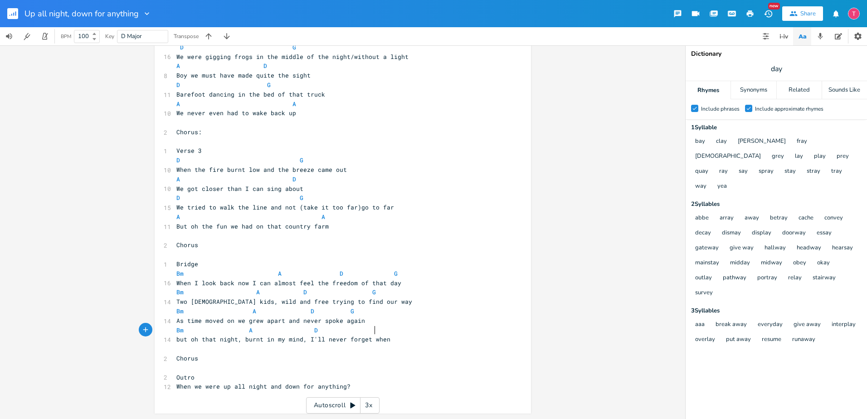
scroll to position [0, 7]
type textarea "vvv"
type textarea "G"
click at [376, 339] on li "G" at bounding box center [385, 340] width 27 height 10
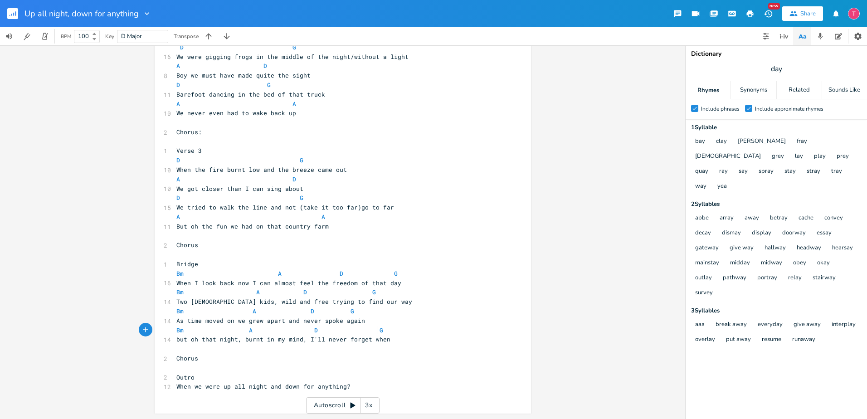
click at [326, 369] on pre "​" at bounding box center [338, 368] width 327 height 10
type textarea "G"
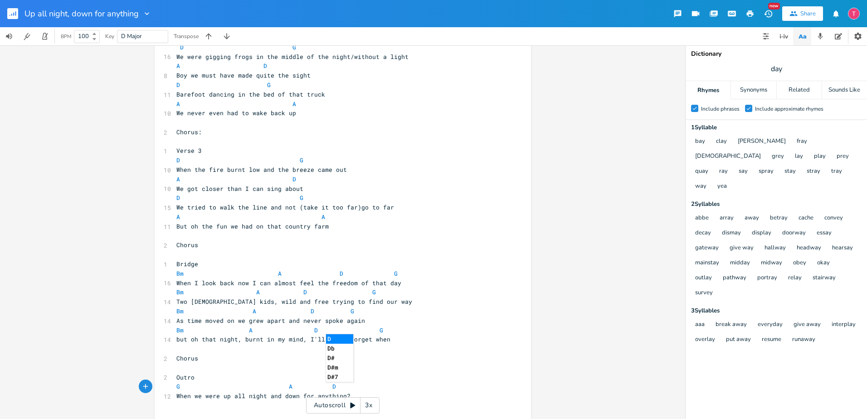
type textarea "A D"
click at [344, 339] on li "D" at bounding box center [339, 339] width 27 height 10
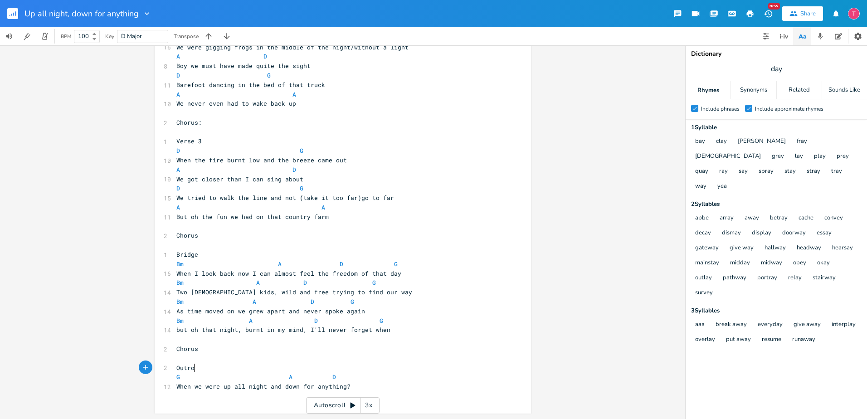
click at [449, 372] on pre "Outro" at bounding box center [338, 368] width 327 height 10
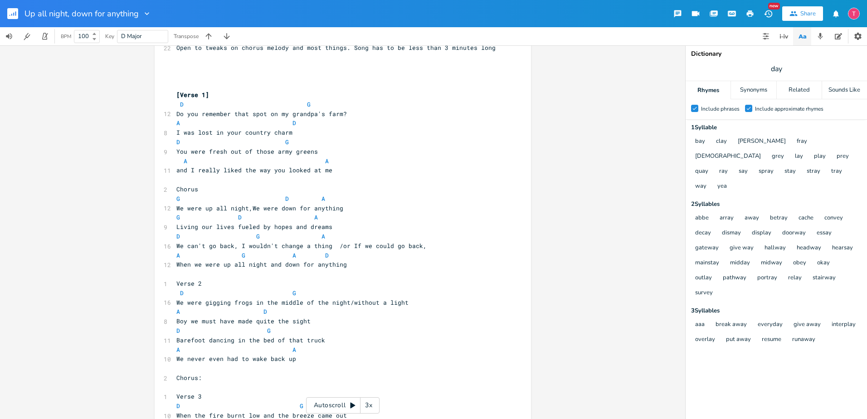
scroll to position [0, 0]
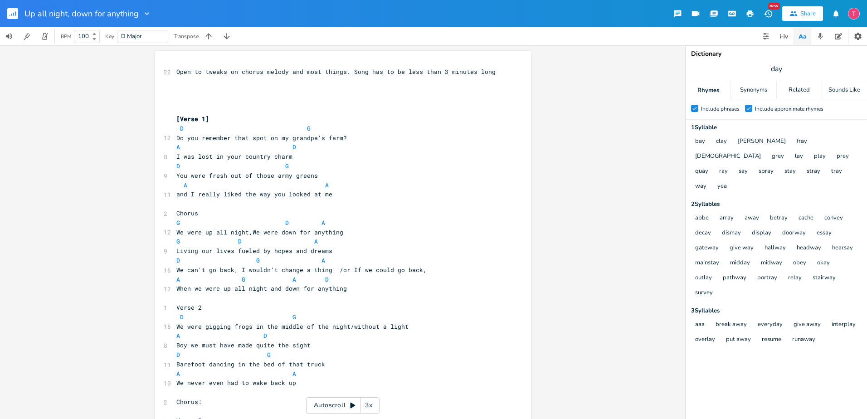
click at [87, 34] on input "100" at bounding box center [81, 36] width 15 height 8
type input "120"
click at [357, 175] on pre "You were fresh out of those army greens" at bounding box center [338, 176] width 327 height 10
click at [841, 38] on icon "button" at bounding box center [837, 36] width 7 height 7
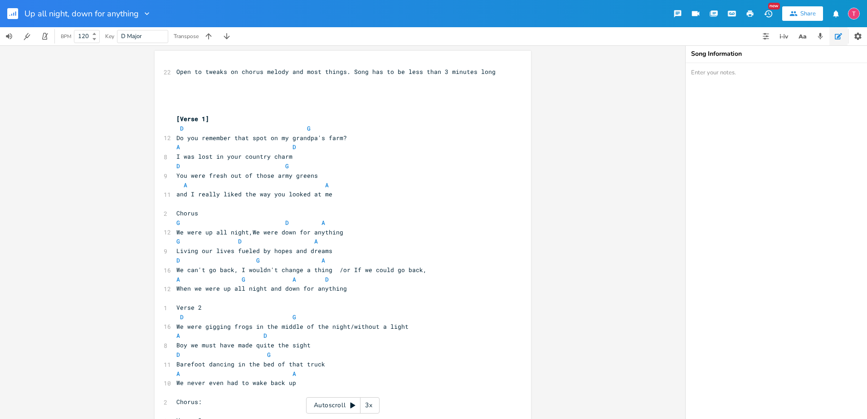
click at [703, 84] on textarea at bounding box center [775, 241] width 181 height 356
click at [781, 32] on icon "button" at bounding box center [783, 36] width 11 height 11
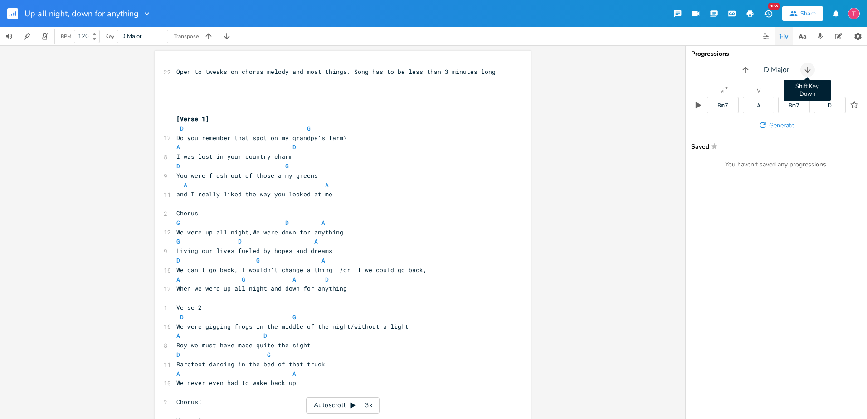
click at [807, 68] on icon "button" at bounding box center [807, 70] width 6 height 6
click at [742, 69] on icon "button" at bounding box center [742, 69] width 9 height 9
click at [695, 108] on icon "button" at bounding box center [697, 105] width 5 height 7
click at [695, 108] on icon "button" at bounding box center [697, 105] width 7 height 7
click at [409, 294] on pre "​" at bounding box center [338, 298] width 327 height 10
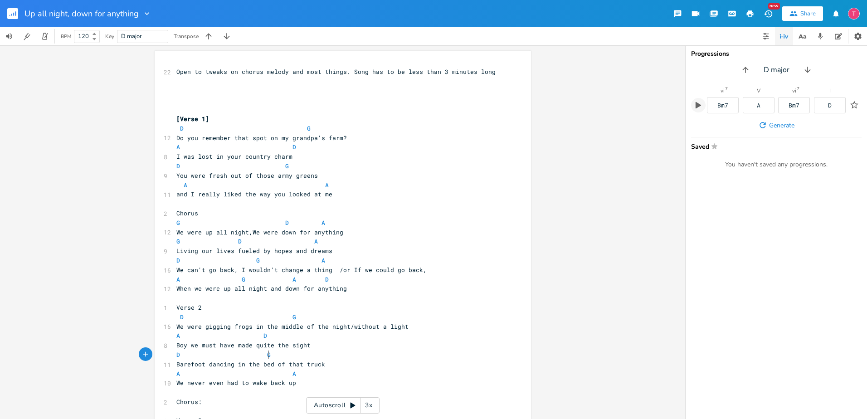
click at [464, 356] on pre "D G" at bounding box center [338, 355] width 327 height 10
click at [227, 237] on pre "We were up all night,We were down for anything" at bounding box center [338, 233] width 327 height 10
click at [230, 241] on span "G D A" at bounding box center [246, 241] width 141 height 8
click at [768, 10] on icon "button" at bounding box center [768, 14] width 10 height 10
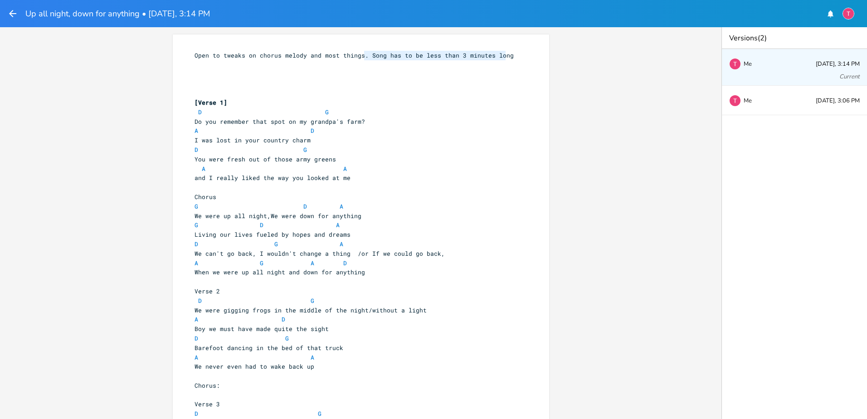
drag, startPoint x: 514, startPoint y: 59, endPoint x: 363, endPoint y: 54, distance: 151.0
click at [363, 54] on pre "Open to tweaks on chorus melody and most things. Song has to be less than 3 min…" at bounding box center [356, 56] width 327 height 10
type textarea "​ Song has to be less than 3 minutes long"
drag, startPoint x: 400, startPoint y: 59, endPoint x: 383, endPoint y: 78, distance: 25.7
click at [383, 78] on pre "​" at bounding box center [356, 75] width 327 height 10
